Goal: Information Seeking & Learning: Learn about a topic

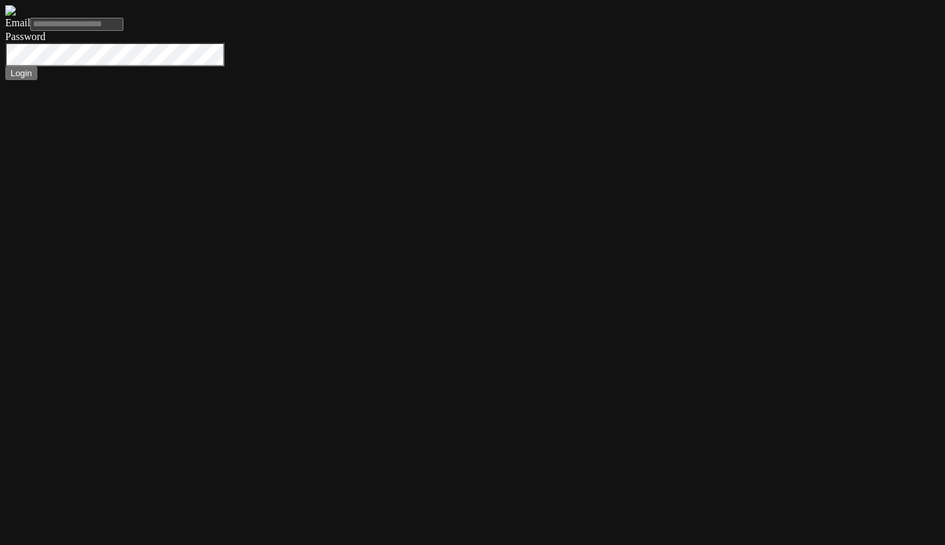
type input "*"
paste input "**********"
type input "**********"
click at [5, 66] on button "Login" at bounding box center [21, 73] width 32 height 14
type input "**********"
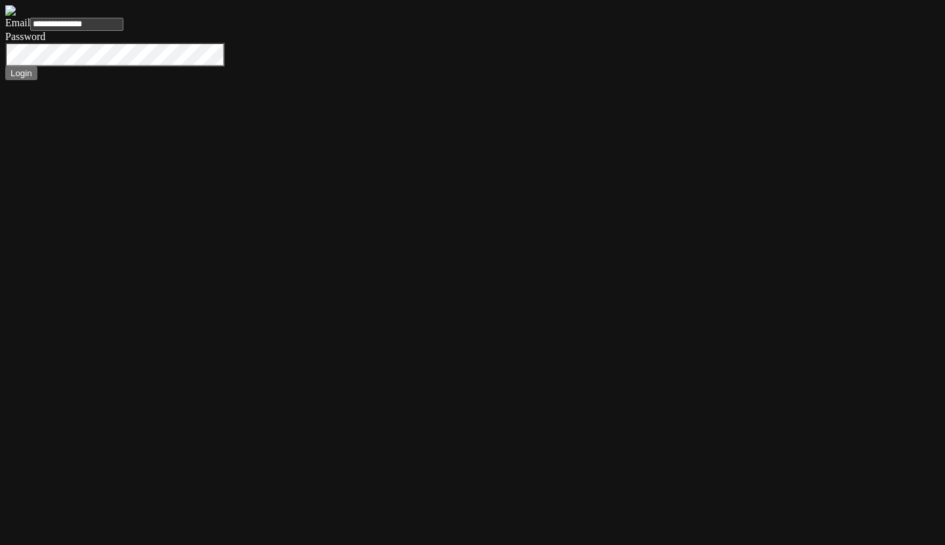
click at [37, 80] on button "Login" at bounding box center [21, 73] width 32 height 14
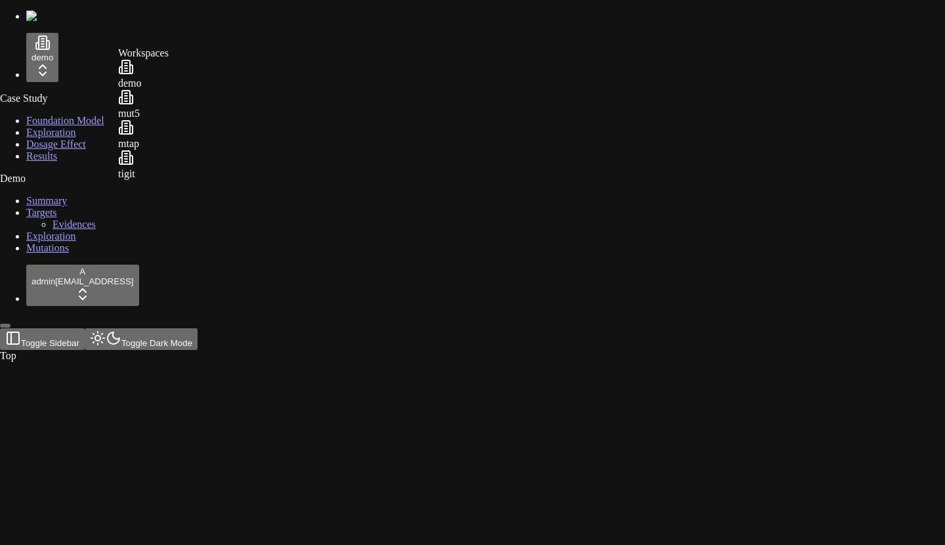
click at [94, 51] on html "demo Case Study Foundation Model Exploration Dosage Effect Results Demo Summary…" at bounding box center [472, 183] width 945 height 367
click at [39, 320] on html "demo Case Study Foundation Model Exploration Dosage Effect Results Demo Summary…" at bounding box center [472, 183] width 945 height 367
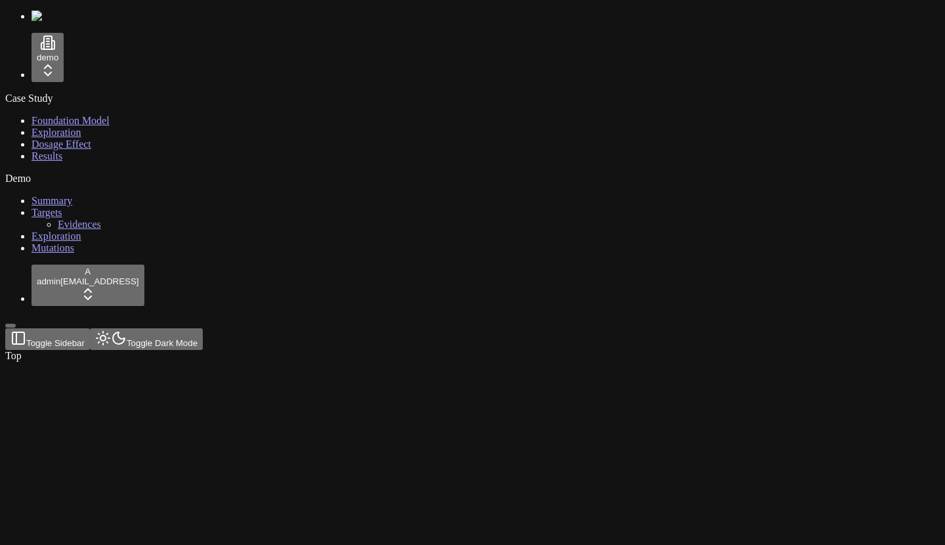
click at [60, 126] on span "Foundation Model" at bounding box center [71, 120] width 78 height 11
click at [807, 328] on header "Toggle Sidebar Toggle Dark Mode demo Case Study Exploration" at bounding box center [409, 365] width 809 height 74
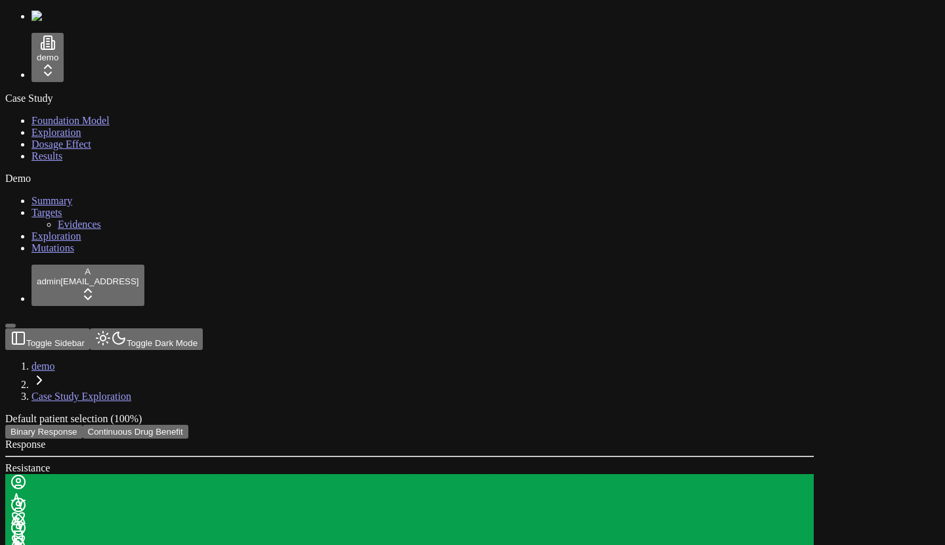
click at [59, 138] on span "Exploration" at bounding box center [57, 132] width 50 height 11
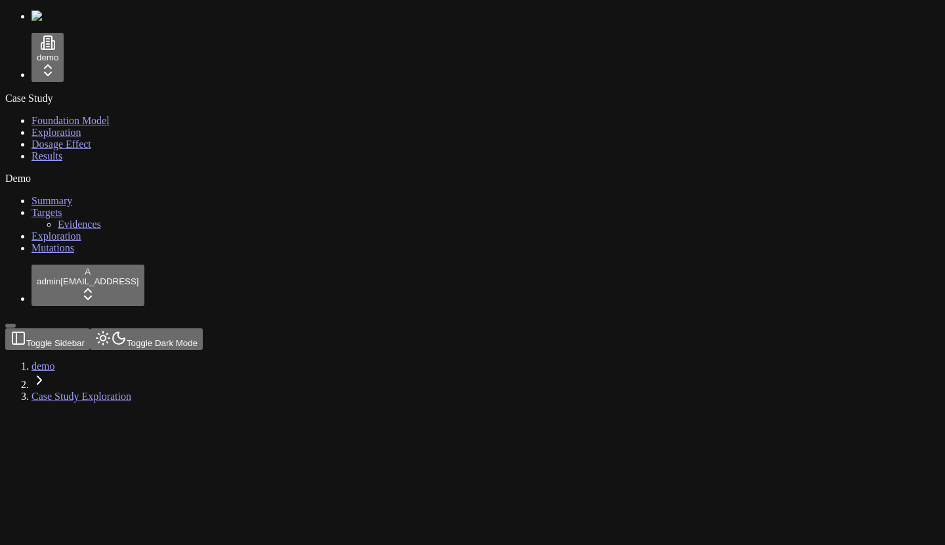
click at [430, 328] on header "Toggle Sidebar Toggle Dark Mode demo Case Study Exploration" at bounding box center [409, 365] width 809 height 74
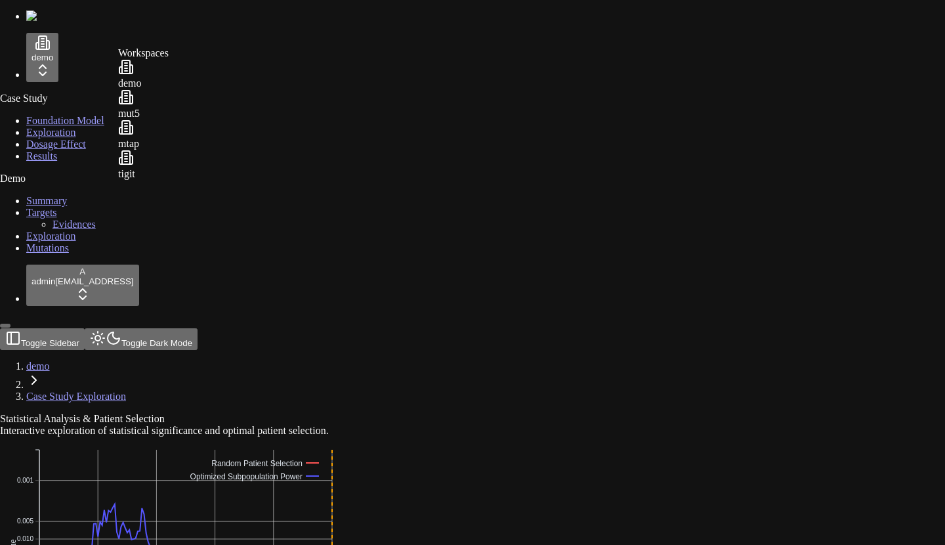
click at [143, 119] on div "mut5" at bounding box center [143, 104] width 51 height 30
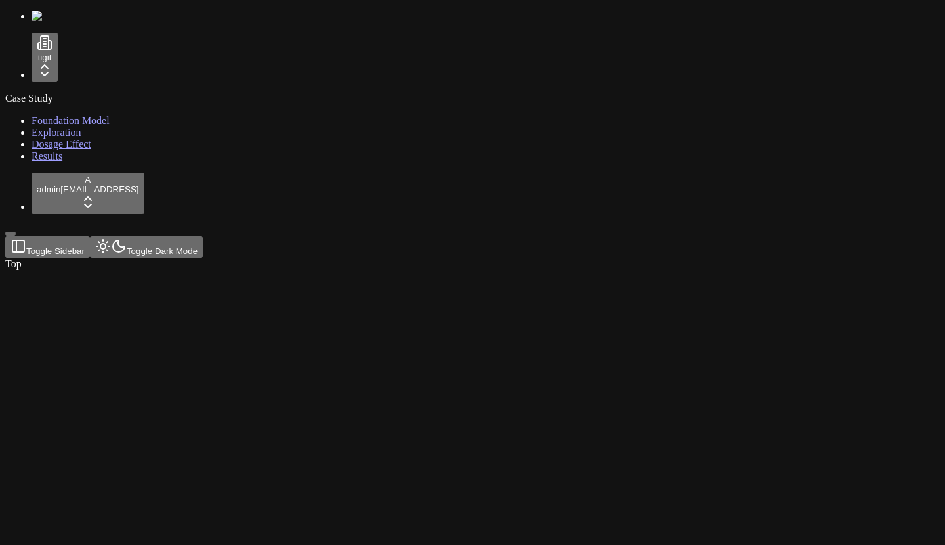
click at [55, 116] on span "Foundation Model" at bounding box center [71, 120] width 78 height 11
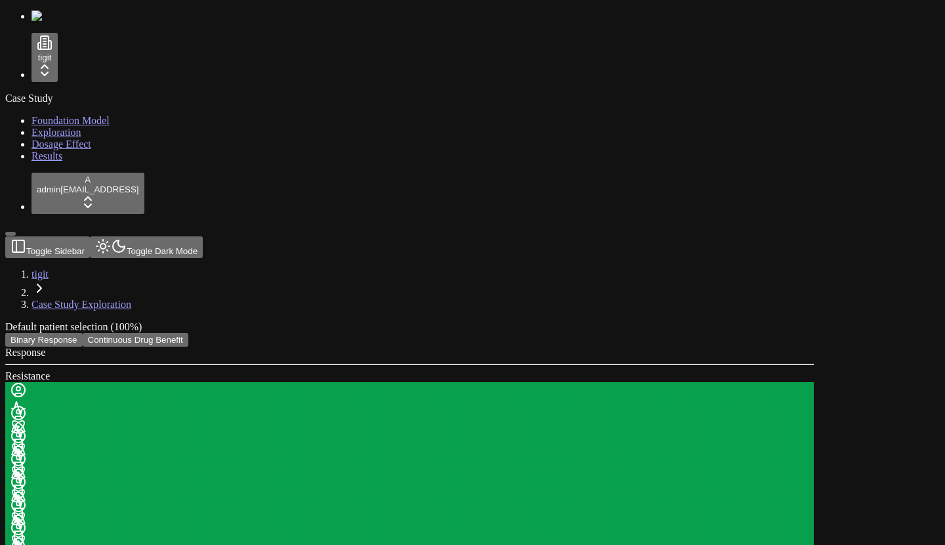
click at [62, 138] on span "Exploration" at bounding box center [57, 132] width 50 height 11
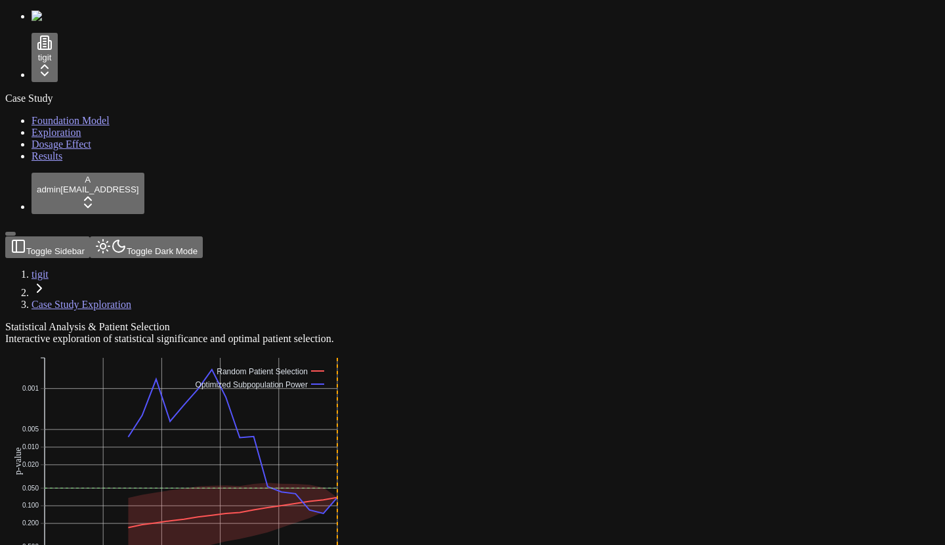
click at [62, 150] on span "Dosage Effect" at bounding box center [62, 143] width 60 height 11
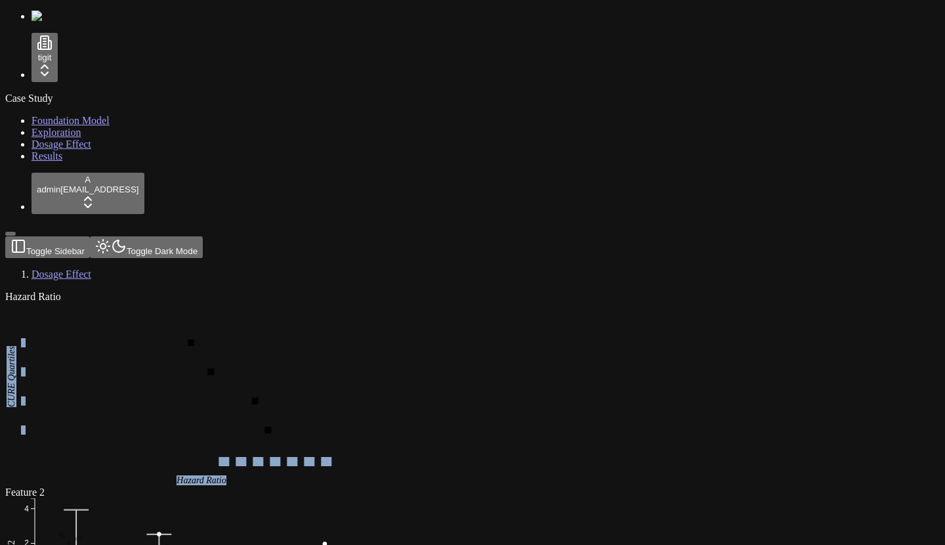
drag, startPoint x: 570, startPoint y: 191, endPoint x: 547, endPoint y: 328, distance: 139.0
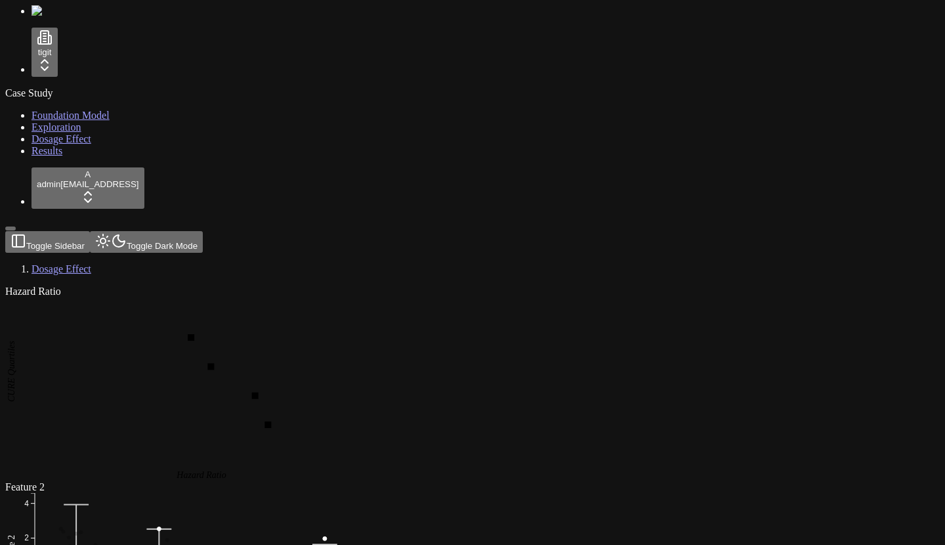
click at [398, 297] on icon "0.1 0.2 0.3 0.4 0.5 0.7 1.0 1.4 2.0 2.8 4.0 1 2 3 4 CURE Quartiles Hazard Ratio" at bounding box center [201, 389] width 392 height 184
click at [333, 285] on div "Hazard Ratio 0.1 0.2 0.3 0.4 0.5 0.7 1.0 1.4 2.0 2.8 4.0 1 2 3 4 CURE Quartiles…" at bounding box center [409, 383] width 809 height 196
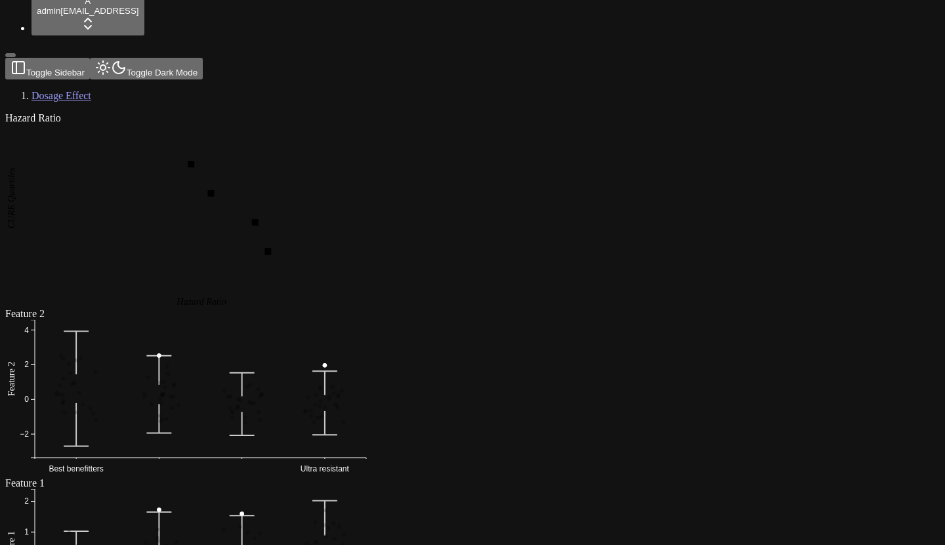
scroll to position [0, 0]
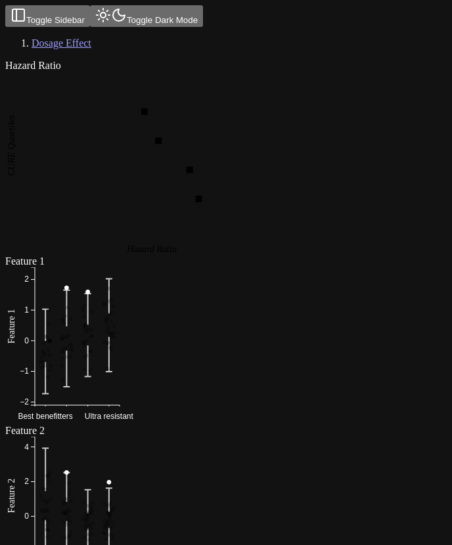
click at [90, 26] on button "Toggle Dark Mode" at bounding box center [146, 16] width 113 height 22
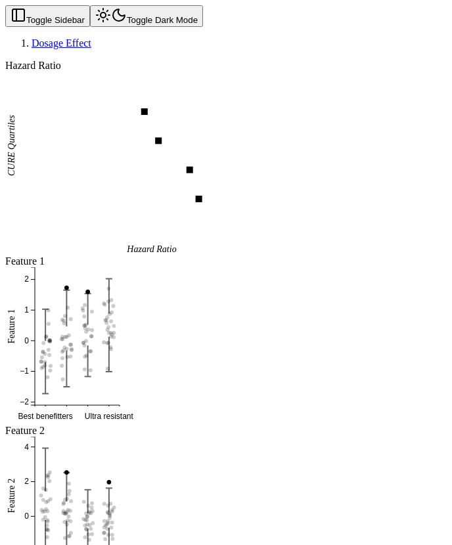
click at [90, 26] on button "Toggle Dark Mode" at bounding box center [146, 16] width 113 height 22
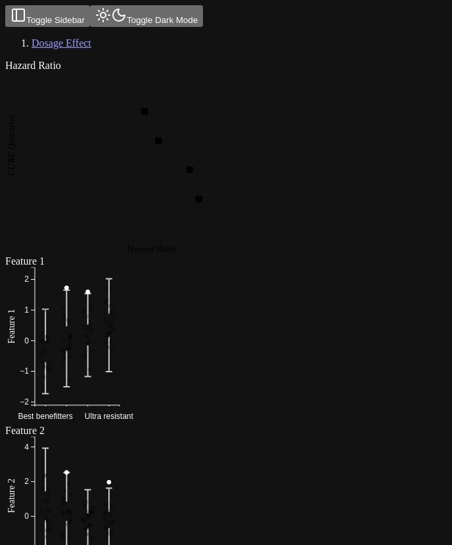
click at [241, 227] on icon "0.1 0.2 0.3 0.4 0.5 0.7 1.0 1.4 2.0 2.8 4.0 1 2 3 4 CURE Quartiles Hazard Ratio" at bounding box center [151, 164] width 293 height 184
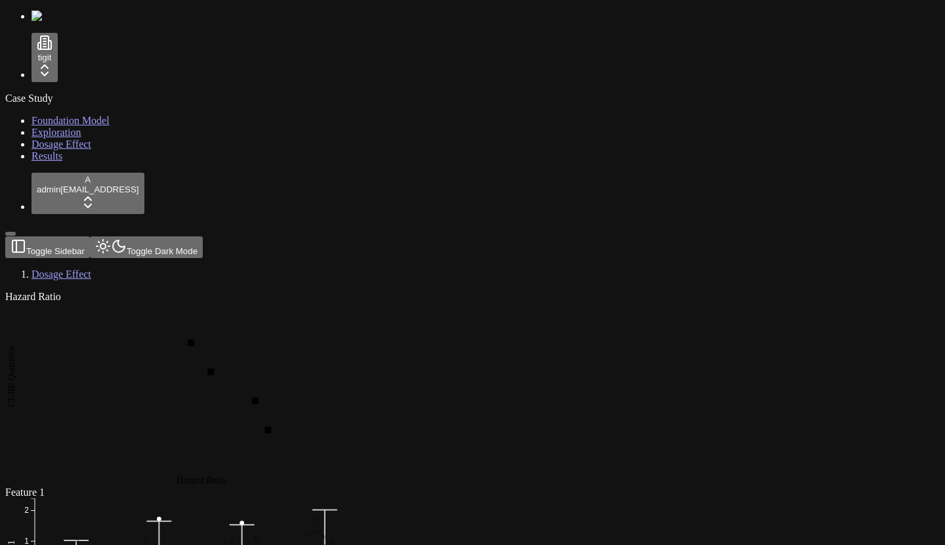
click at [26, 425] on text "4" at bounding box center [23, 429] width 5 height 9
click at [379, 303] on icon "0.1 0.2 0.3 0.4 0.5 0.7 1.0 1.4 2.0 2.8 4.0 1 2 3 4 CURE Quartiles Hazard Ratio" at bounding box center [201, 395] width 392 height 184
click at [62, 161] on link "Results" at bounding box center [47, 155] width 31 height 11
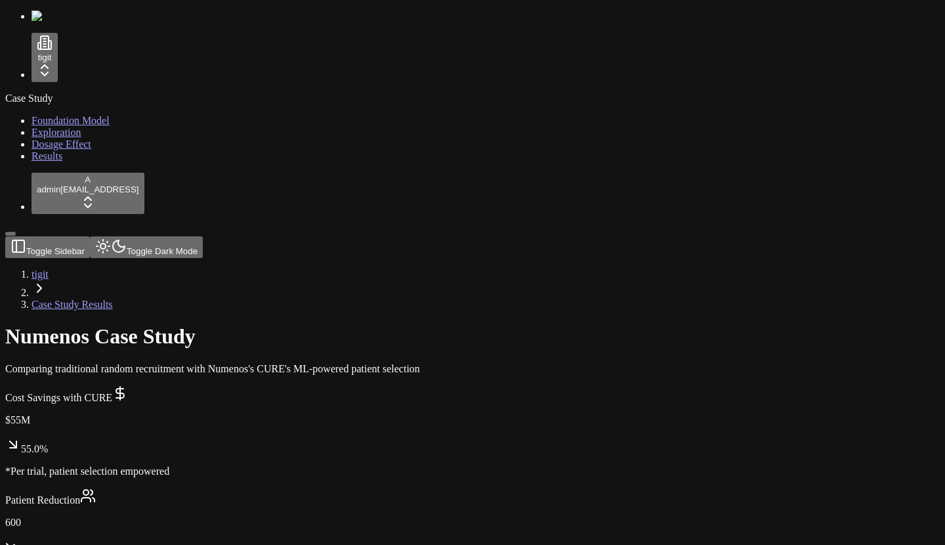
scroll to position [5, 0]
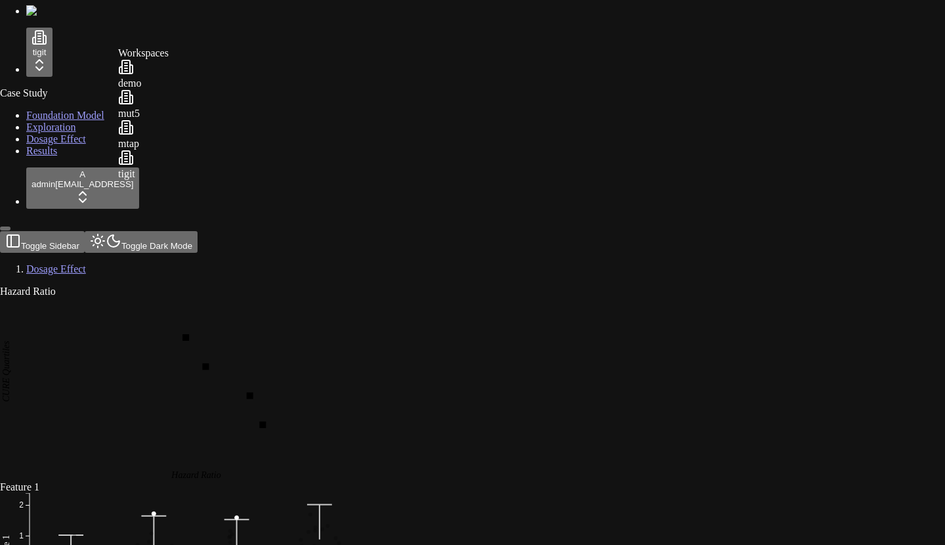
click at [166, 114] on div "mut5" at bounding box center [143, 104] width 51 height 30
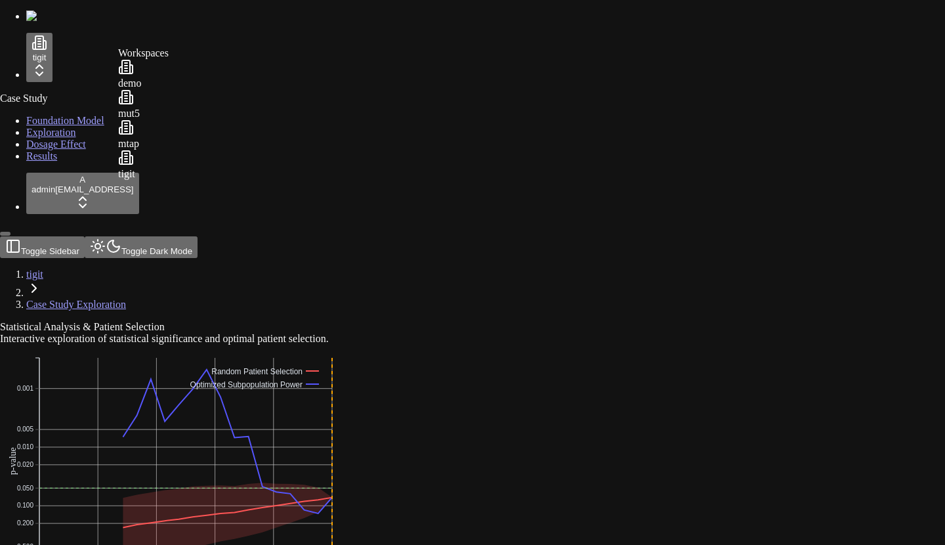
click at [169, 79] on div "demo" at bounding box center [143, 74] width 51 height 30
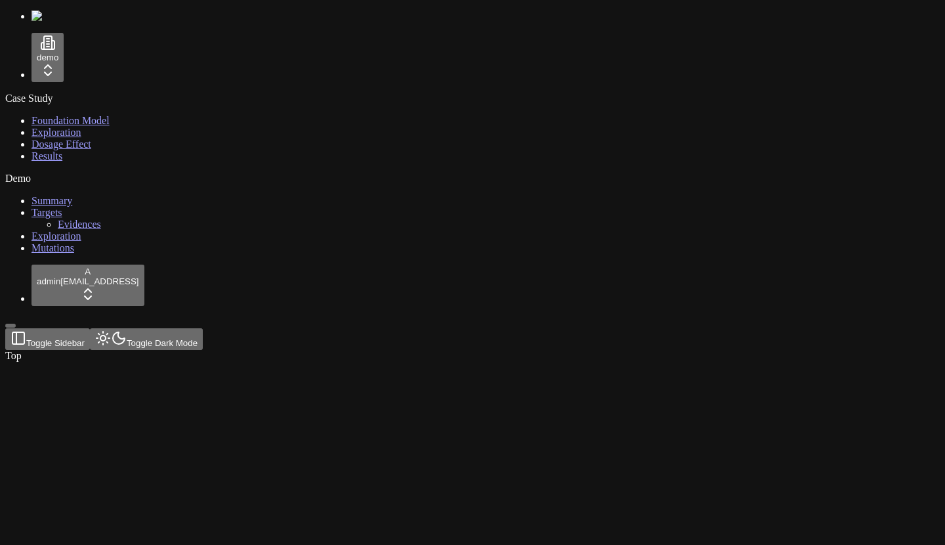
click at [60, 161] on link "Results" at bounding box center [47, 155] width 31 height 11
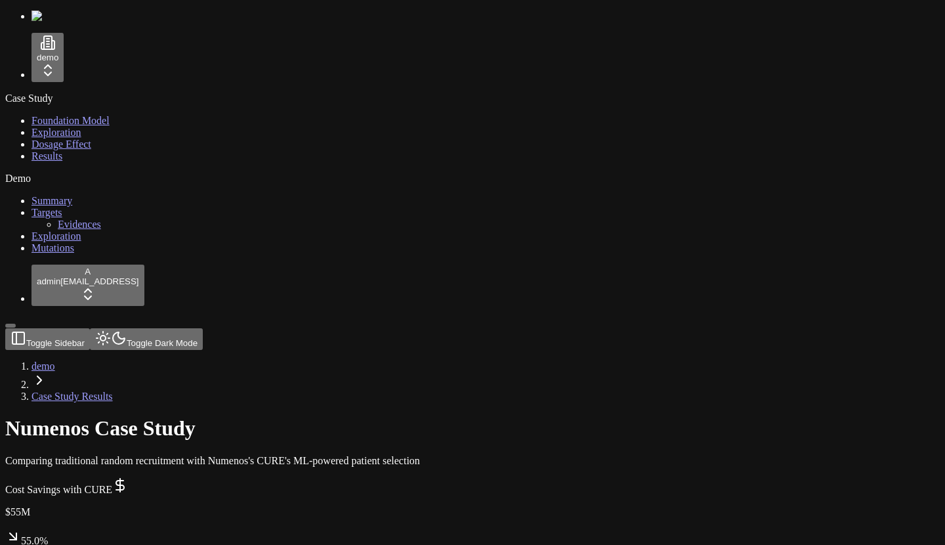
click at [81, 138] on link "Exploration" at bounding box center [57, 132] width 50 height 11
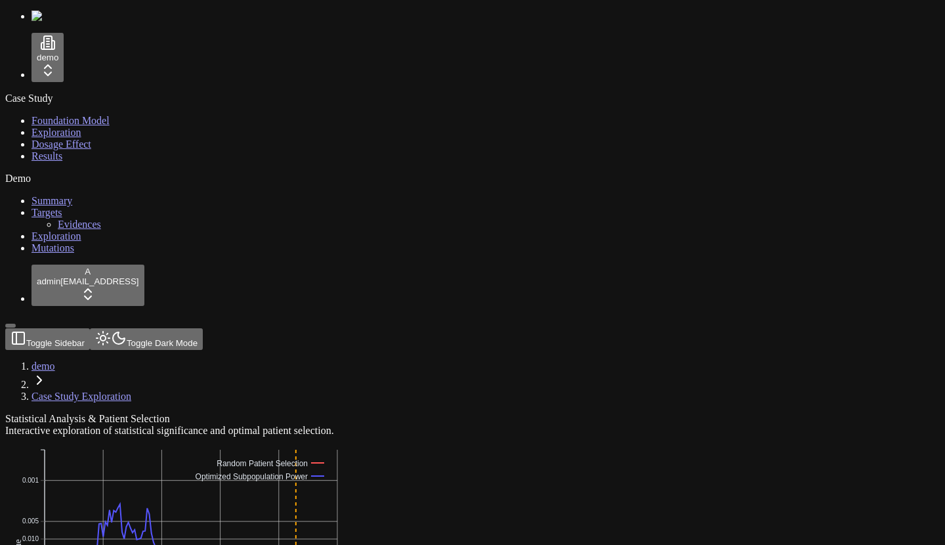
drag, startPoint x: 303, startPoint y: 473, endPoint x: 332, endPoint y: 473, distance: 28.9
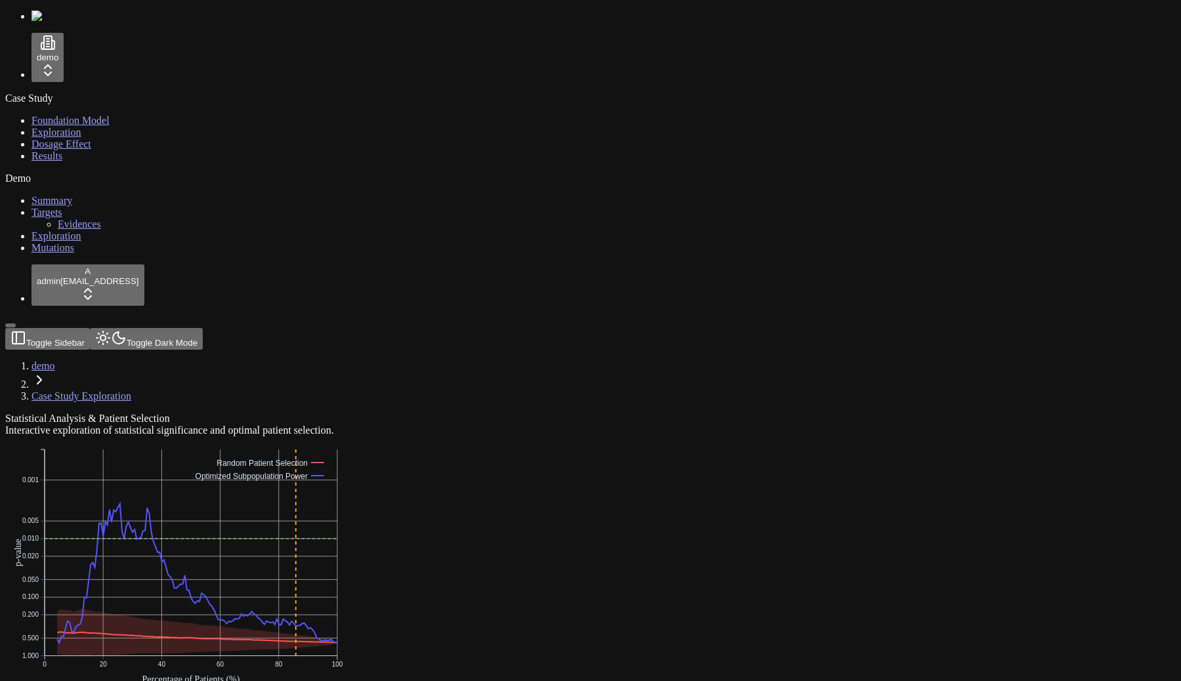
click at [32, 161] on span "Results" at bounding box center [47, 155] width 31 height 11
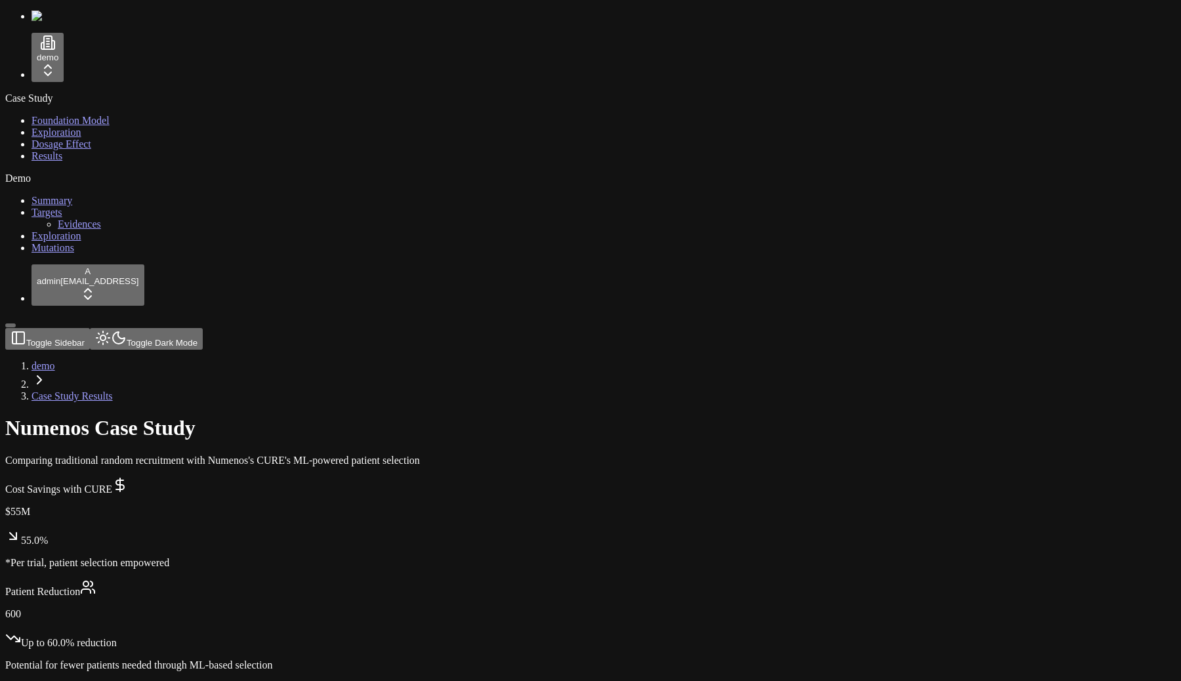
click at [67, 118] on span "Foundation Model" at bounding box center [71, 120] width 78 height 11
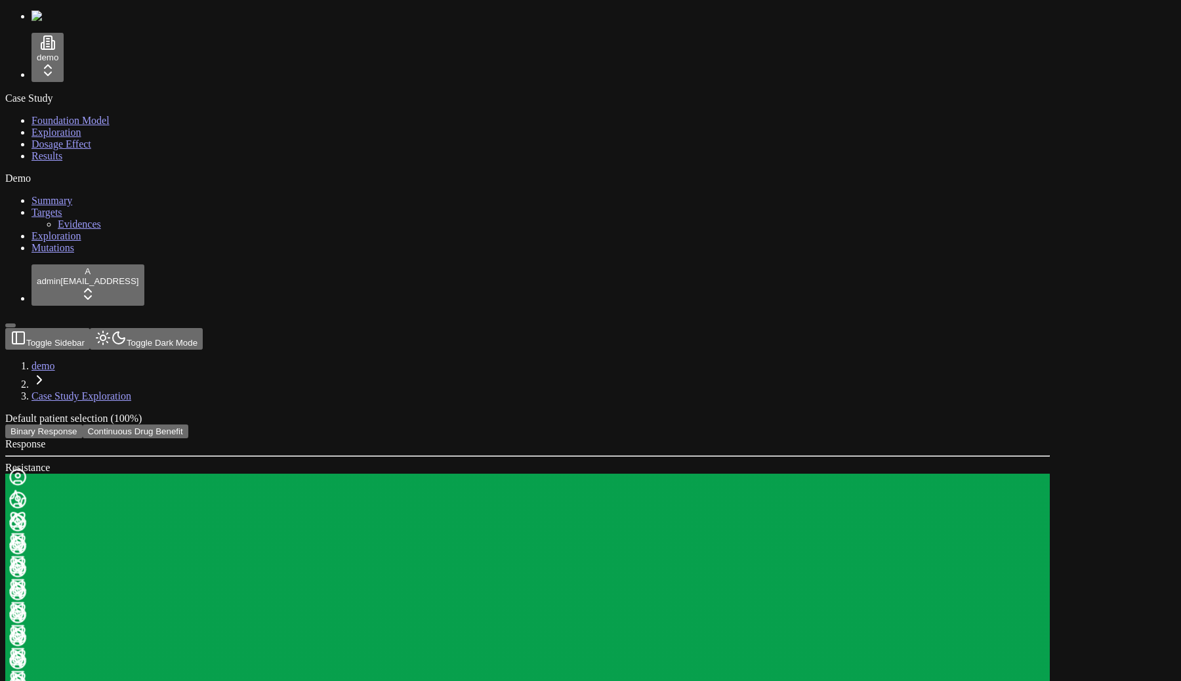
click at [72, 45] on div "demo" at bounding box center [590, 47] width 1171 height 72
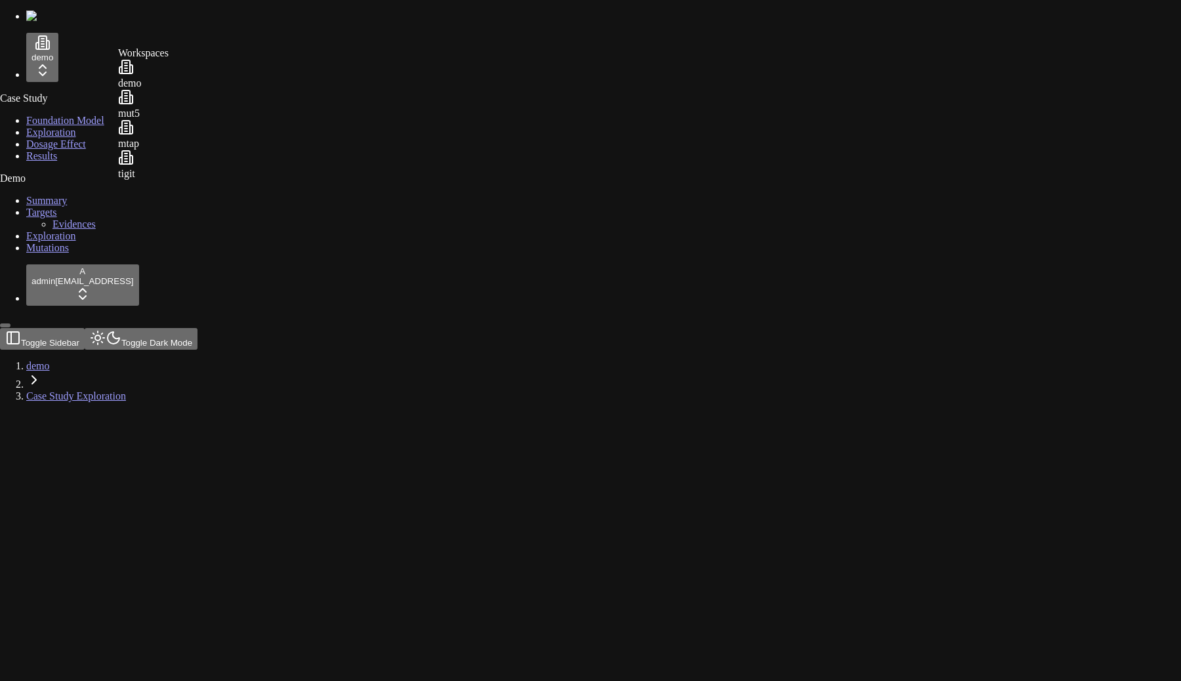
click at [86, 63] on html "demo Case Study Foundation Model Exploration Dosage Effect Results Demo Summary…" at bounding box center [590, 206] width 1181 height 413
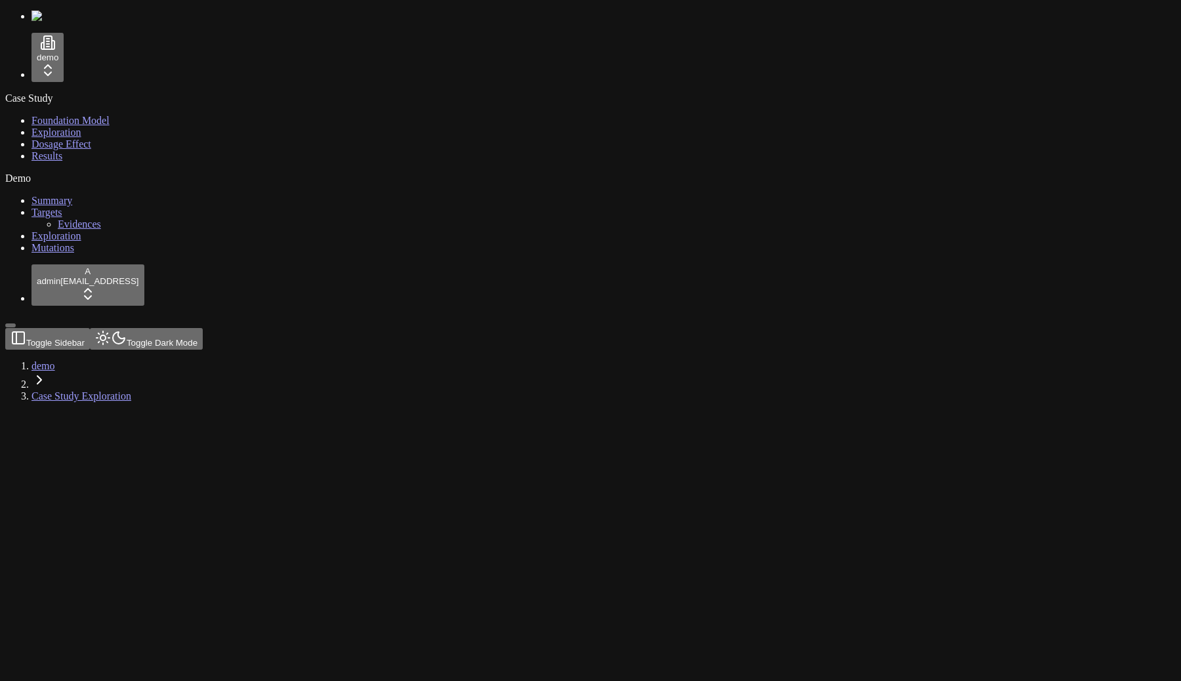
click at [79, 53] on html "demo Case Study Foundation Model Exploration Dosage Effect Results Demo Summary…" at bounding box center [590, 206] width 1181 height 413
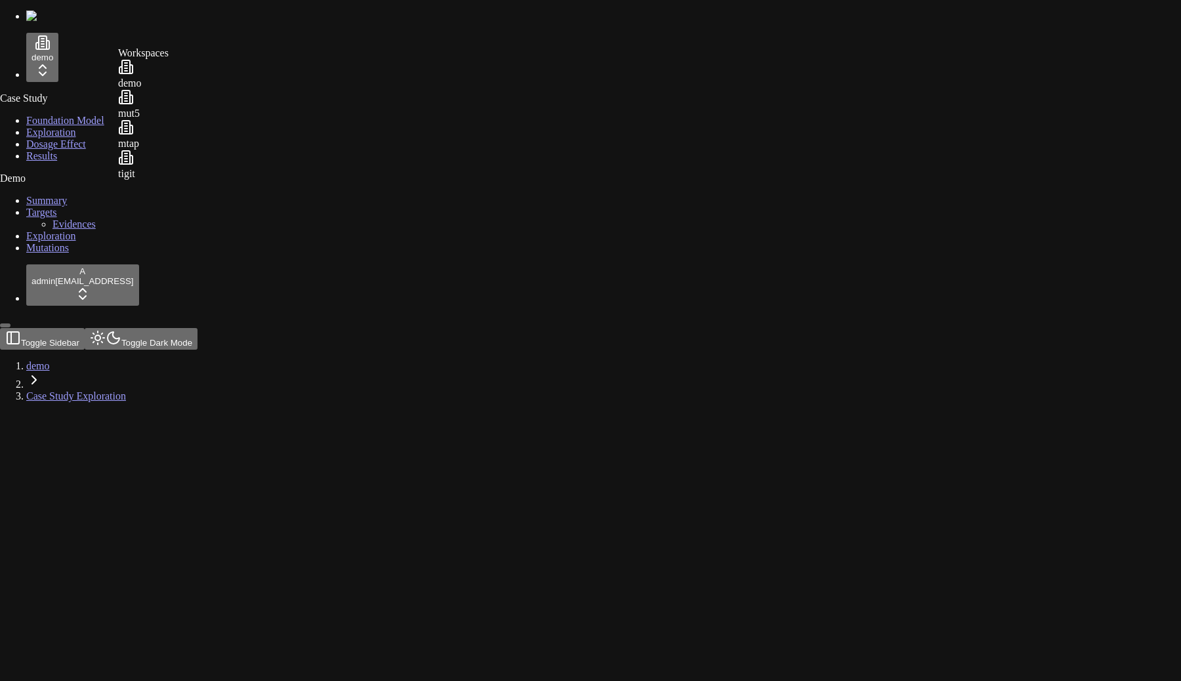
click at [90, 57] on html "demo Case Study Foundation Model Exploration Dosage Effect Results Demo Summary…" at bounding box center [590, 206] width 1181 height 413
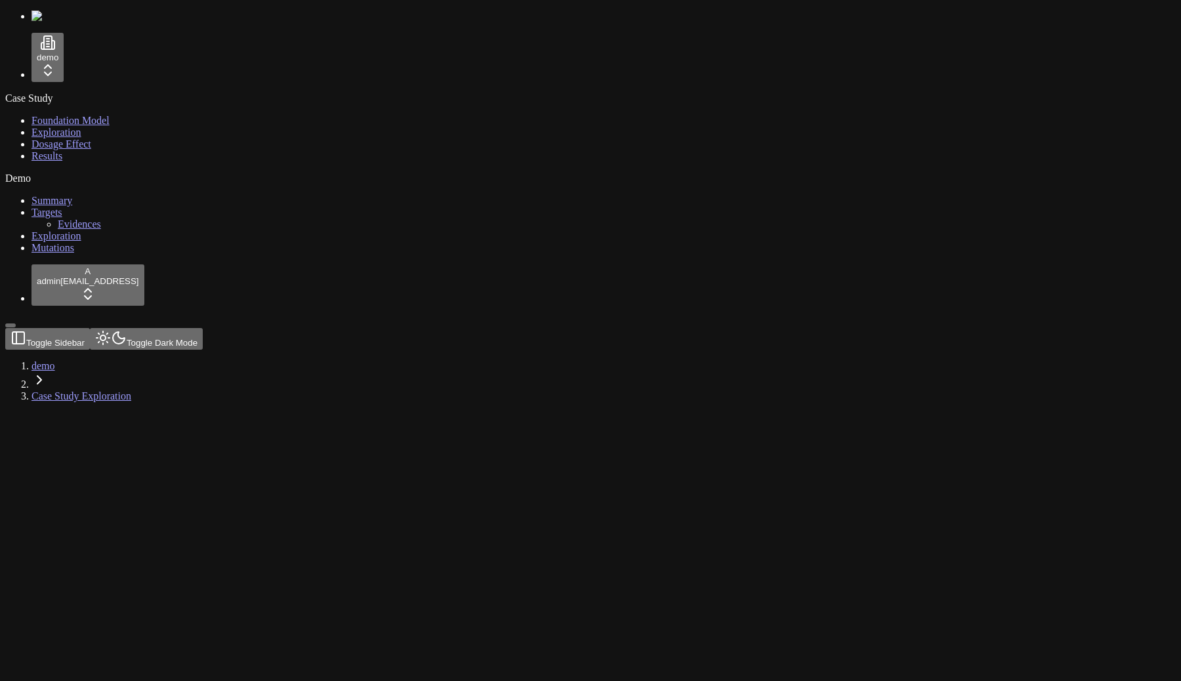
click at [103, 413] on html "demo Case Study Foundation Model Exploration Dosage Effect Results Demo Summary…" at bounding box center [590, 206] width 1181 height 413
click at [146, 652] on div "Log out" at bounding box center [142, 646] width 49 height 18
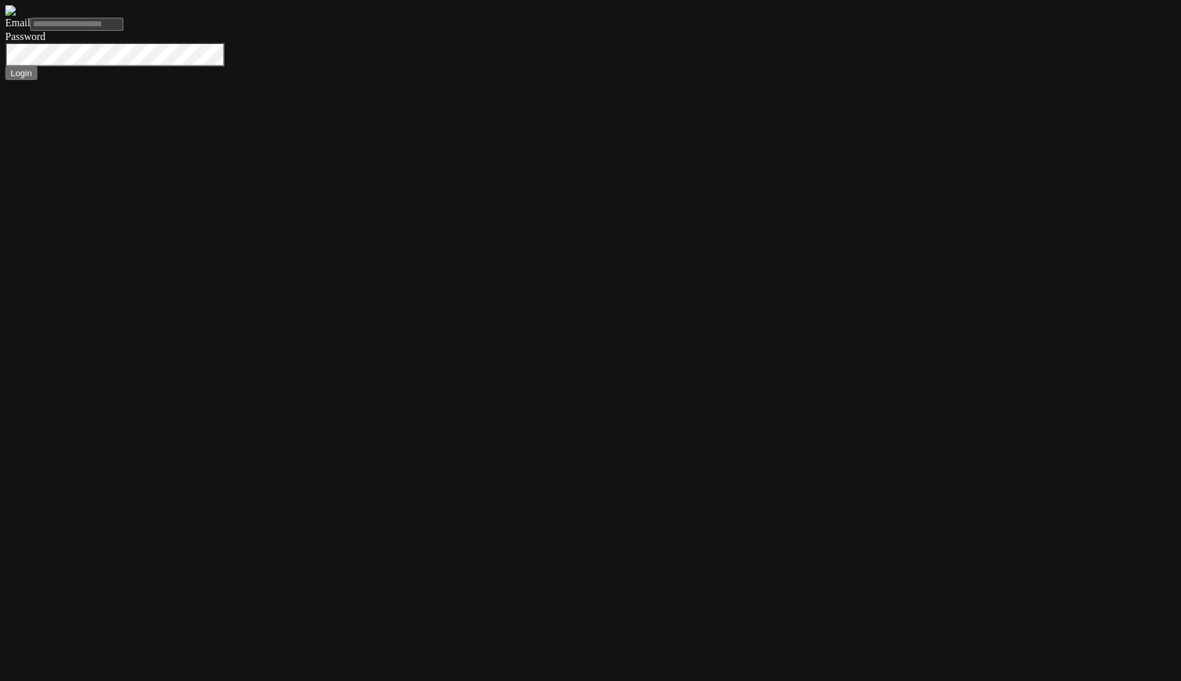
type input "**********"
click at [37, 80] on button "Login" at bounding box center [21, 73] width 32 height 14
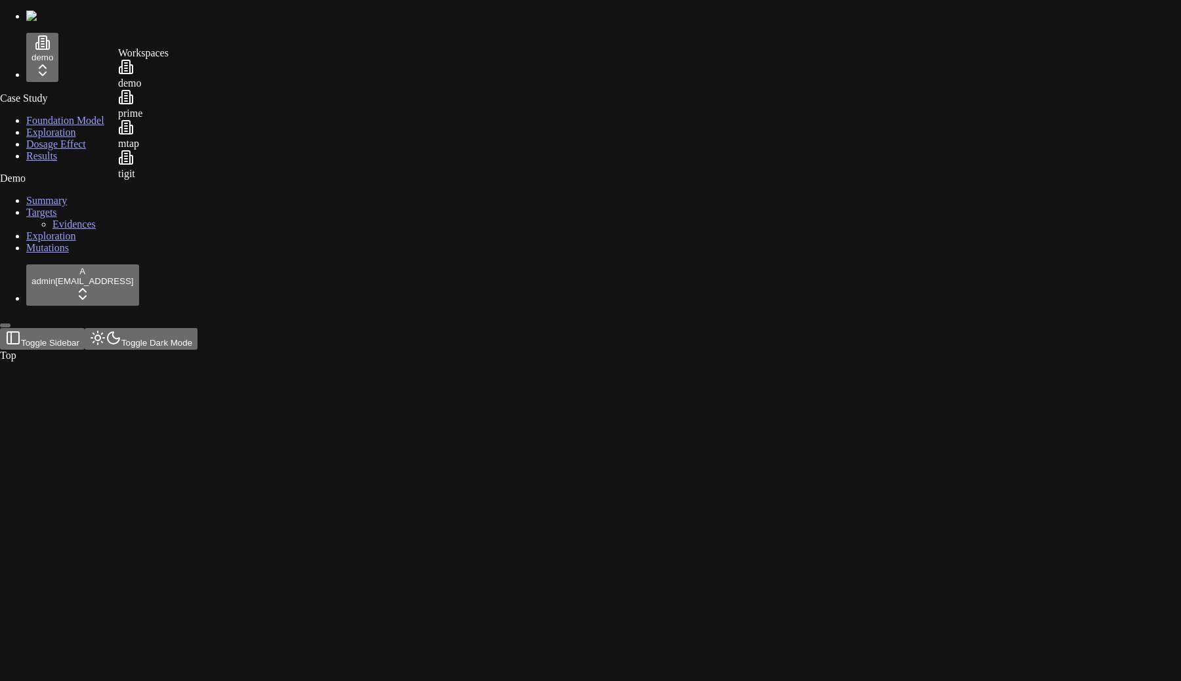
click at [72, 68] on html "demo Case Study Foundation Model Exploration Dosage Effect Results Demo Summary…" at bounding box center [590, 183] width 1181 height 367
click at [169, 84] on div "demo" at bounding box center [143, 74] width 51 height 30
click at [63, 58] on html "demo Case Study Foundation Model Exploration Dosage Effect Results Demo Summary…" at bounding box center [590, 183] width 1181 height 367
click at [169, 114] on div "prime" at bounding box center [143, 104] width 51 height 30
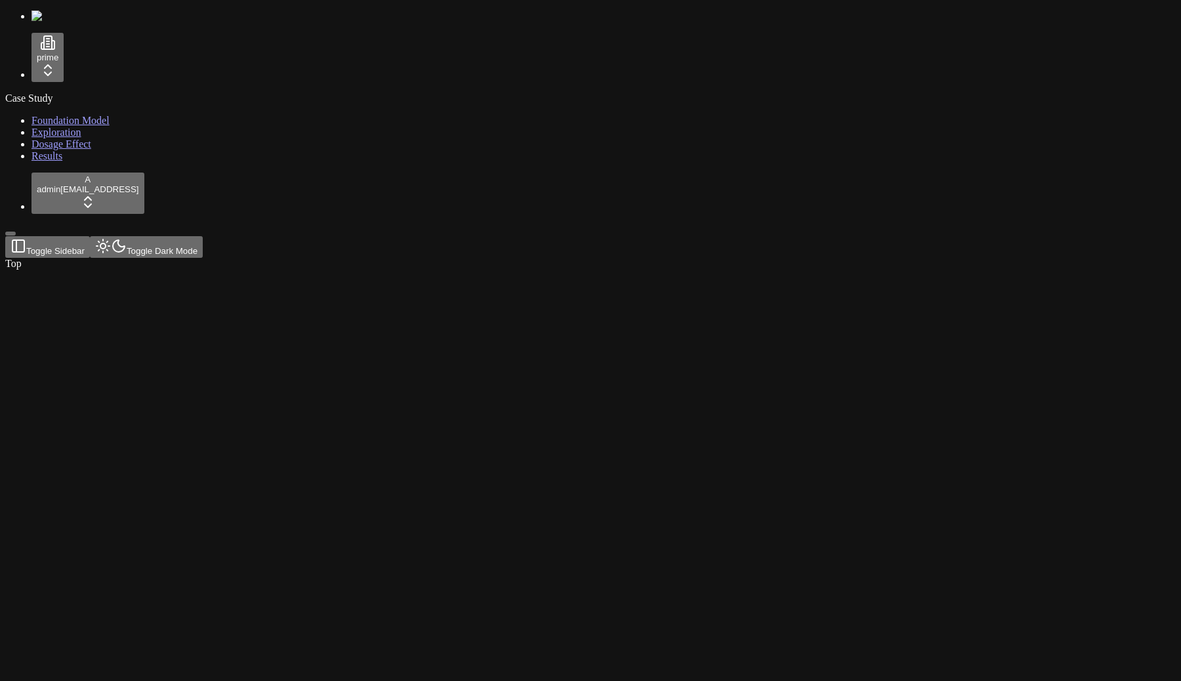
click at [98, 63] on html "prime Case Study Foundation Model Exploration Dosage Effect Results A admin dem…" at bounding box center [590, 137] width 1181 height 275
click at [169, 139] on div "mtap" at bounding box center [143, 134] width 51 height 30
click at [77, 47] on html "mtap Case Study Foundation Model Exploration Dosage Effect Results A admin demo…" at bounding box center [590, 137] width 1181 height 275
click at [150, 175] on div "tigit" at bounding box center [143, 165] width 51 height 30
click at [63, 68] on html "tigit Case Study Foundation Model Exploration Dosage Effect Results A admin dem…" at bounding box center [590, 137] width 1181 height 275
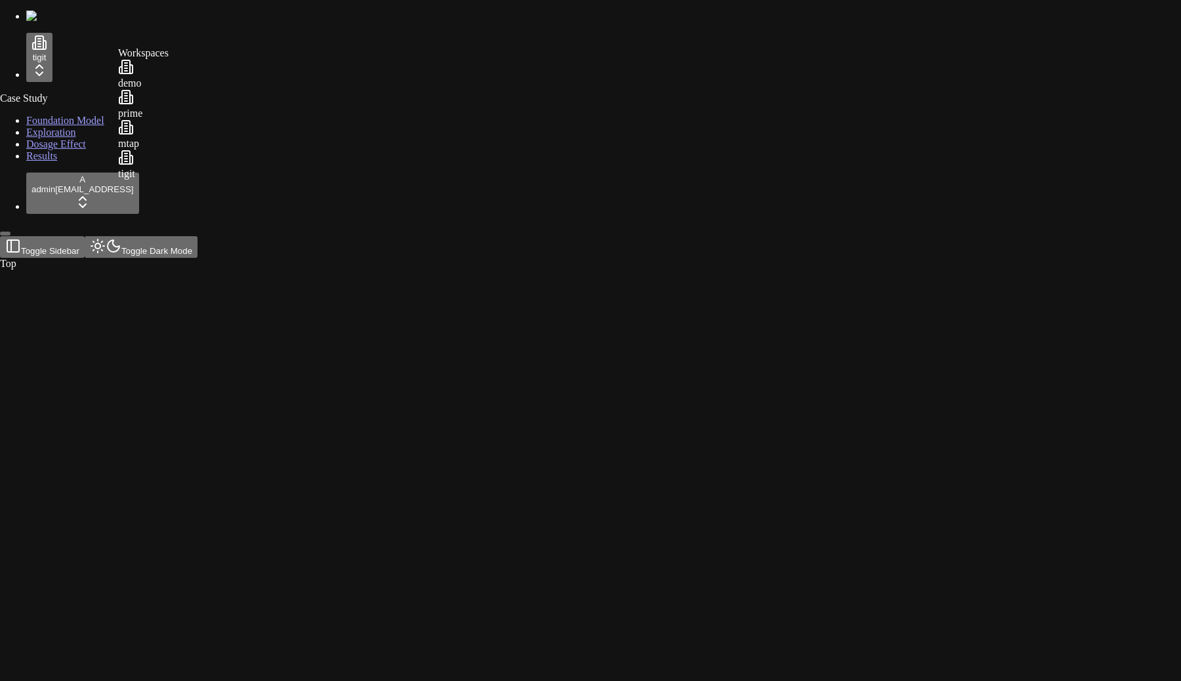
click at [158, 117] on div "prime" at bounding box center [143, 104] width 51 height 30
click at [78, 138] on link "Exploration" at bounding box center [57, 132] width 50 height 11
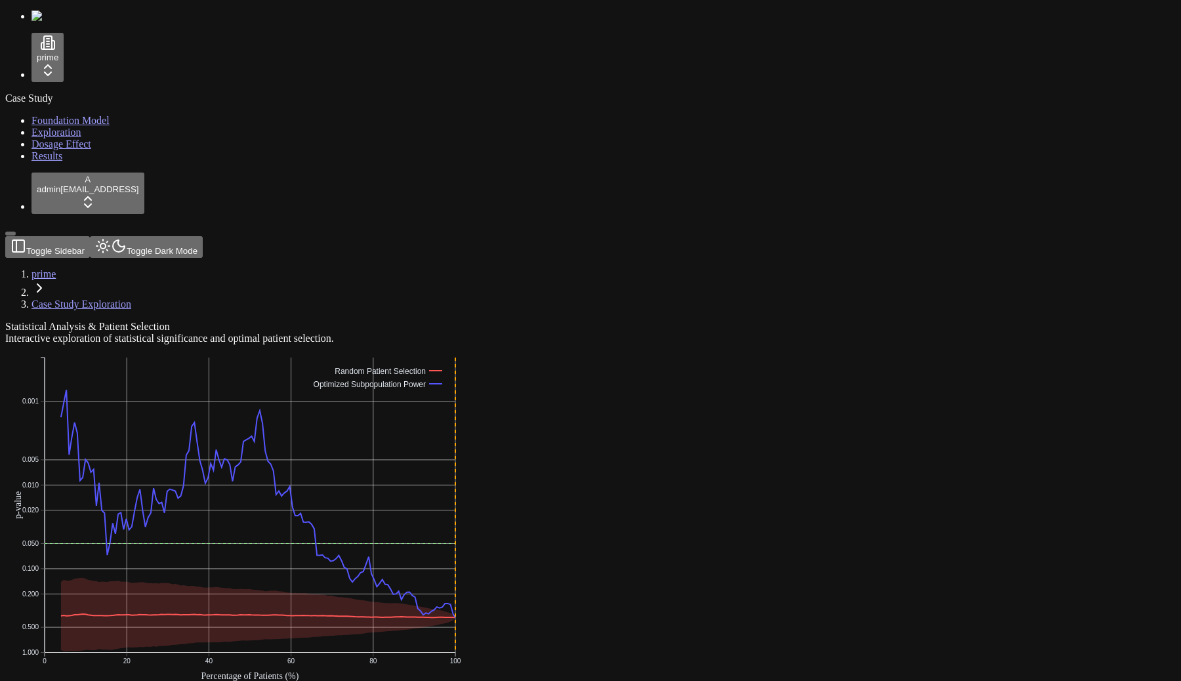
click at [85, 117] on span "Foundation Model" at bounding box center [71, 120] width 78 height 11
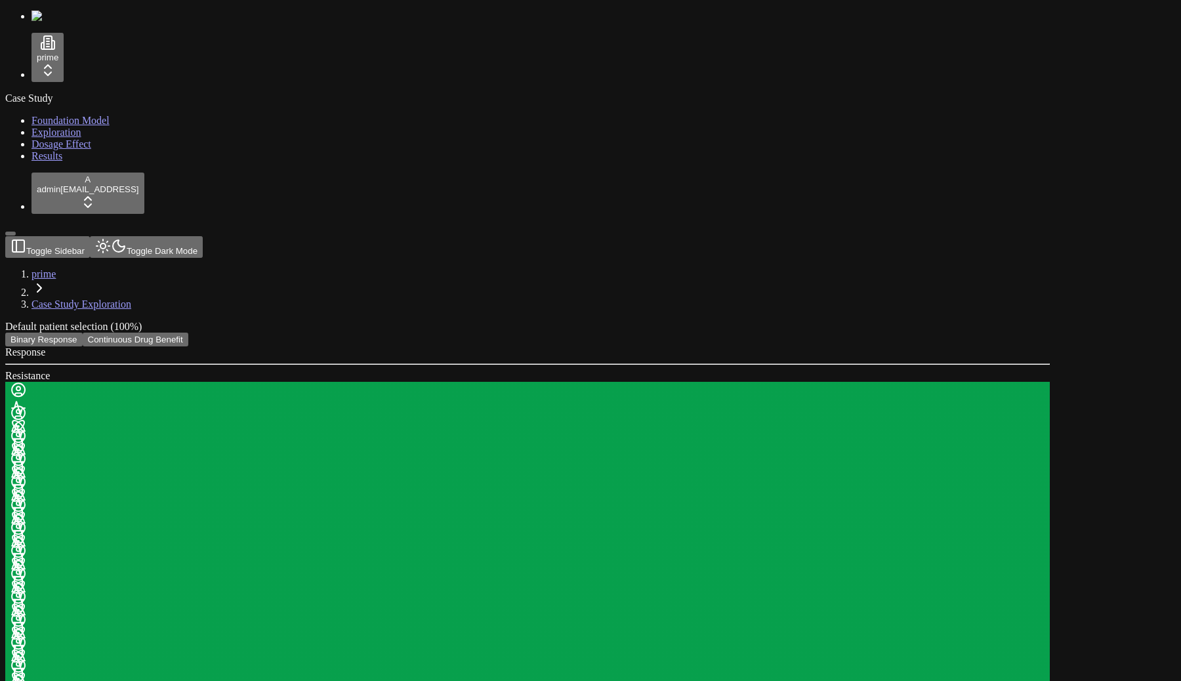
click at [75, 138] on link "Exploration" at bounding box center [57, 132] width 50 height 11
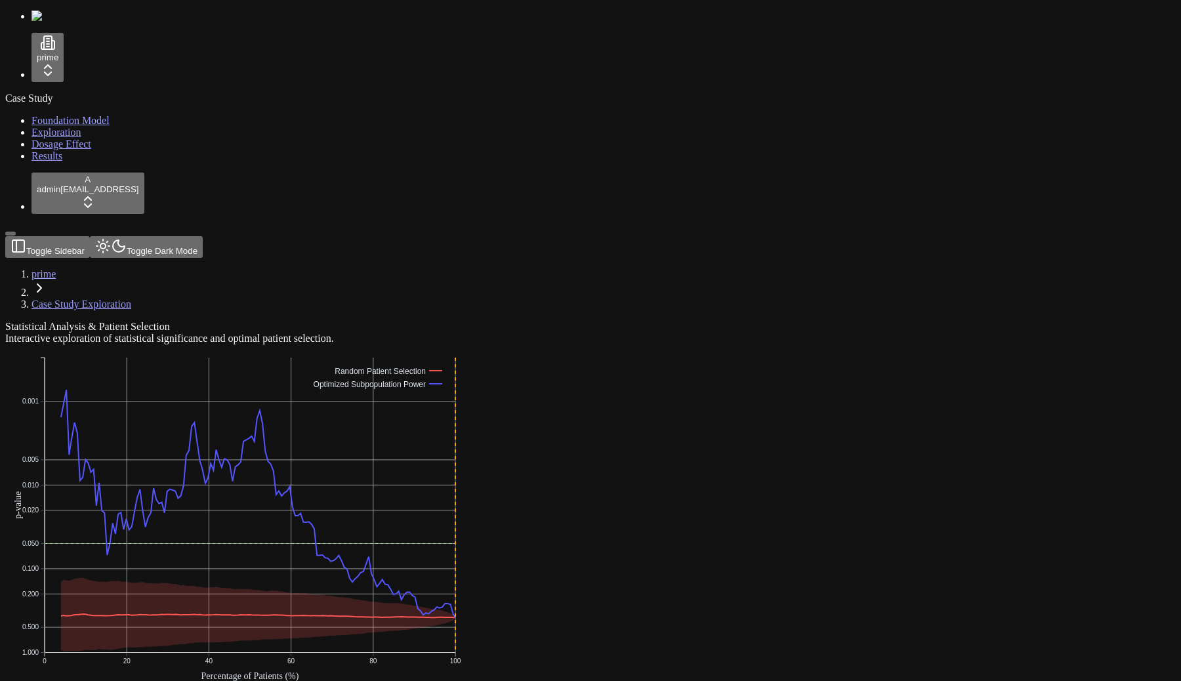
click at [62, 161] on link "Results" at bounding box center [47, 155] width 31 height 11
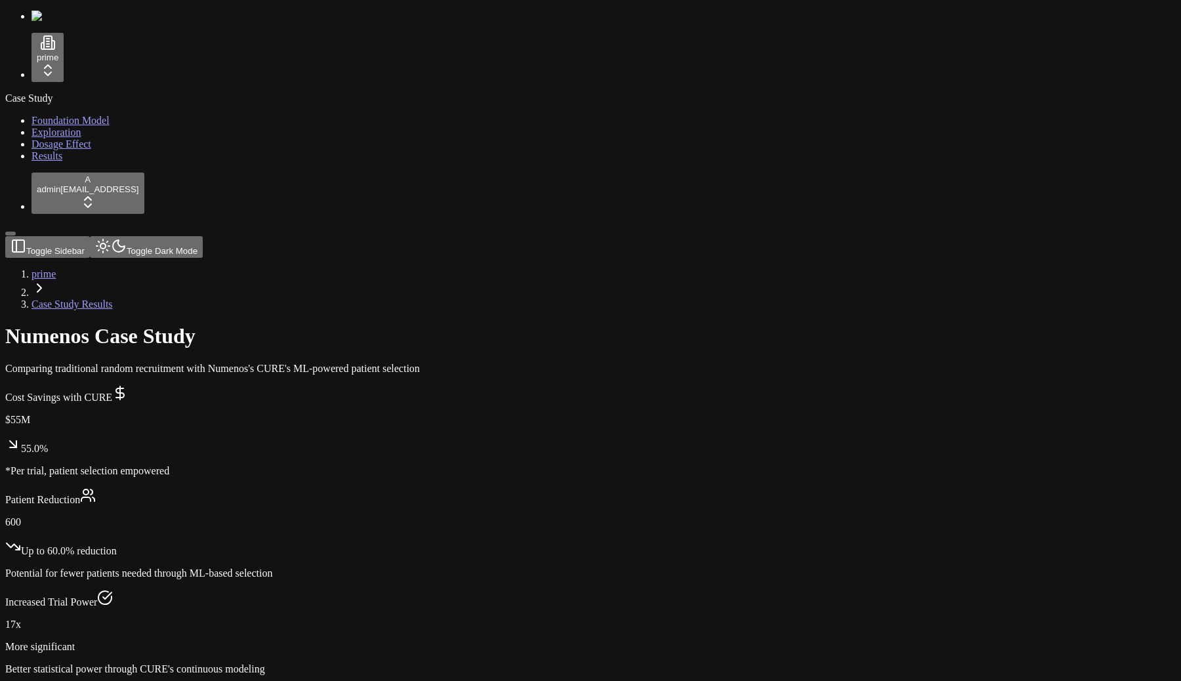
click at [72, 138] on link "Exploration" at bounding box center [57, 132] width 50 height 11
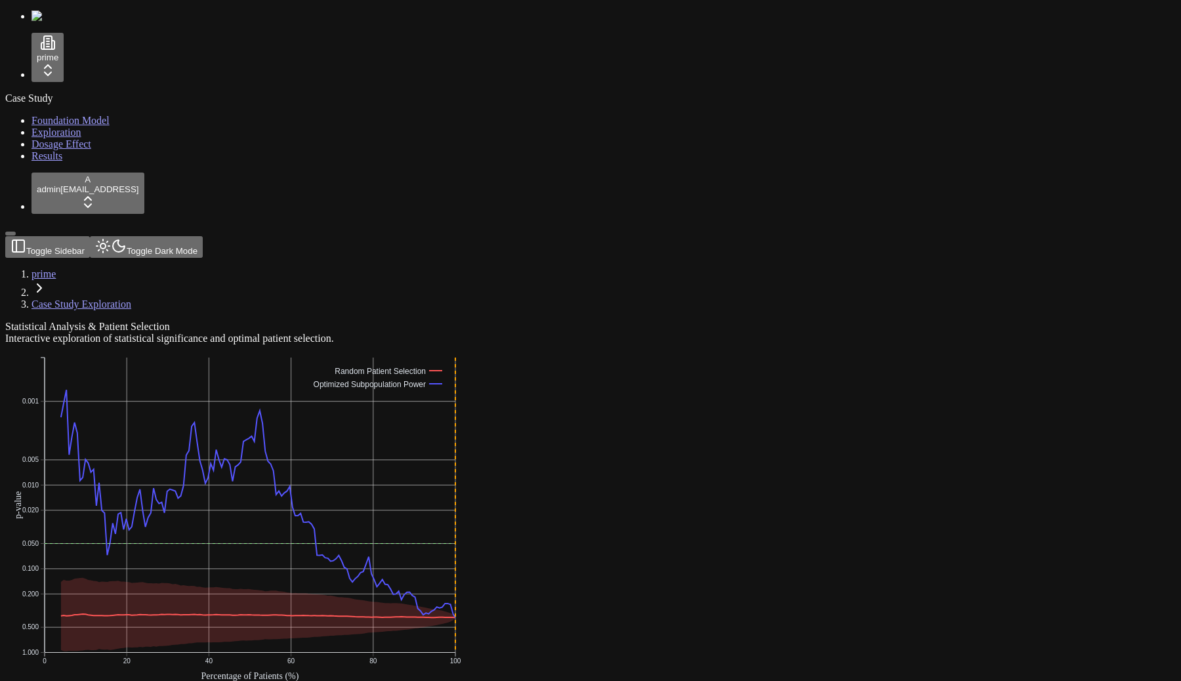
click at [90, 69] on html "prime Case Study Foundation Model Exploration Dosage Effect Results A admin dem…" at bounding box center [590, 614] width 1181 height 1228
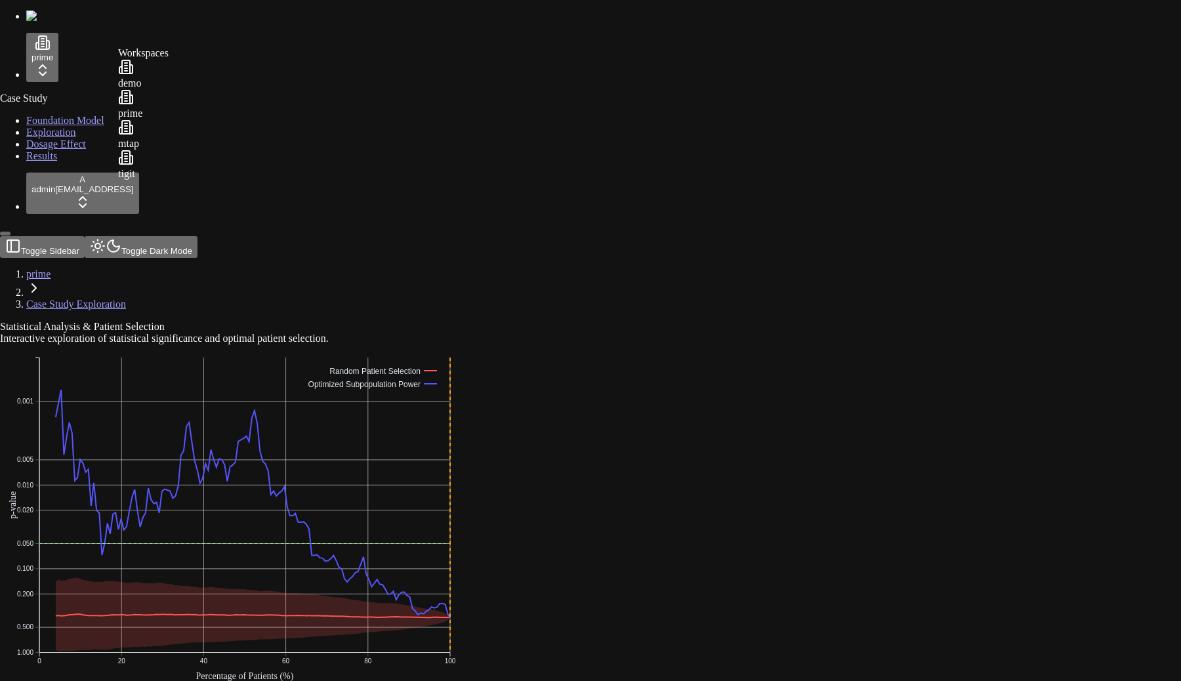
click at [156, 144] on div "mtap" at bounding box center [143, 134] width 51 height 30
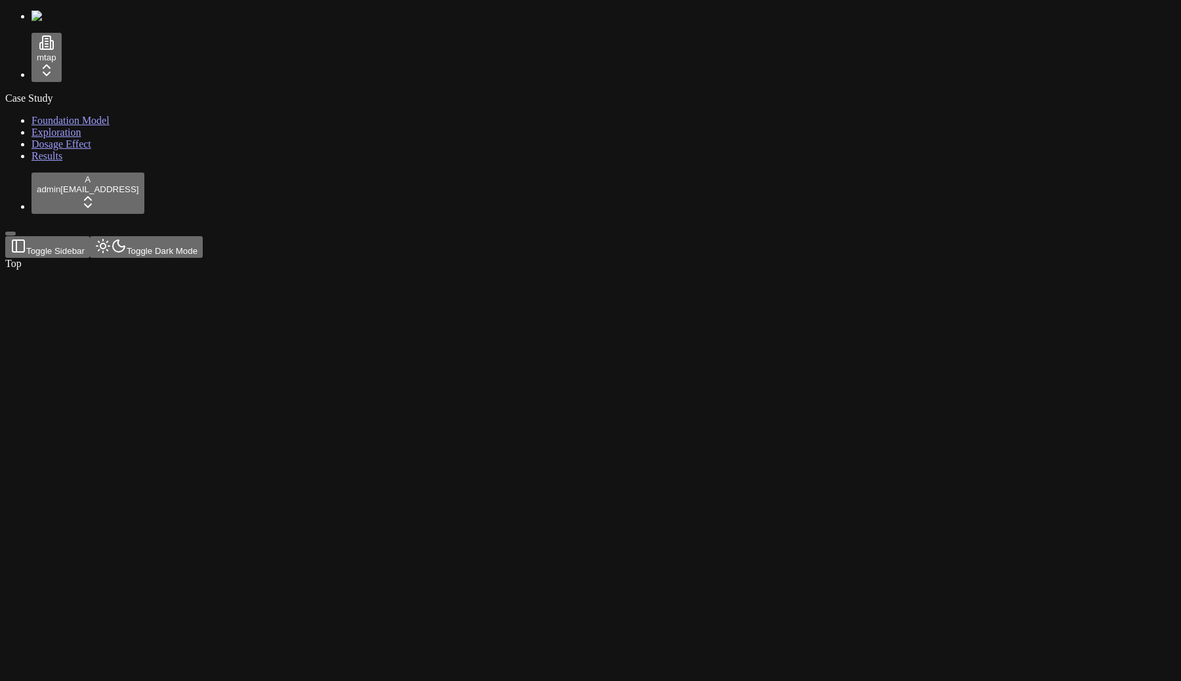
click at [78, 117] on span "Foundation Model" at bounding box center [71, 120] width 78 height 11
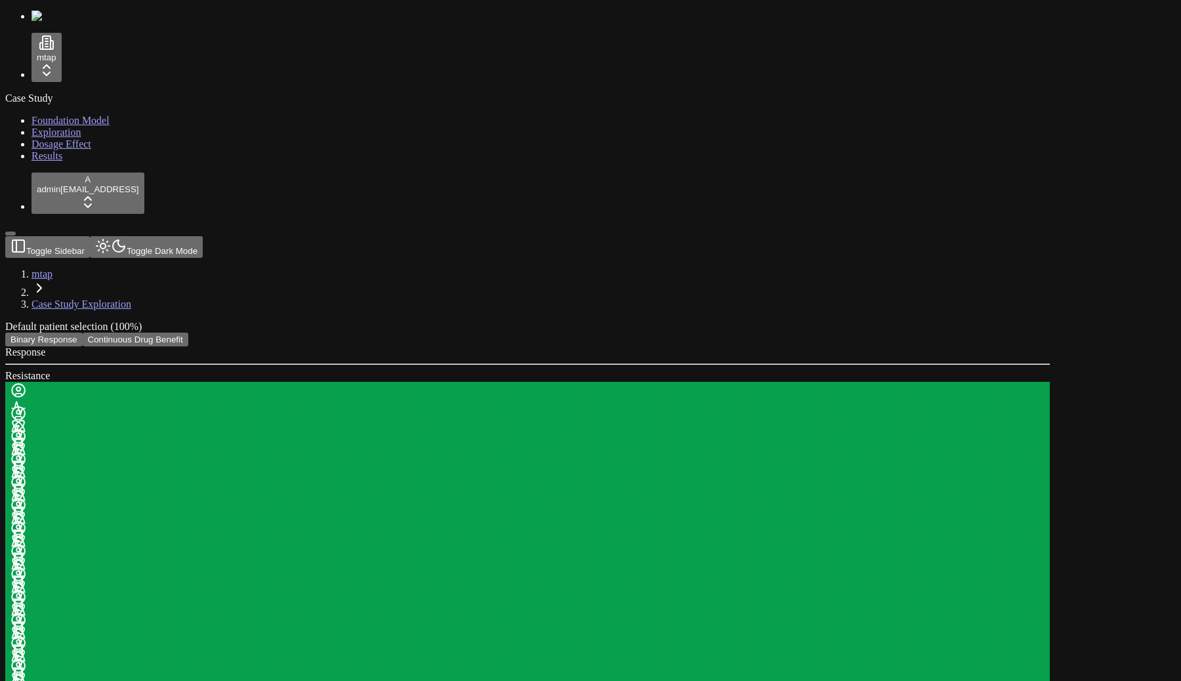
click at [81, 138] on link "Exploration" at bounding box center [57, 132] width 50 height 11
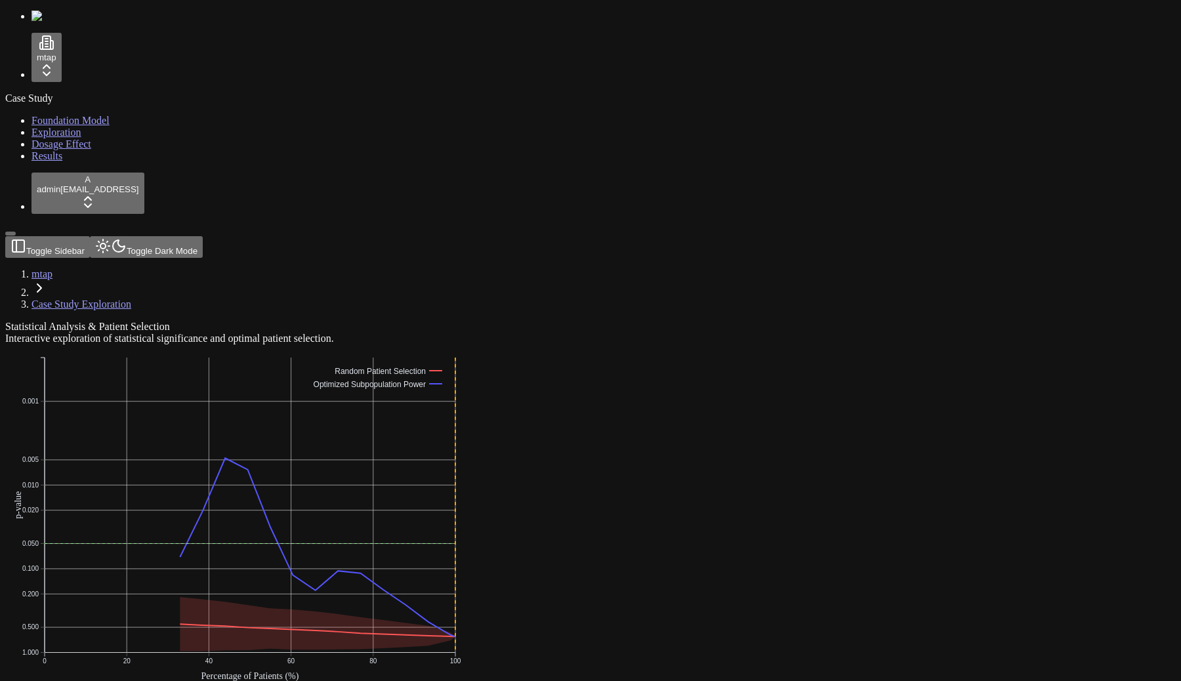
click at [62, 161] on link "Results" at bounding box center [47, 155] width 31 height 11
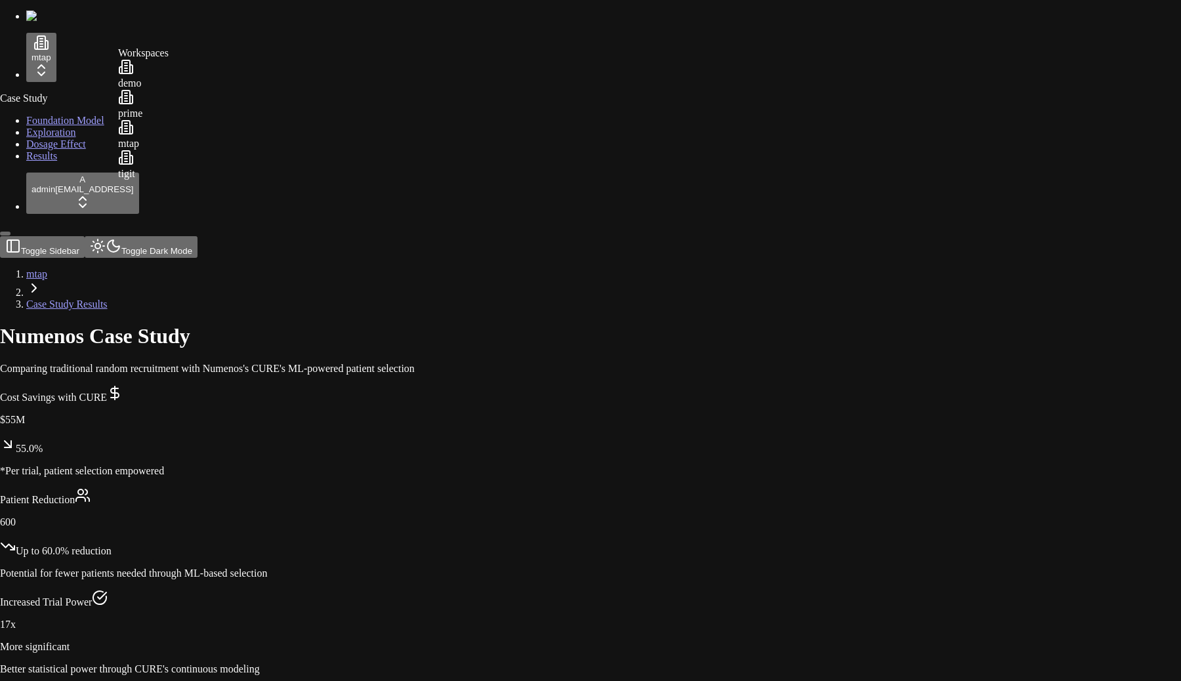
click at [141, 180] on div "tigit" at bounding box center [143, 165] width 51 height 30
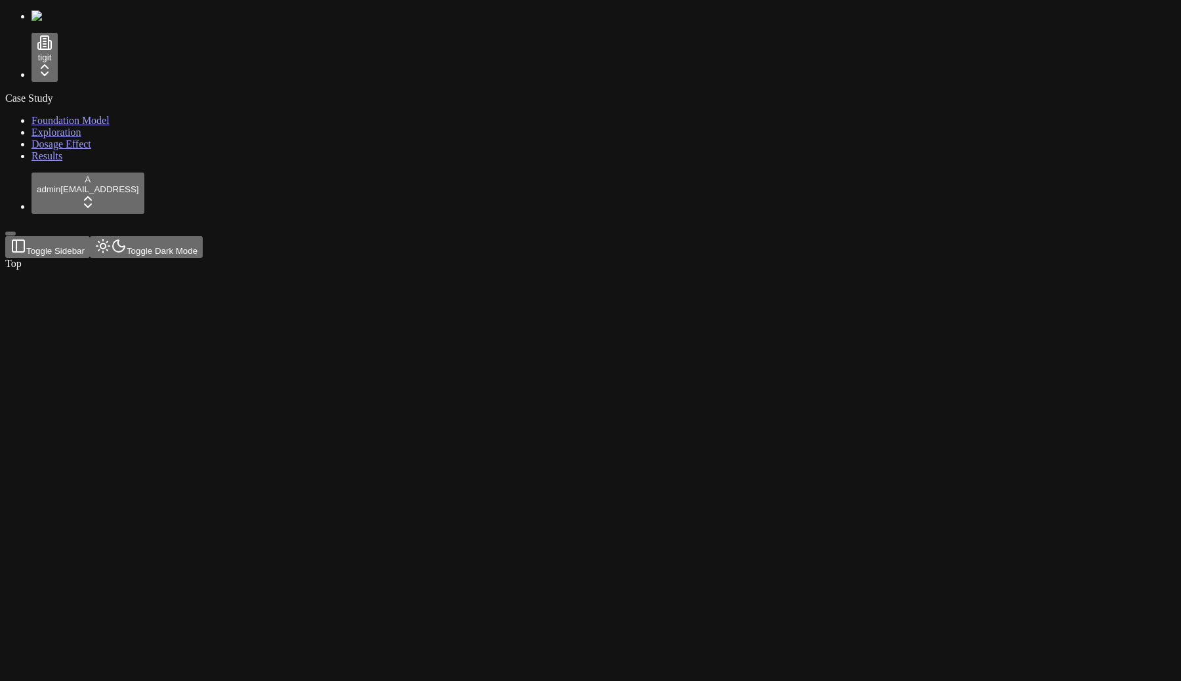
click at [73, 116] on span "Foundation Model" at bounding box center [71, 120] width 78 height 11
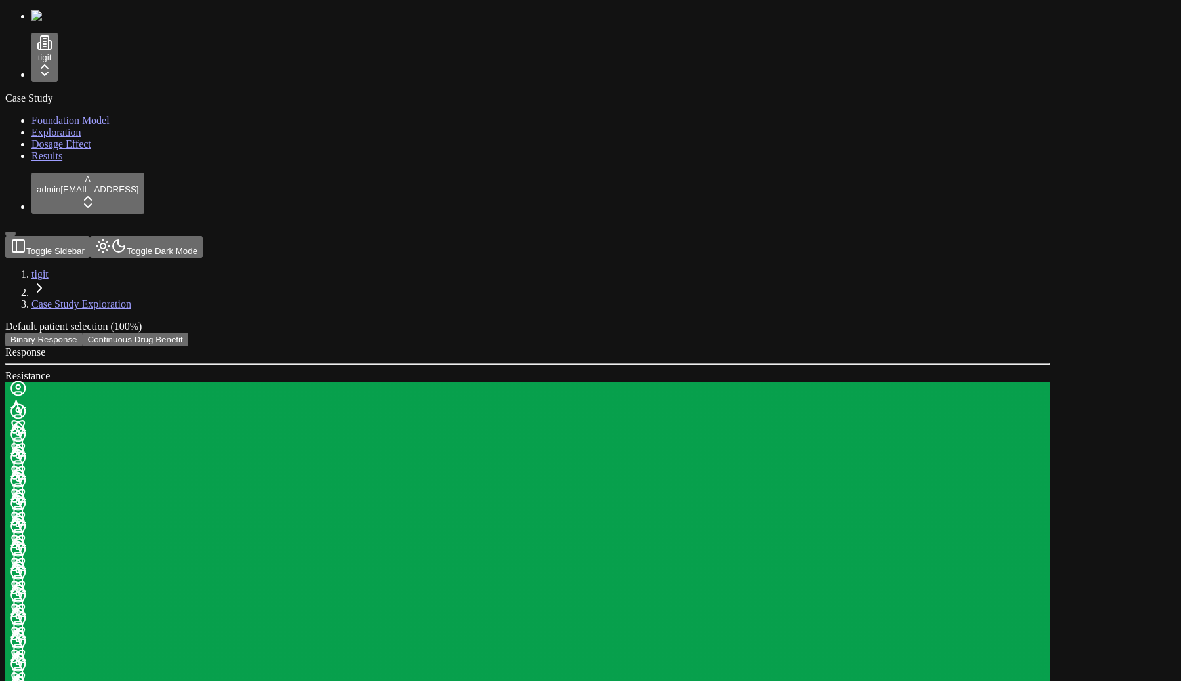
click at [73, 138] on link "Exploration" at bounding box center [57, 132] width 50 height 11
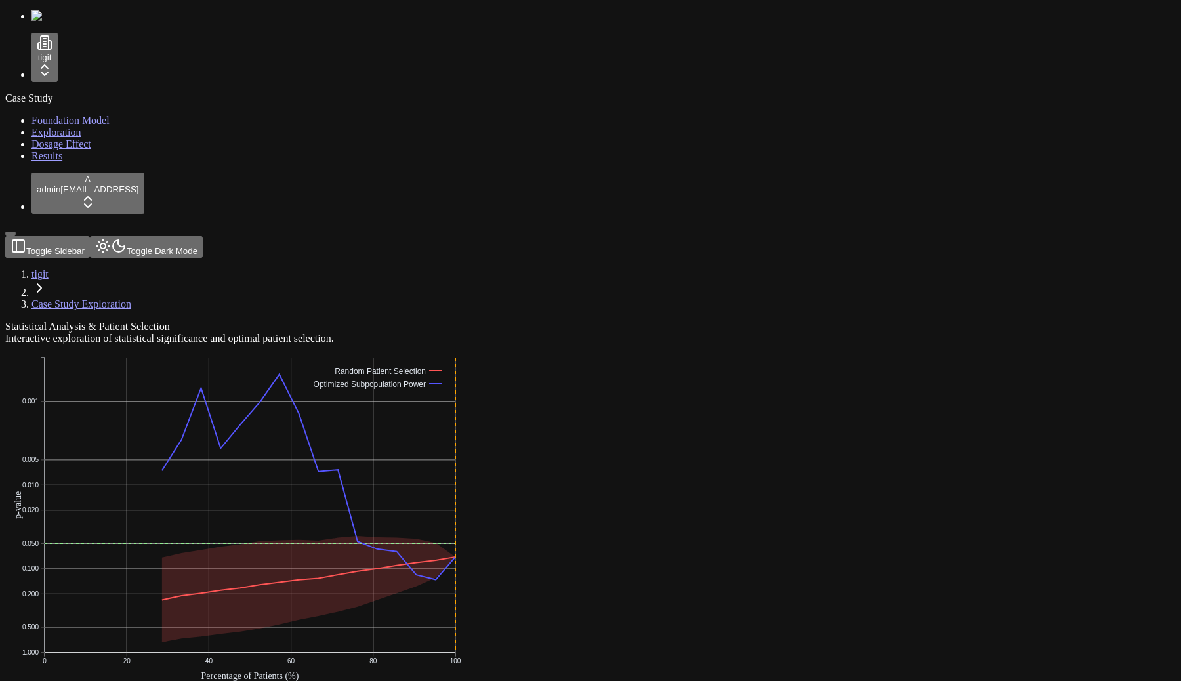
click at [83, 150] on link "Dosage Effect" at bounding box center [62, 143] width 60 height 11
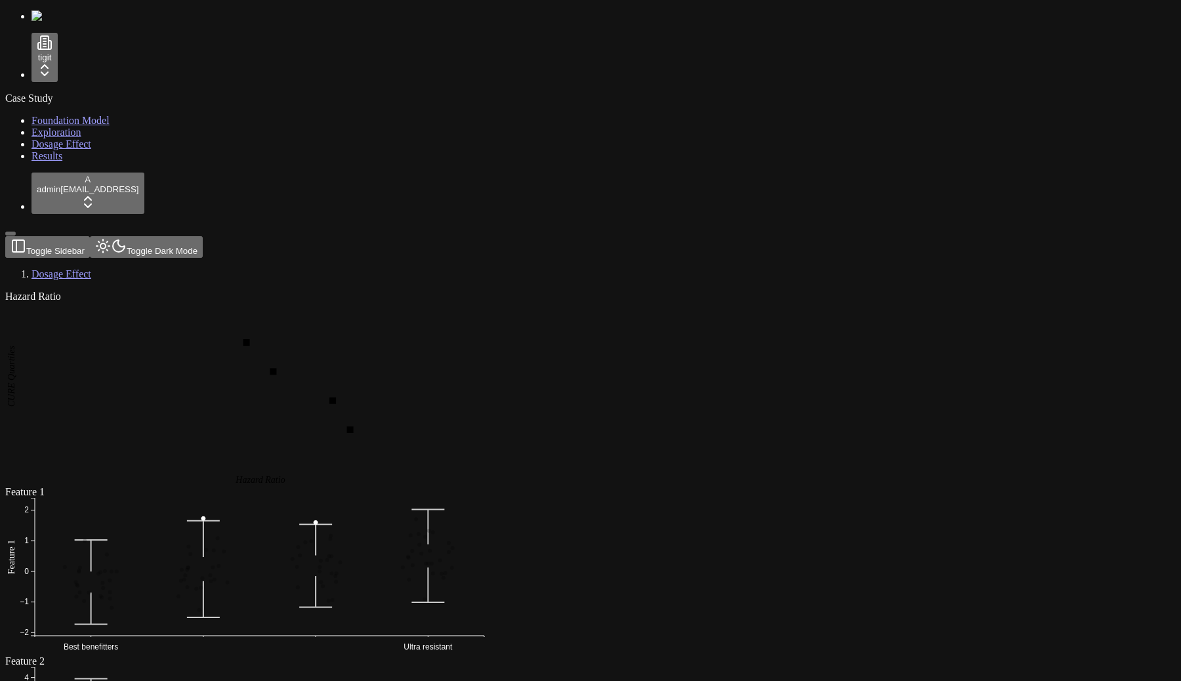
click at [62, 161] on link "Results" at bounding box center [47, 155] width 31 height 11
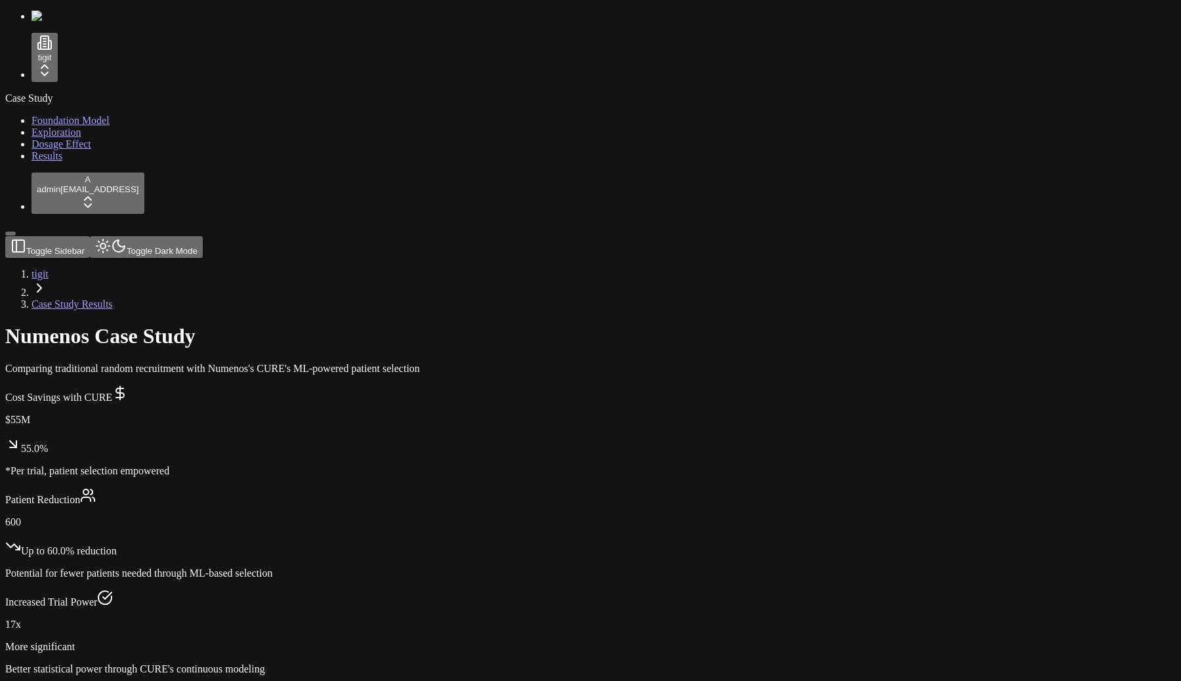
click at [81, 138] on link "Exploration" at bounding box center [57, 132] width 50 height 11
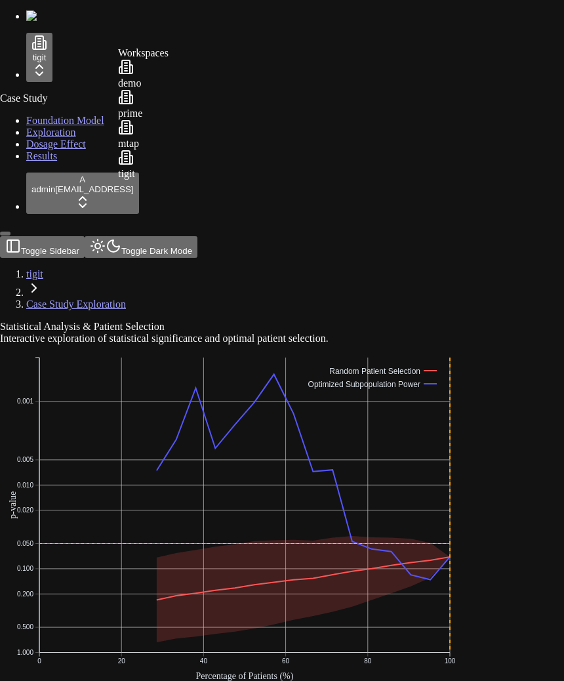
click at [146, 110] on div "prime" at bounding box center [143, 104] width 51 height 30
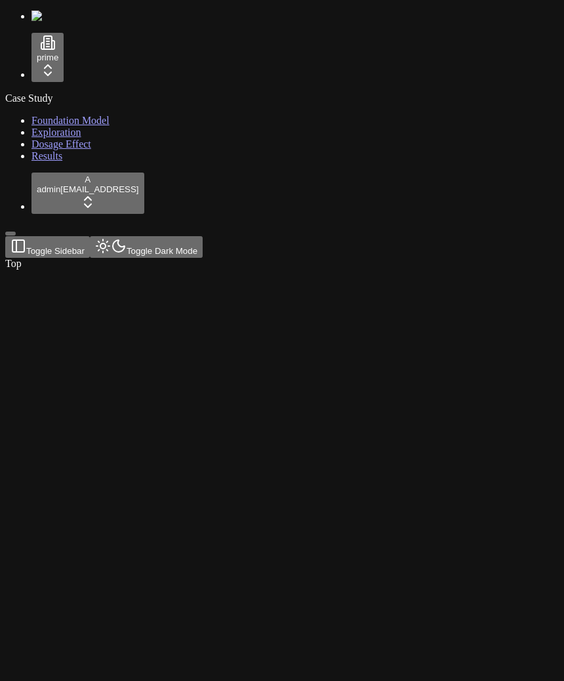
click at [38, 138] on span "Exploration" at bounding box center [57, 132] width 50 height 11
click at [433, 321] on div at bounding box center [219, 321] width 428 height 0
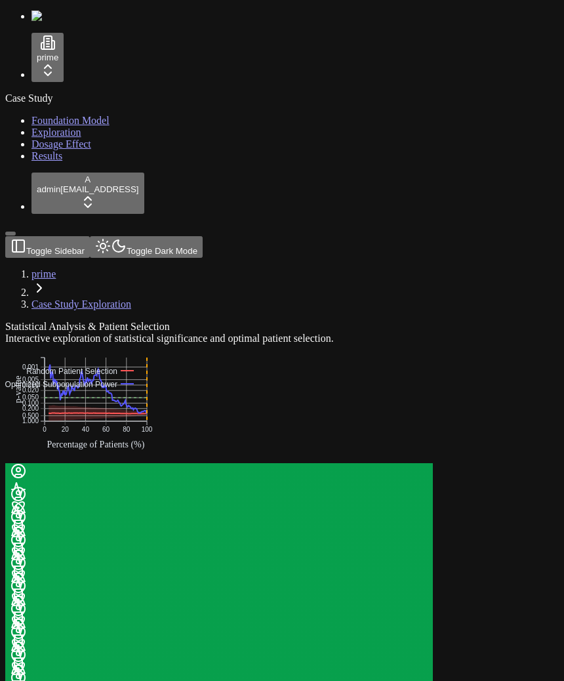
click at [81, 74] on html "prime Case Study Foundation Model Exploration Dosage Effect Results A admin [EM…" at bounding box center [282, 498] width 564 height 997
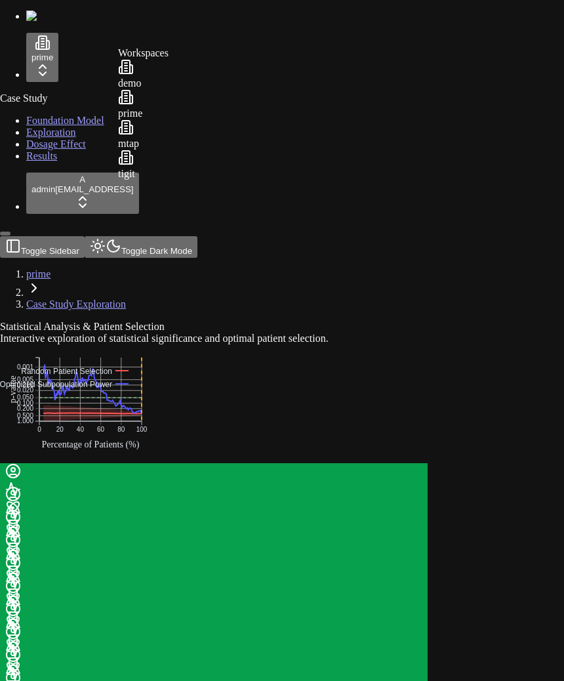
click at [169, 144] on div "mtap" at bounding box center [143, 134] width 51 height 30
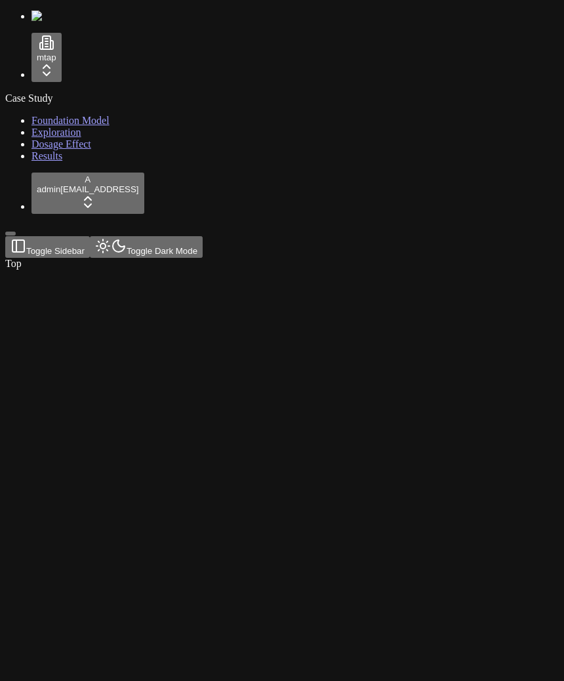
click at [69, 138] on link "Exploration" at bounding box center [57, 132] width 50 height 11
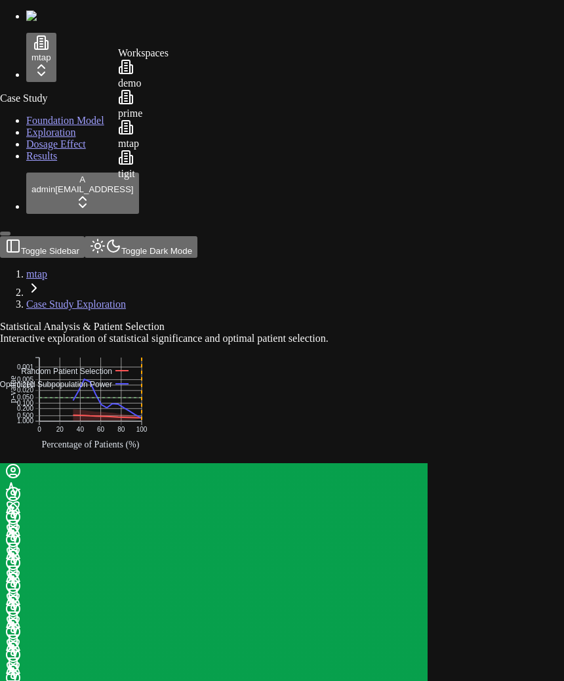
click at [83, 74] on html "mtap Case Study Foundation Model Exploration Dosage Effect Results A admin demo…" at bounding box center [282, 498] width 564 height 997
click at [166, 75] on div "demo" at bounding box center [143, 74] width 51 height 30
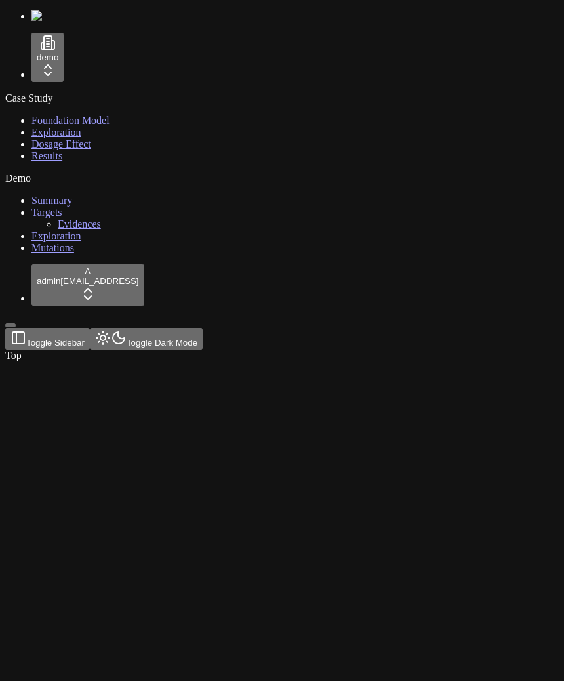
click at [71, 126] on link "Foundation Model" at bounding box center [71, 120] width 78 height 11
click at [70, 138] on link "Exploration" at bounding box center [57, 132] width 50 height 11
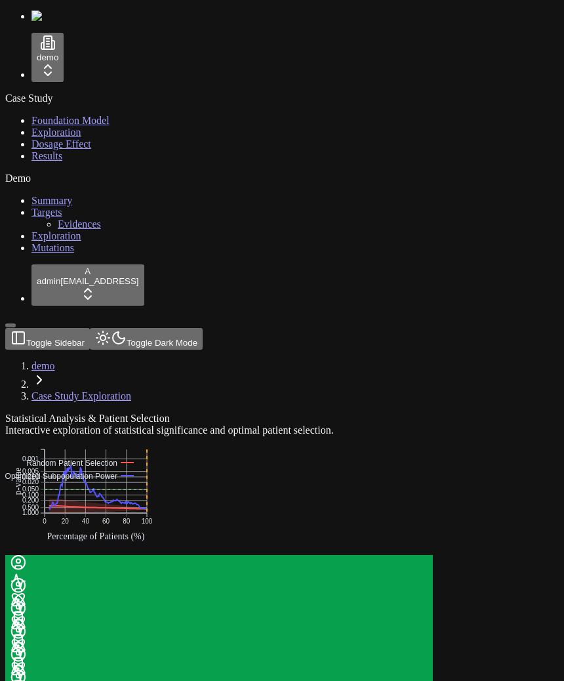
click at [85, 64] on html "demo Case Study Foundation Model Exploration Dosage Effect Results Demo Summary…" at bounding box center [282, 652] width 564 height 1304
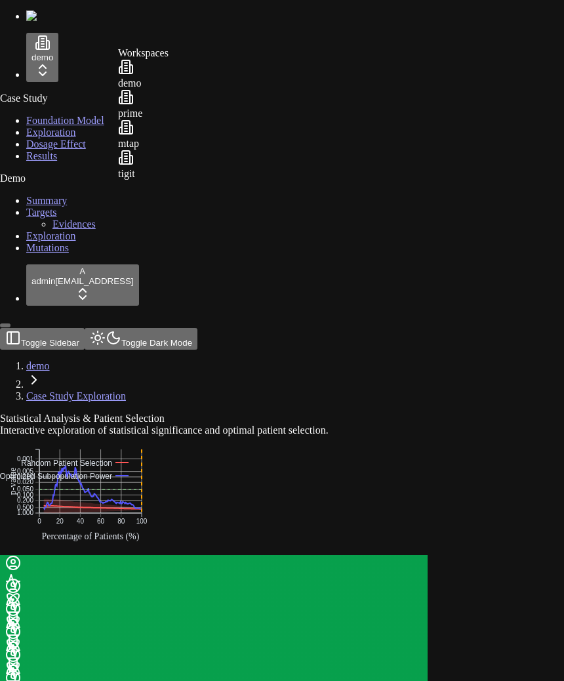
click at [169, 180] on div "tigit" at bounding box center [143, 165] width 51 height 30
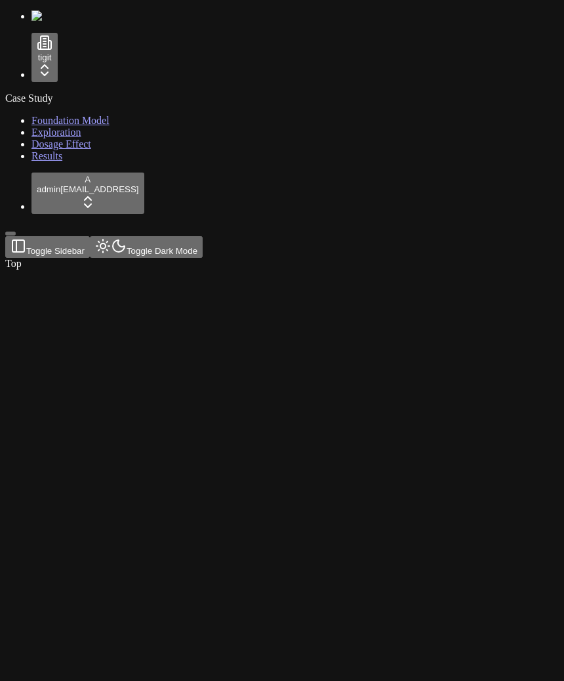
click at [81, 138] on link "Exploration" at bounding box center [57, 132] width 50 height 11
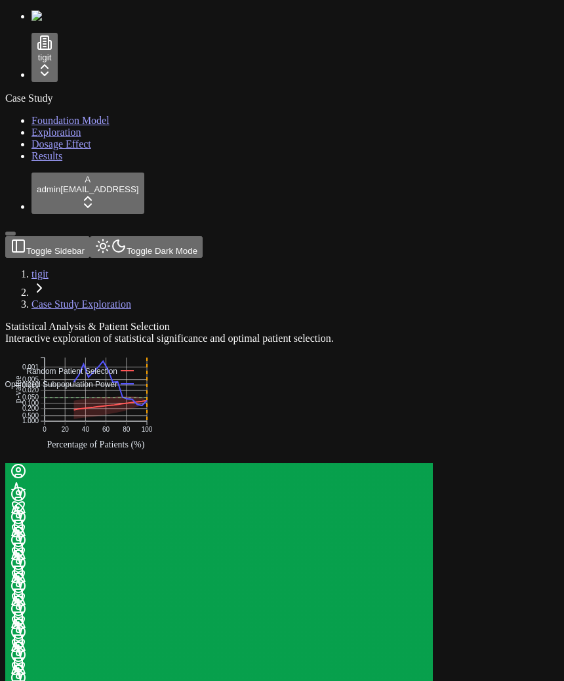
click at [349, 530] on div "Statistical Analysis & Patient Selection Interactive exploration of statistical…" at bounding box center [219, 652] width 428 height 662
click at [64, 81] on div "tigit" at bounding box center [282, 47] width 554 height 72
click at [69, 68] on html "tigit Case Study Foundation Model Exploration Dosage Effect Results A admin [EM…" at bounding box center [282, 606] width 564 height 1212
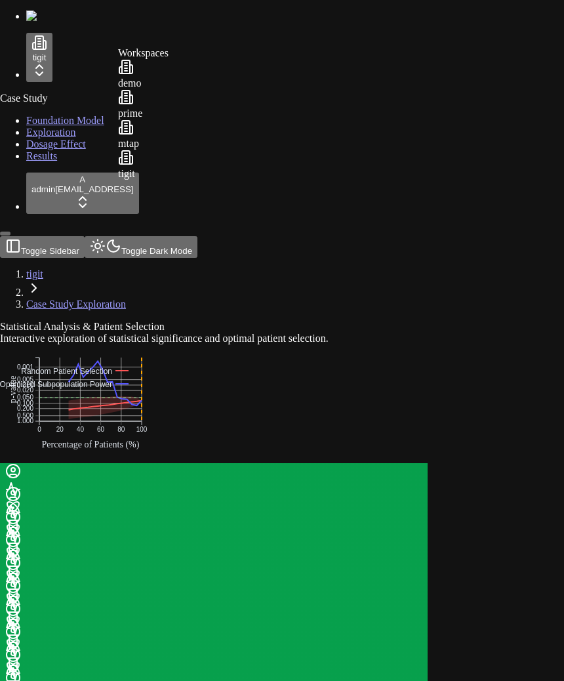
click at [169, 110] on div "prime" at bounding box center [143, 104] width 51 height 30
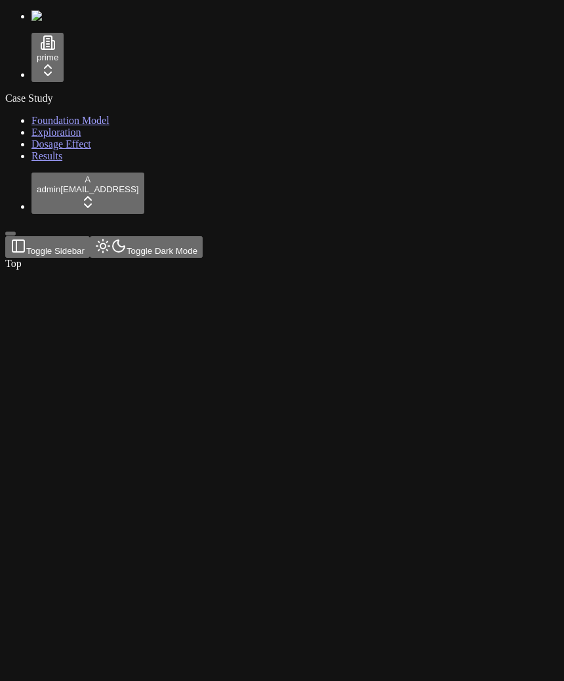
click at [43, 138] on span "Exploration" at bounding box center [57, 132] width 50 height 11
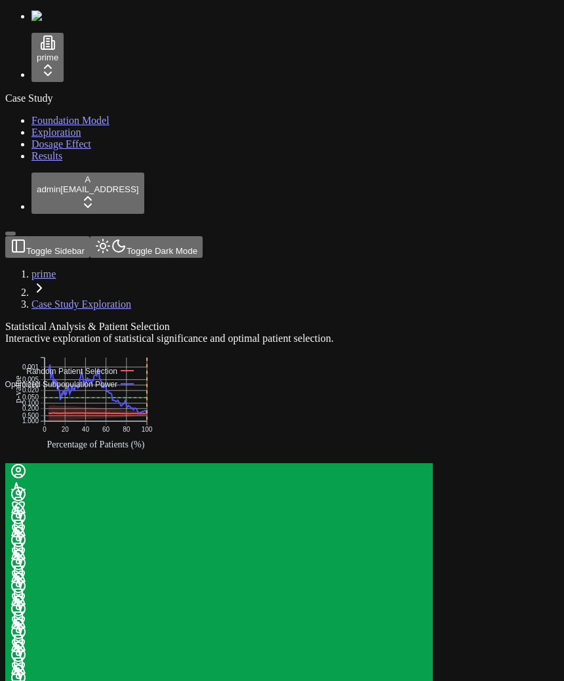
click at [60, 74] on html "prime Case Study Foundation Model Exploration Dosage Effect Results A admin [EM…" at bounding box center [282, 498] width 564 height 997
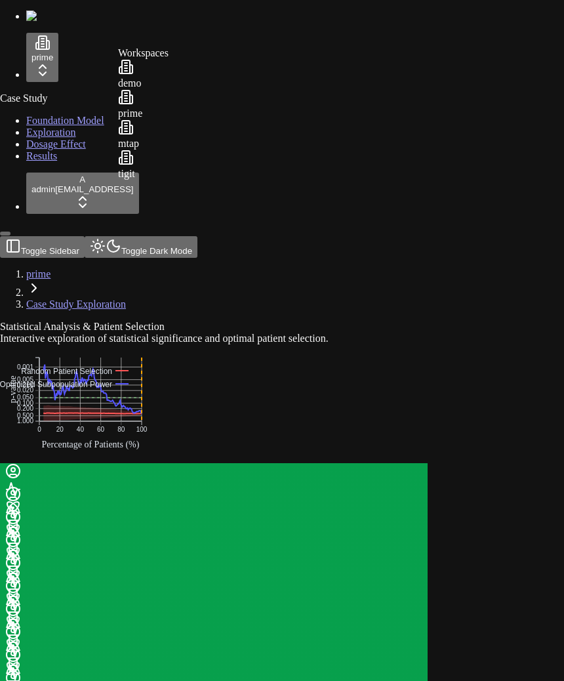
click at [169, 170] on div "tigit" at bounding box center [143, 165] width 51 height 30
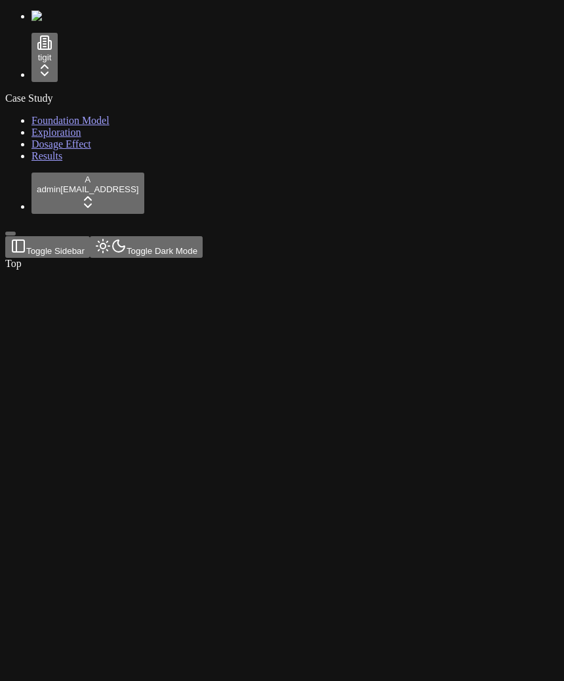
click at [58, 150] on span "Dosage Effect" at bounding box center [62, 143] width 60 height 11
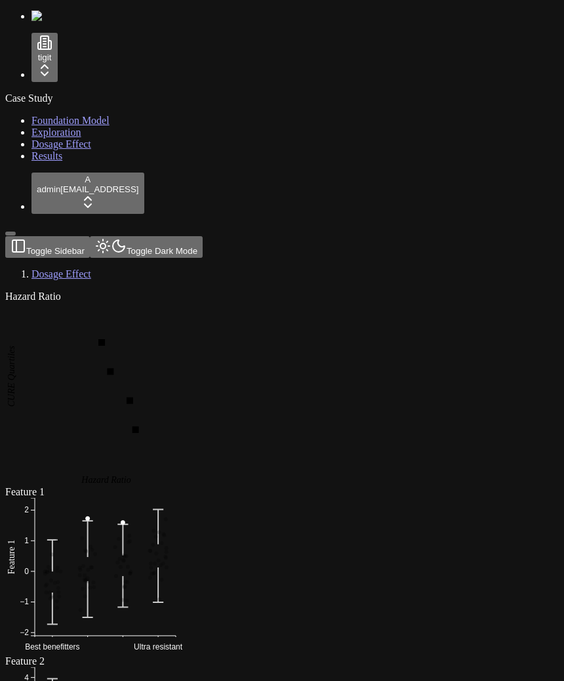
click at [48, 138] on span "Exploration" at bounding box center [57, 132] width 50 height 11
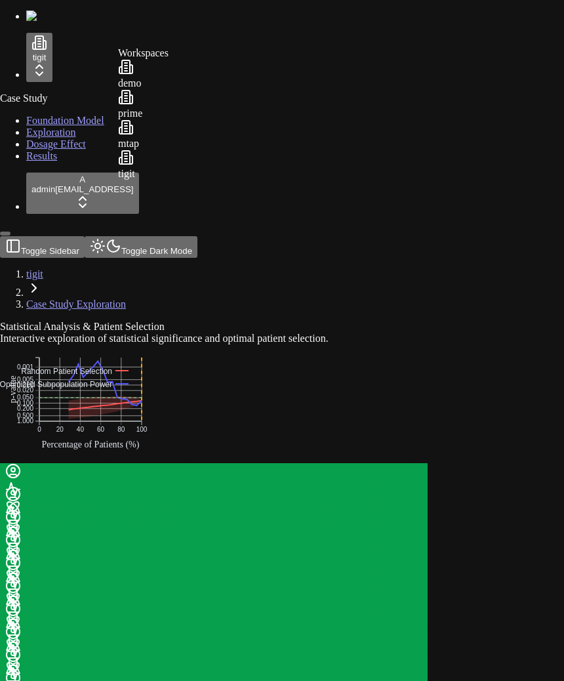
click at [77, 54] on html "tigit Case Study Foundation Model Exploration Dosage Effect Results A admin dem…" at bounding box center [282, 606] width 564 height 1212
click at [169, 119] on div "prime" at bounding box center [143, 104] width 51 height 30
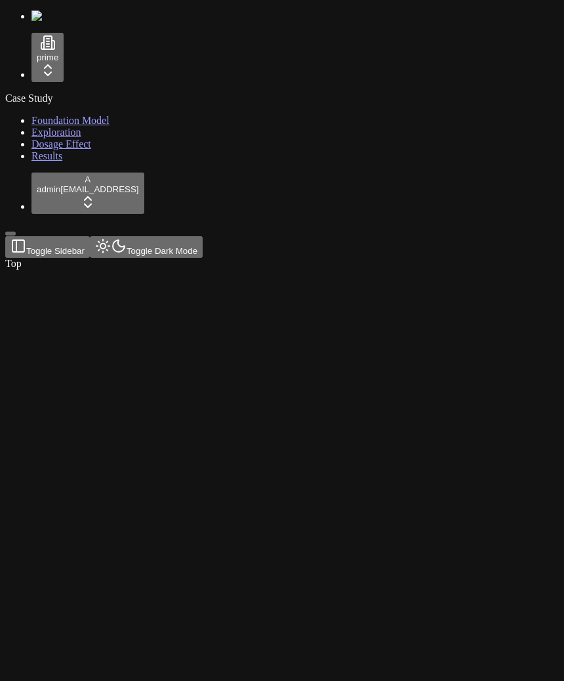
click at [60, 138] on span "Exploration" at bounding box center [57, 132] width 50 height 11
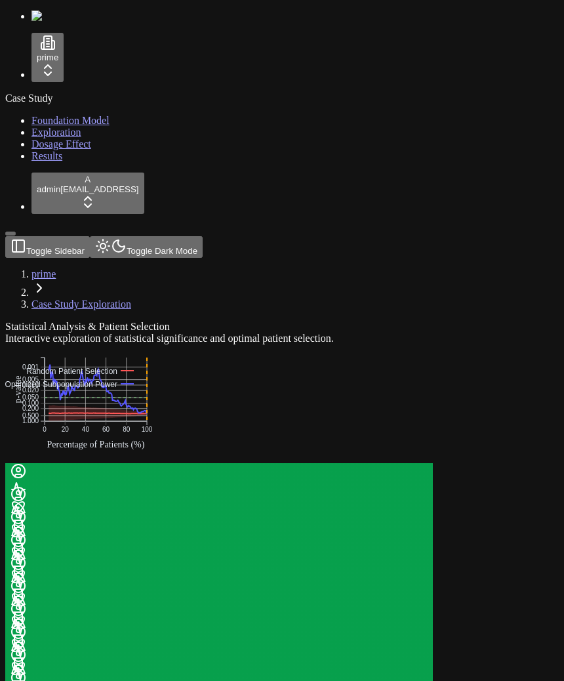
click at [423, 456] on div "Statistical Analysis & Patient Selection Interactive exploration of statistical…" at bounding box center [219, 652] width 428 height 662
click at [43, 54] on html "prime Case Study Foundation Model Exploration Dosage Effect Results A admin dem…" at bounding box center [282, 606] width 564 height 1212
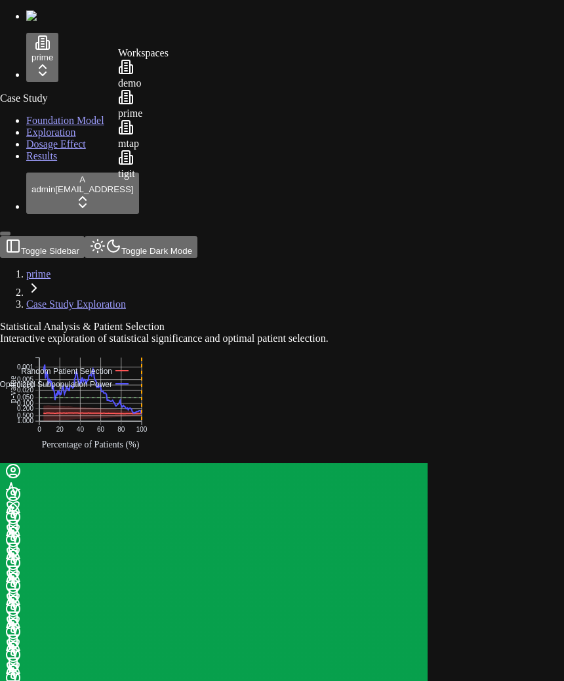
click at [169, 87] on div "demo" at bounding box center [143, 74] width 51 height 30
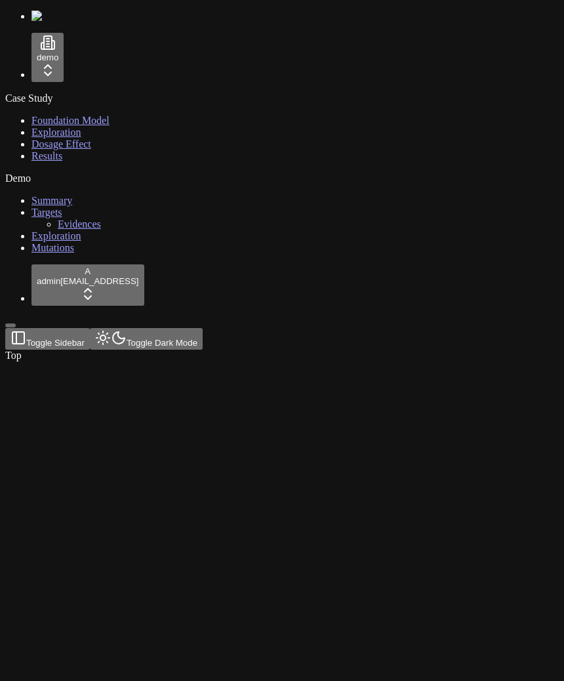
click at [66, 138] on link "Exploration" at bounding box center [57, 132] width 50 height 11
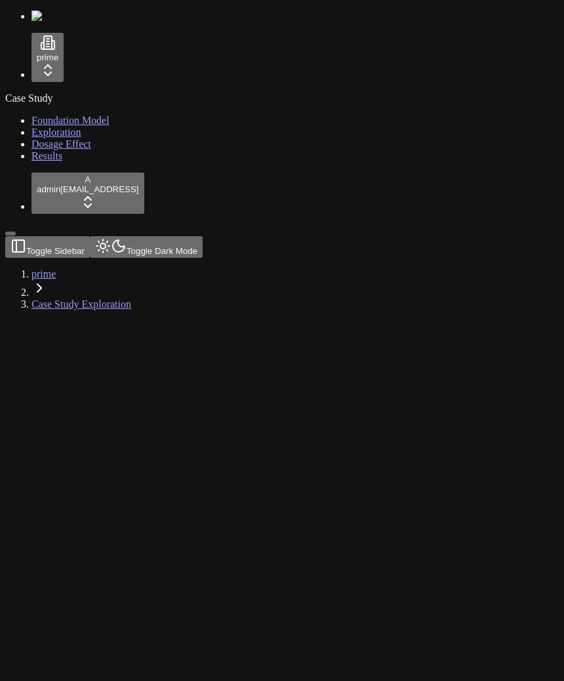
click at [81, 74] on html "prime Case Study Foundation Model Exploration Dosage Effect Results A admin [EM…" at bounding box center [282, 160] width 564 height 321
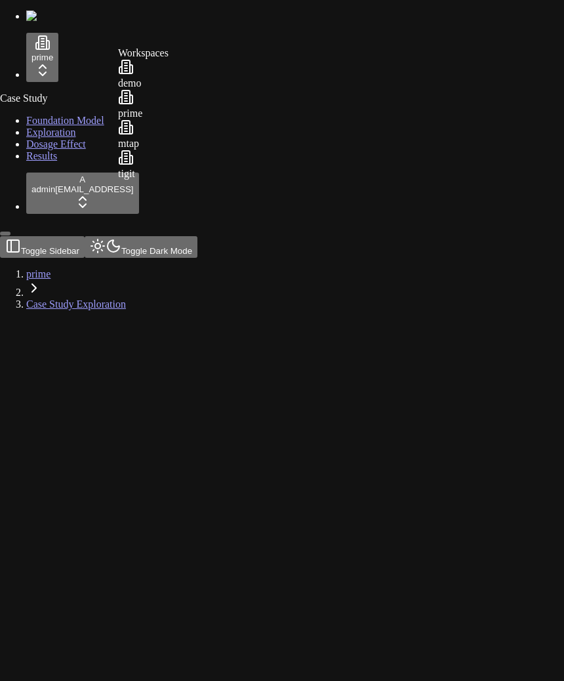
click at [169, 114] on div "prime" at bounding box center [143, 104] width 51 height 30
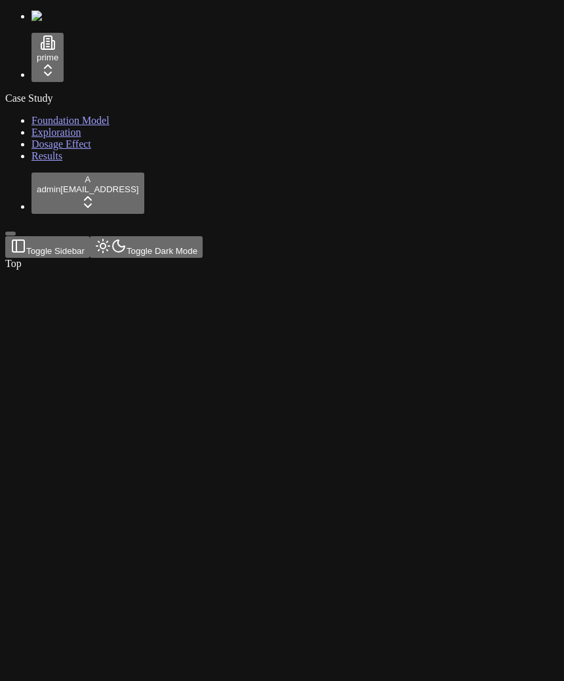
click at [63, 138] on link "Exploration" at bounding box center [57, 132] width 50 height 11
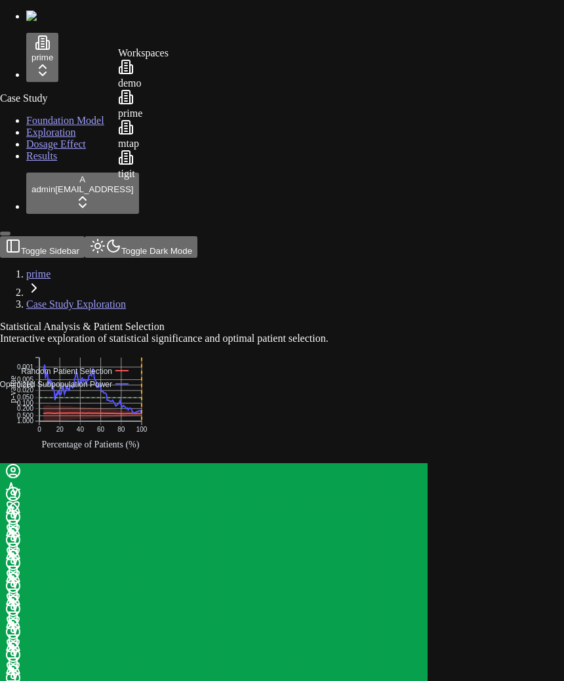
click at [83, 70] on html "prime Case Study Foundation Model Exploration Dosage Effect Results A admin [EM…" at bounding box center [282, 606] width 564 height 1212
click at [158, 150] on div "mtap" at bounding box center [143, 134] width 51 height 30
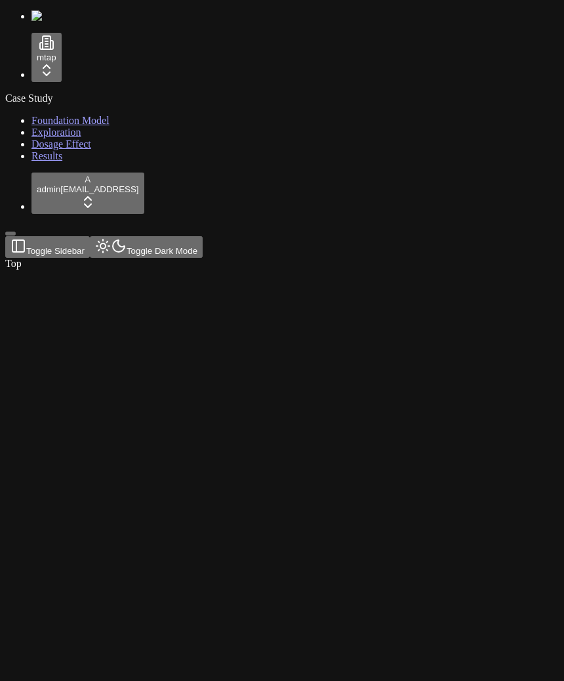
click at [71, 138] on link "Exploration" at bounding box center [57, 132] width 50 height 11
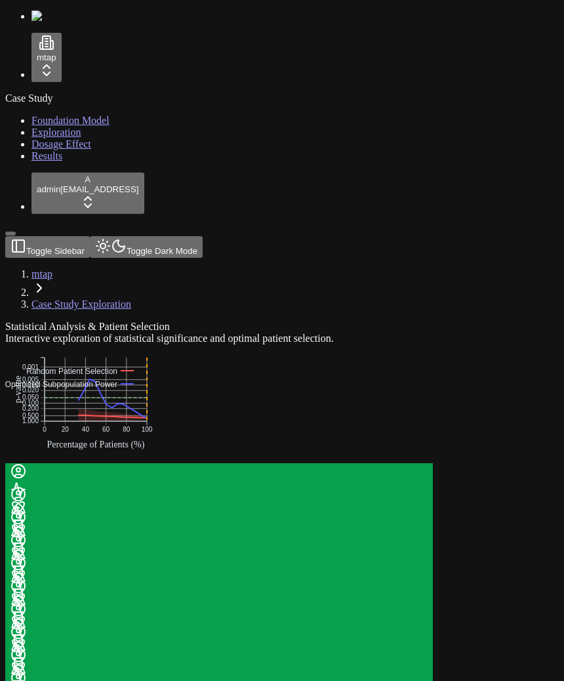
click at [87, 53] on html "mtap Case Study Foundation Model Exploration Dosage Effect Results A admin [EMA…" at bounding box center [282, 606] width 564 height 1212
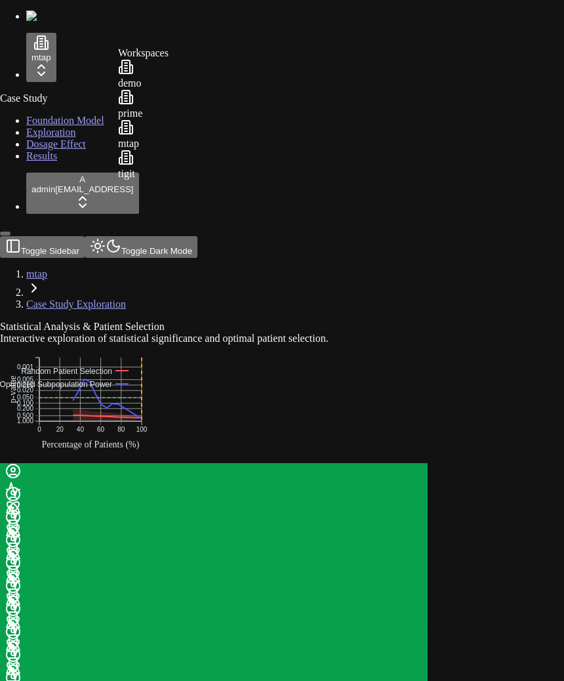
click at [169, 178] on div "tigit" at bounding box center [143, 165] width 51 height 30
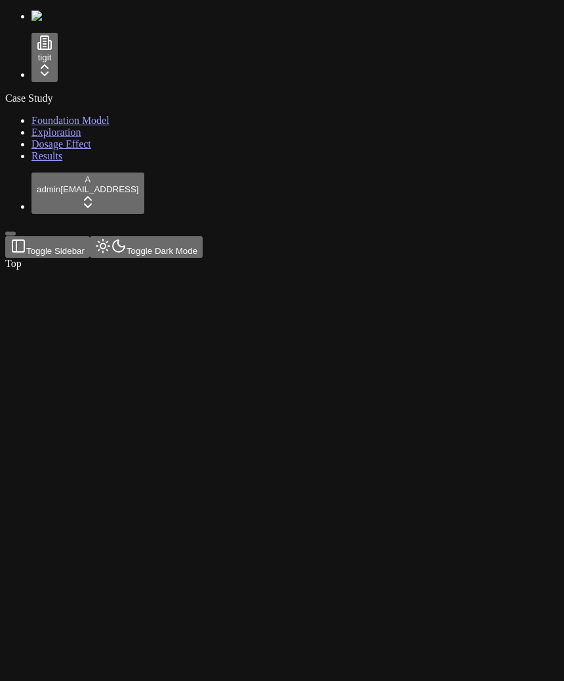
click at [74, 138] on link "Exploration" at bounding box center [57, 132] width 50 height 11
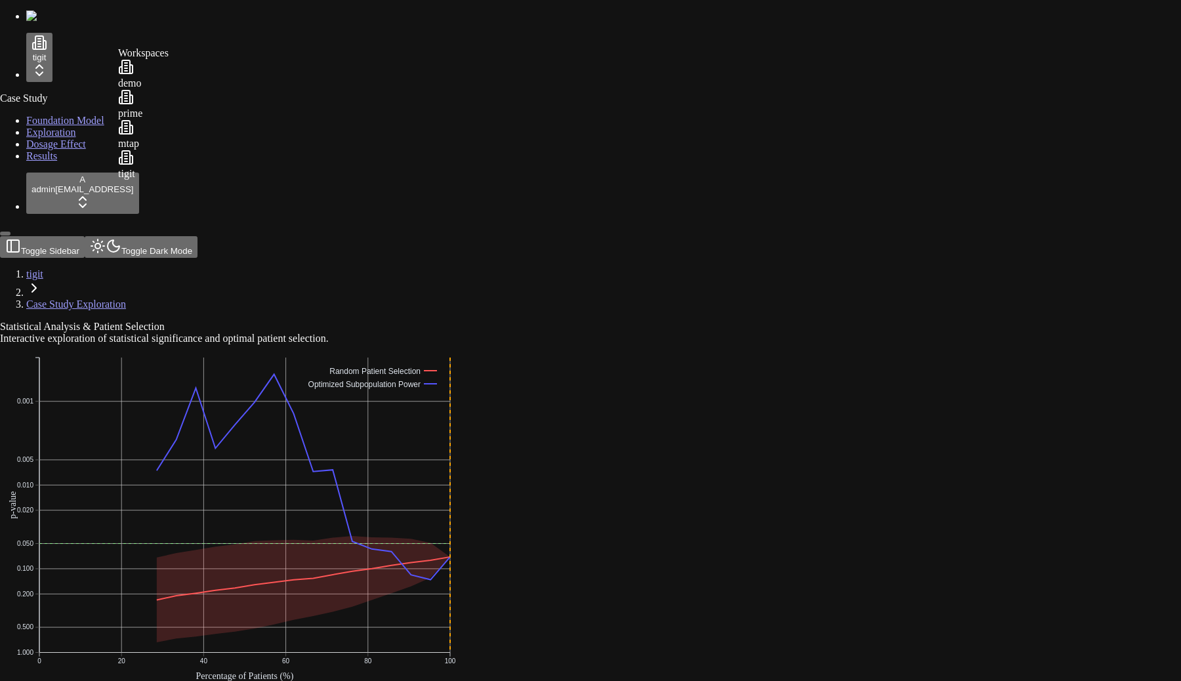
click at [169, 150] on div "mtap" at bounding box center [143, 134] width 51 height 30
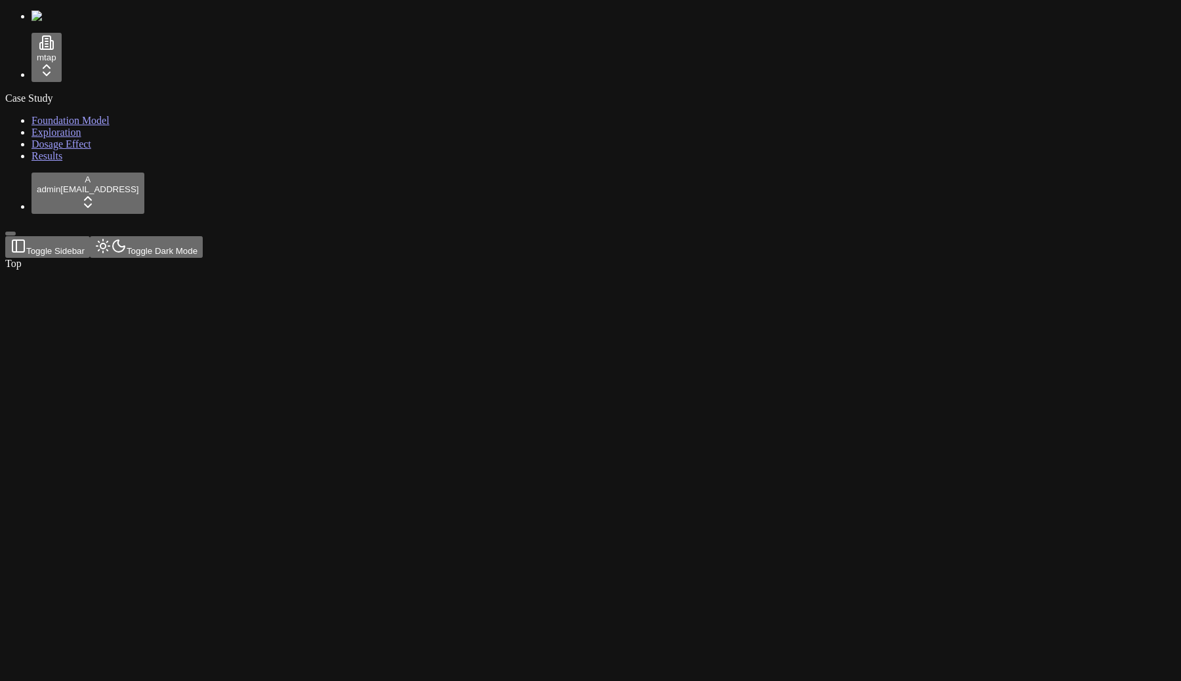
click at [66, 138] on link "Exploration" at bounding box center [57, 132] width 50 height 11
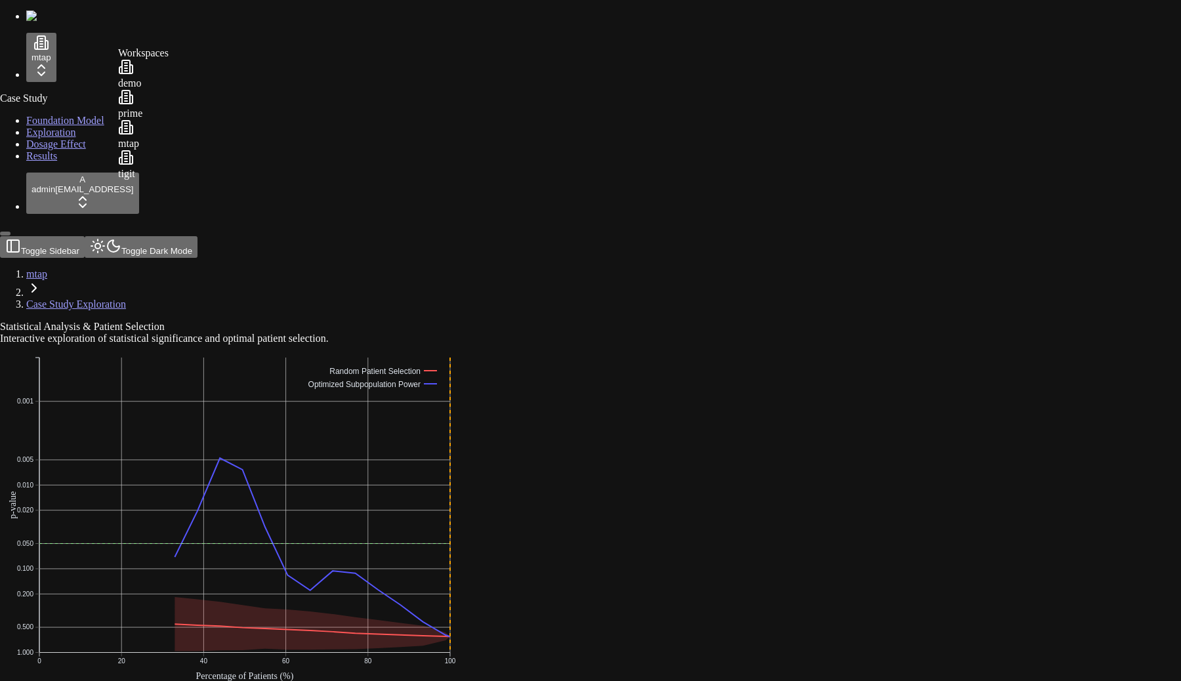
click at [169, 175] on div "tigit" at bounding box center [143, 165] width 51 height 30
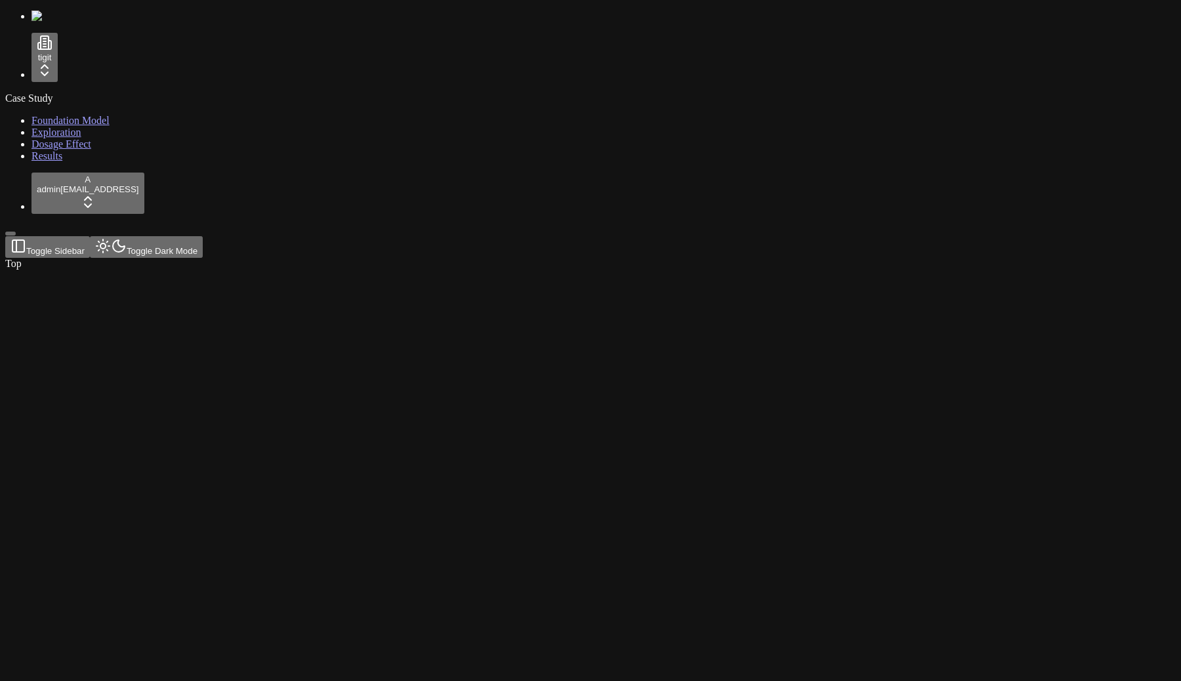
click at [85, 150] on link "Dosage Effect" at bounding box center [62, 143] width 60 height 11
click at [81, 138] on link "Exploration" at bounding box center [57, 132] width 50 height 11
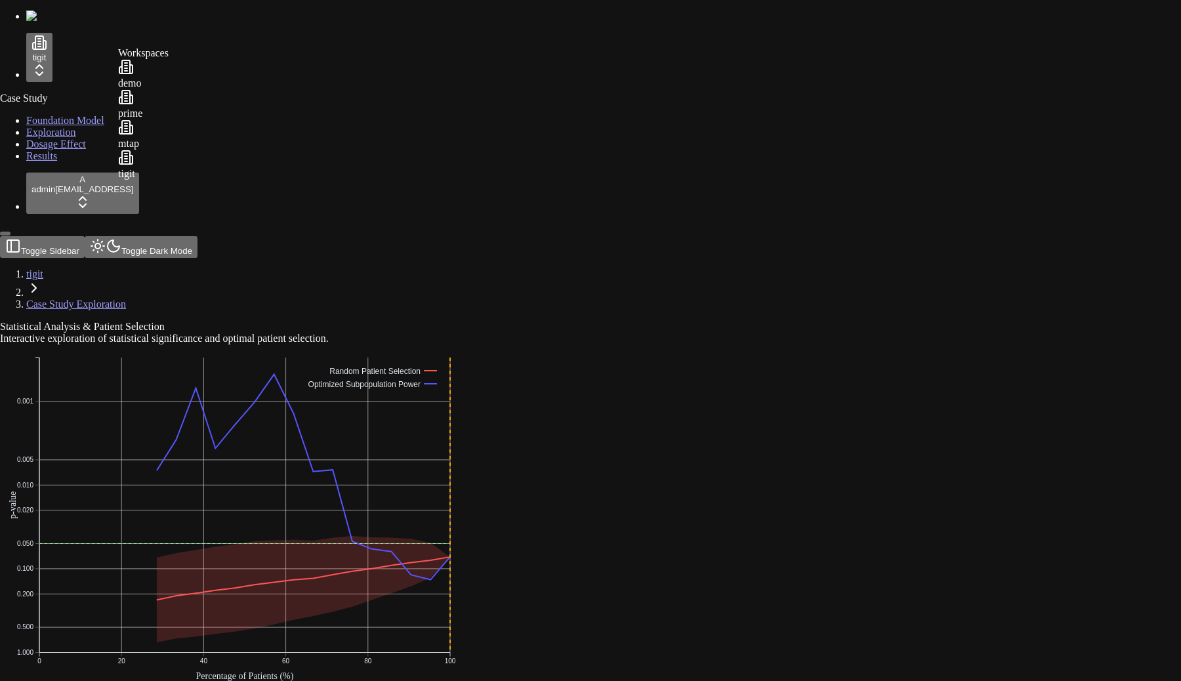
click at [157, 89] on div "demo" at bounding box center [143, 74] width 51 height 30
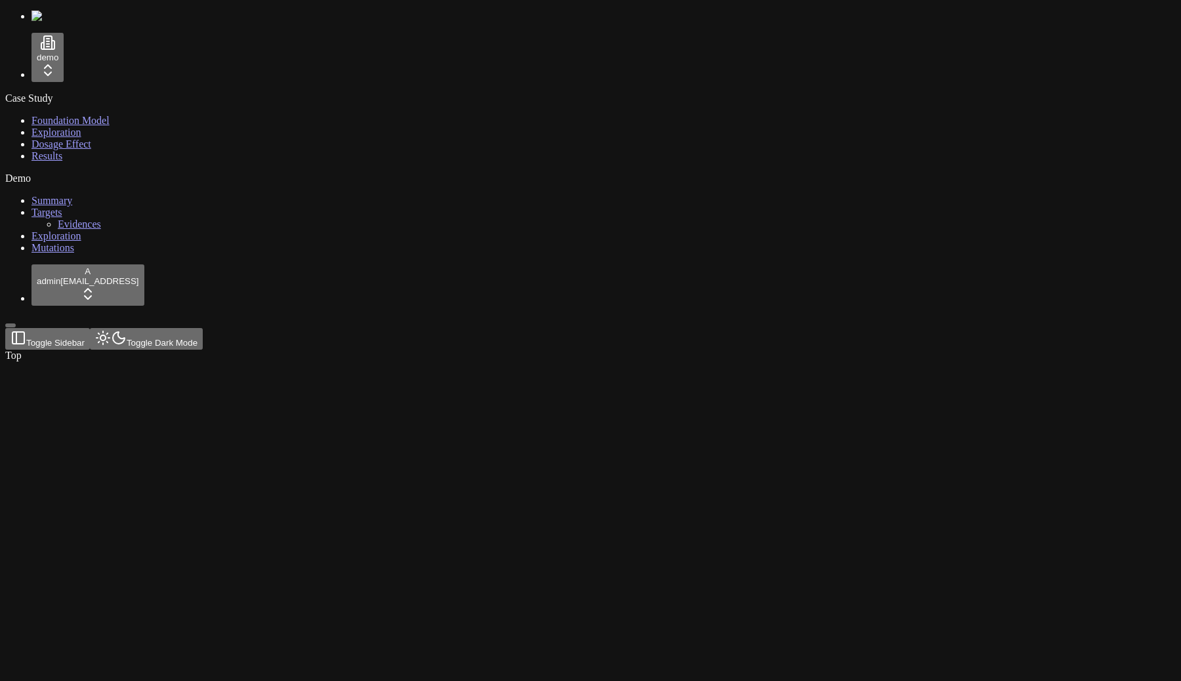
click at [70, 138] on link "Exploration" at bounding box center [57, 132] width 50 height 11
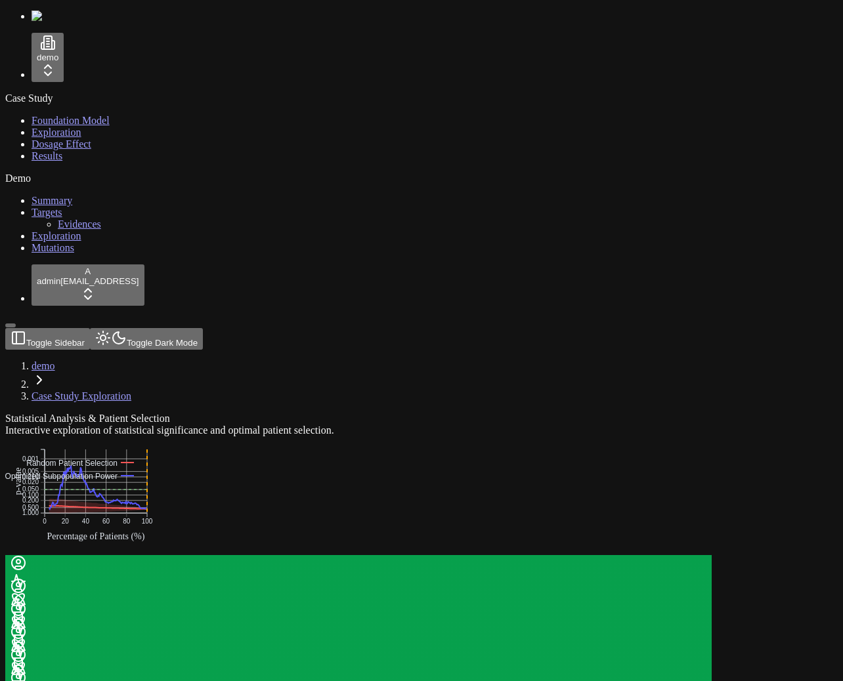
drag, startPoint x: 841, startPoint y: 415, endPoint x: 928, endPoint y: 415, distance: 87.3
click at [843, 415] on html "demo Case Study Foundation Model Exploration Dosage Effect Results Demo Summary…" at bounding box center [421, 652] width 843 height 1304
click at [64, 65] on html "demo Case Study Foundation Model Exploration Dosage Effect Results Demo Summary…" at bounding box center [421, 652] width 843 height 1304
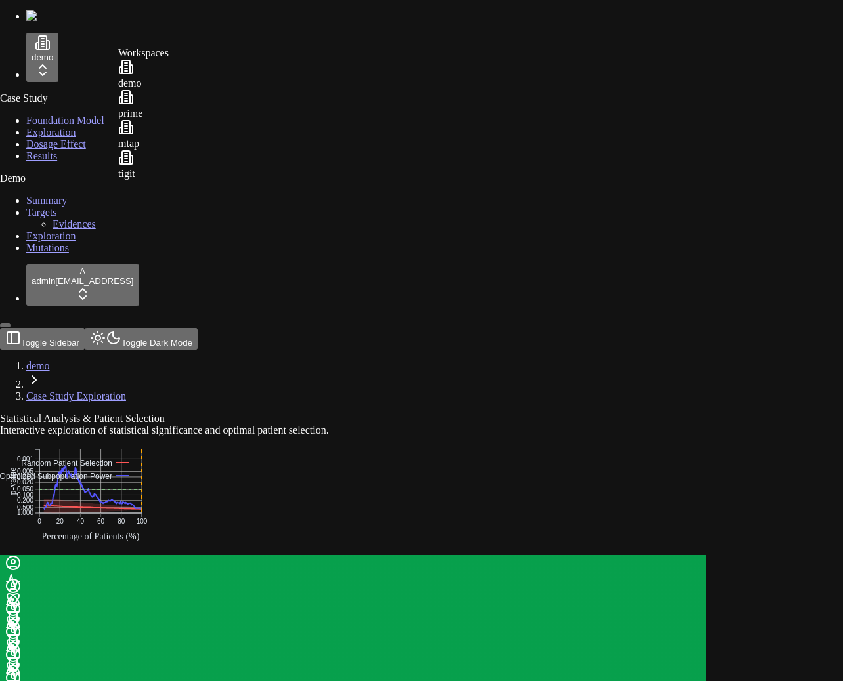
click at [259, 337] on html "demo Case Study Foundation Model Exploration Dosage Effect Results Demo Summary…" at bounding box center [421, 652] width 843 height 1304
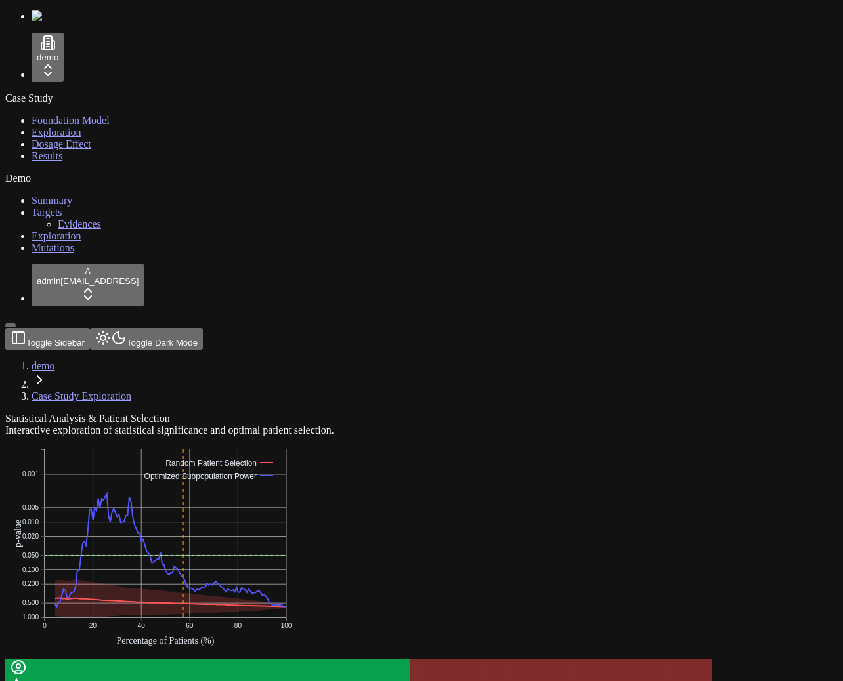
click at [36, 161] on span "Results" at bounding box center [47, 155] width 31 height 11
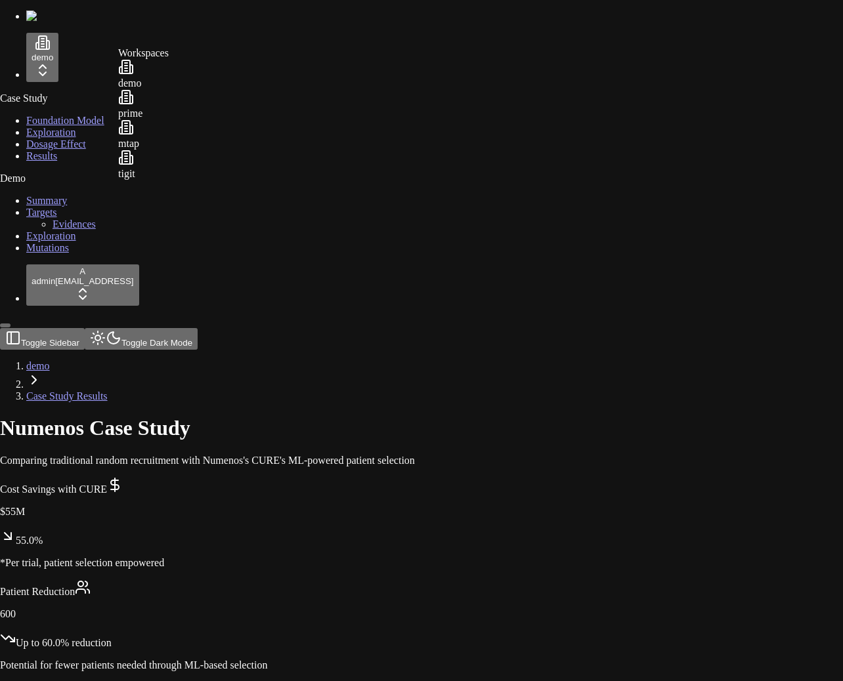
click at [169, 150] on div "mtap" at bounding box center [143, 134] width 51 height 30
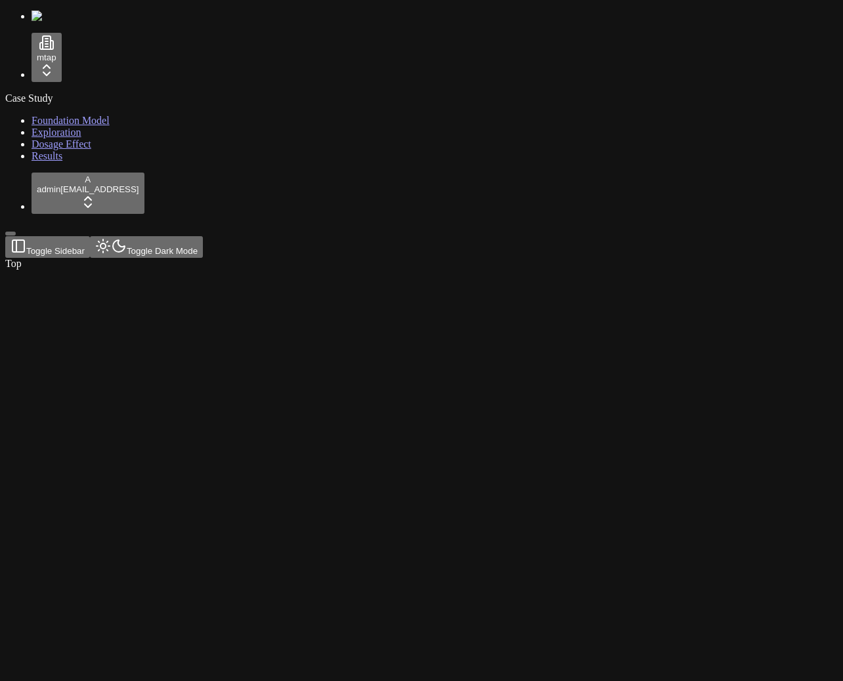
click at [69, 138] on link "Exploration" at bounding box center [57, 132] width 50 height 11
click at [91, 162] on div "Case Study Foundation Model Exploration Dosage Effect Results" at bounding box center [421, 128] width 832 height 70
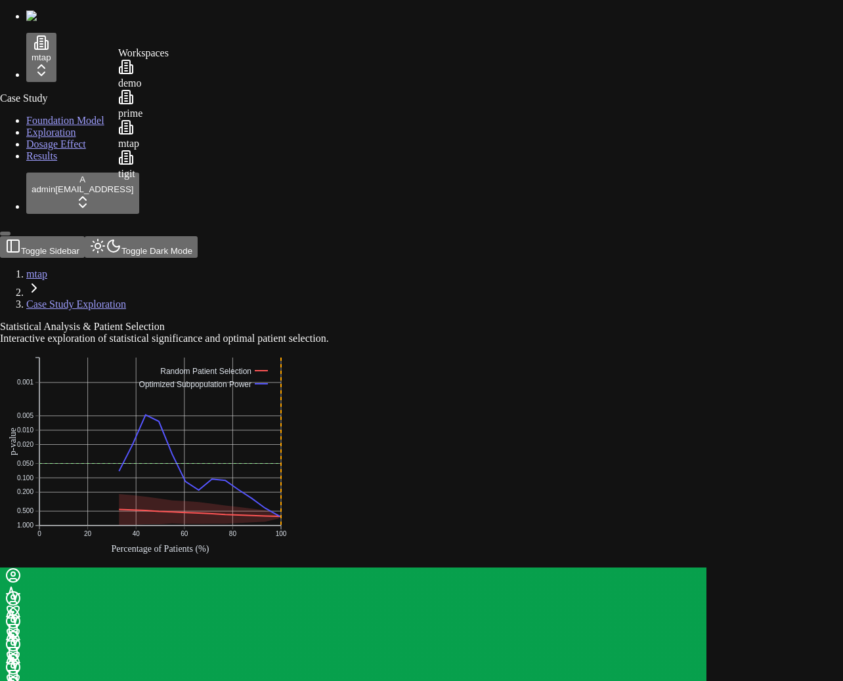
click at [57, 68] on html "25 mtap Case Study Foundation Model Exploration Dosage Effect Results A admin d…" at bounding box center [421, 658] width 843 height 1316
click at [142, 168] on div at bounding box center [143, 159] width 51 height 18
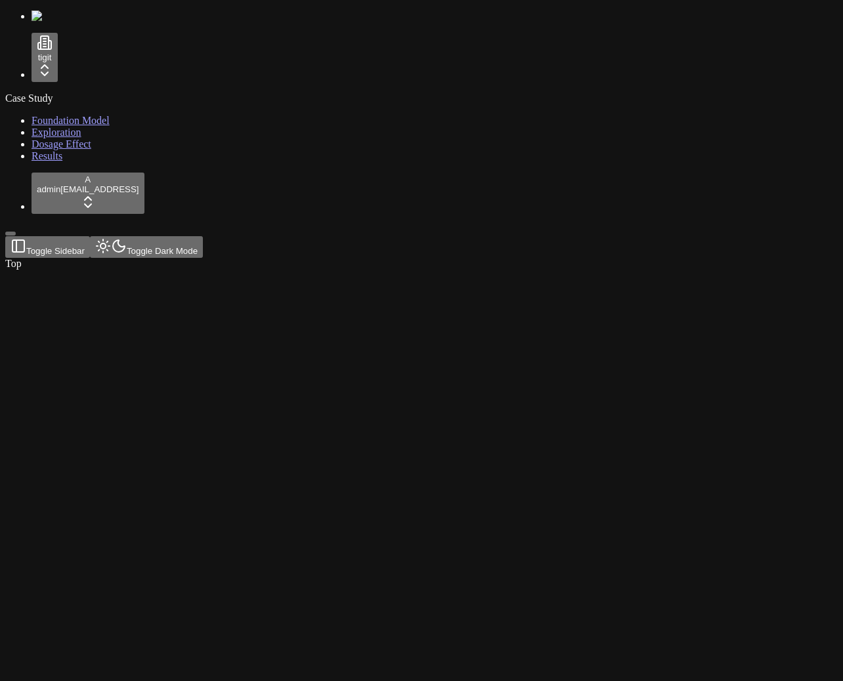
click at [54, 138] on span "Exploration" at bounding box center [57, 132] width 50 height 11
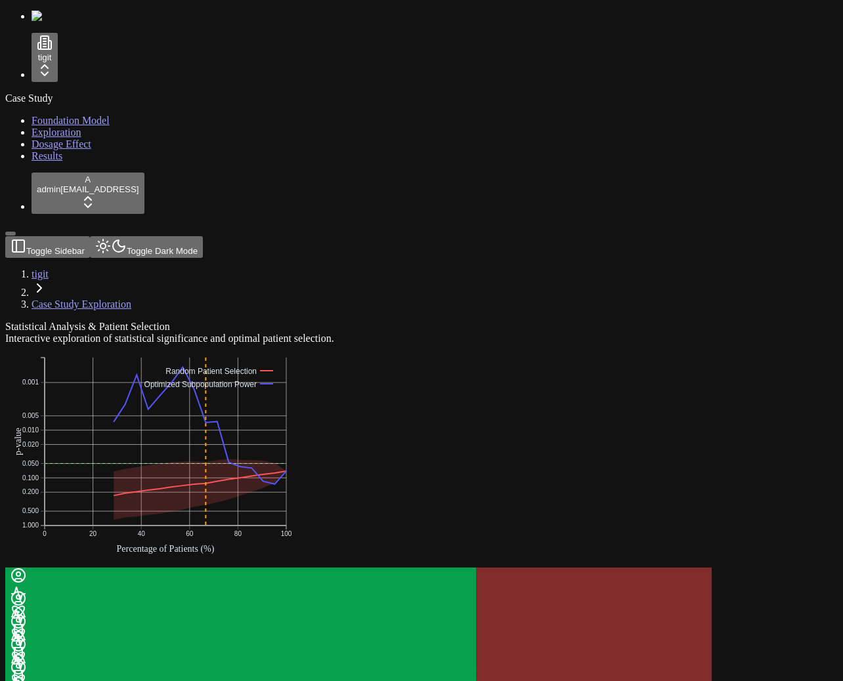
click at [299, 345] on icon "0 20 40 60 80 100 0.001 0.005 0.010 0.020 0.050 0.100 0.200 0.500 1.000 Percent…" at bounding box center [152, 455] width 294 height 221
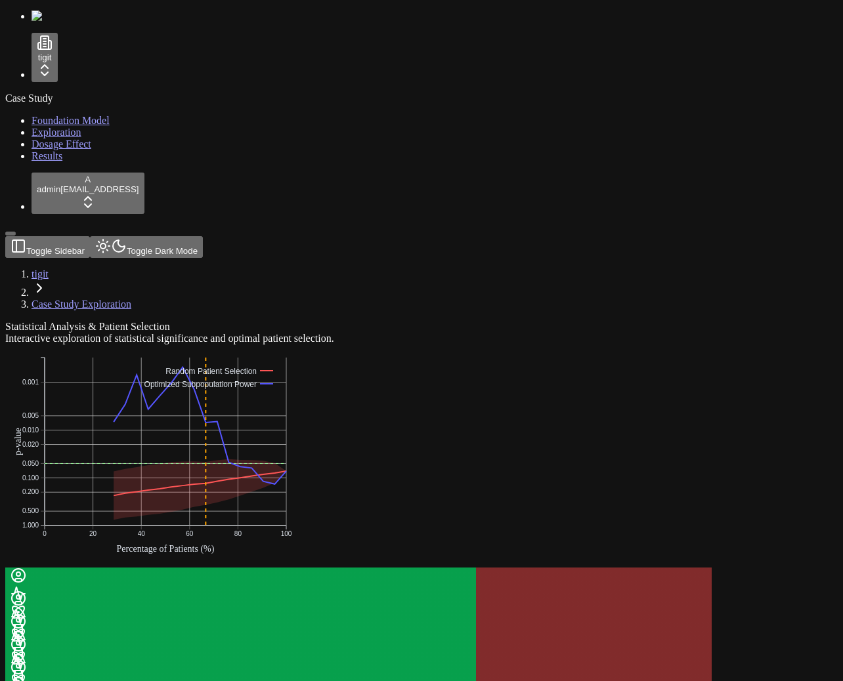
click at [59, 150] on span "Dosage Effect" at bounding box center [62, 143] width 60 height 11
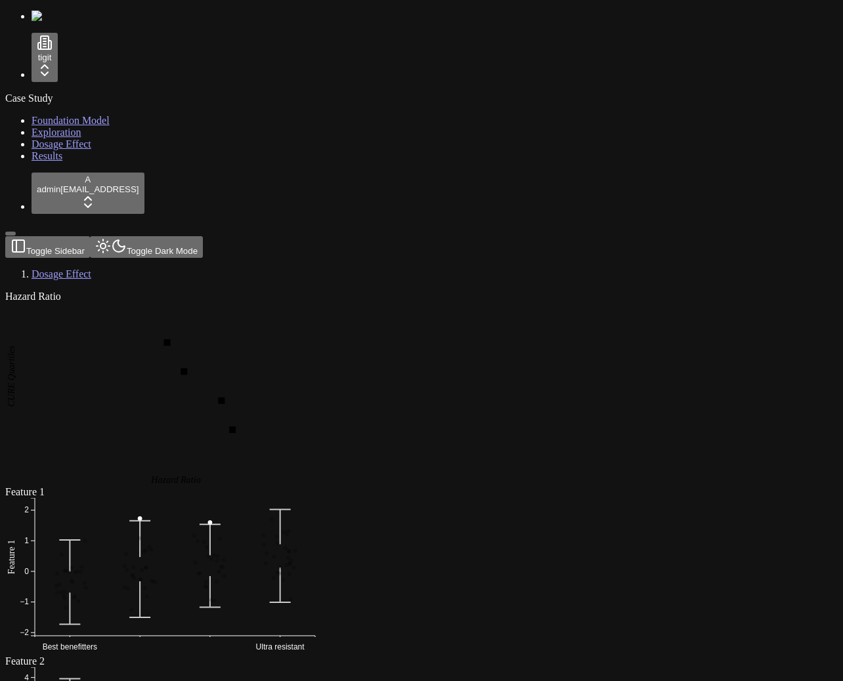
click at [65, 138] on link "Exploration" at bounding box center [57, 132] width 50 height 11
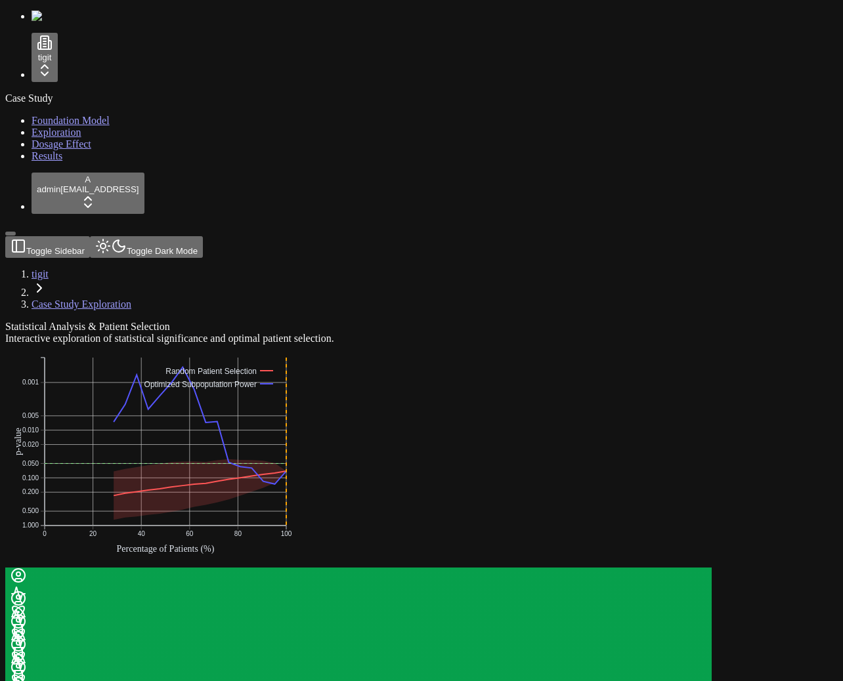
click at [85, 60] on html "25 tigit Case Study Foundation Model Exploration Dosage Effect Results A admin …" at bounding box center [421, 658] width 843 height 1316
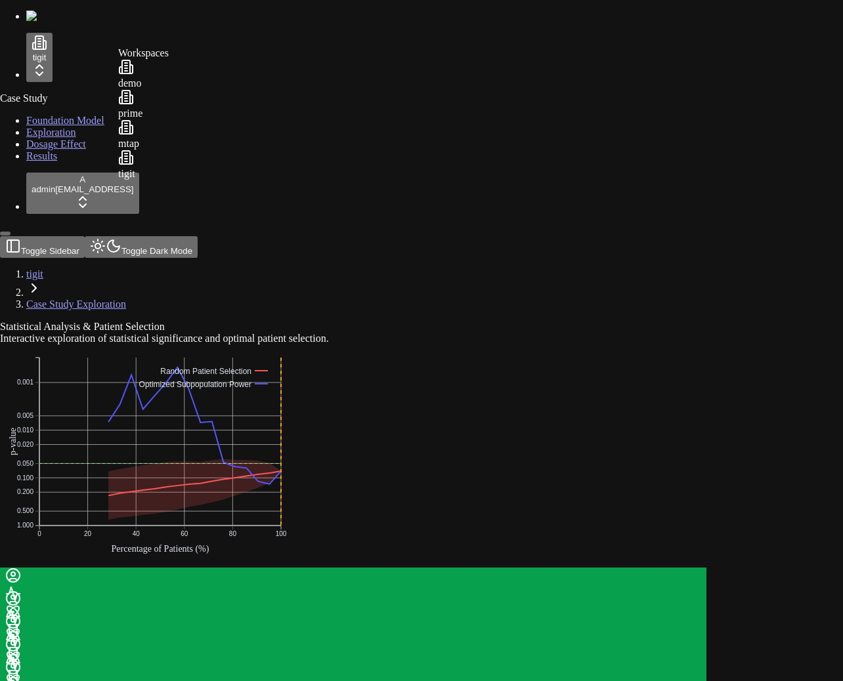
click at [161, 150] on div "mtap" at bounding box center [143, 134] width 51 height 30
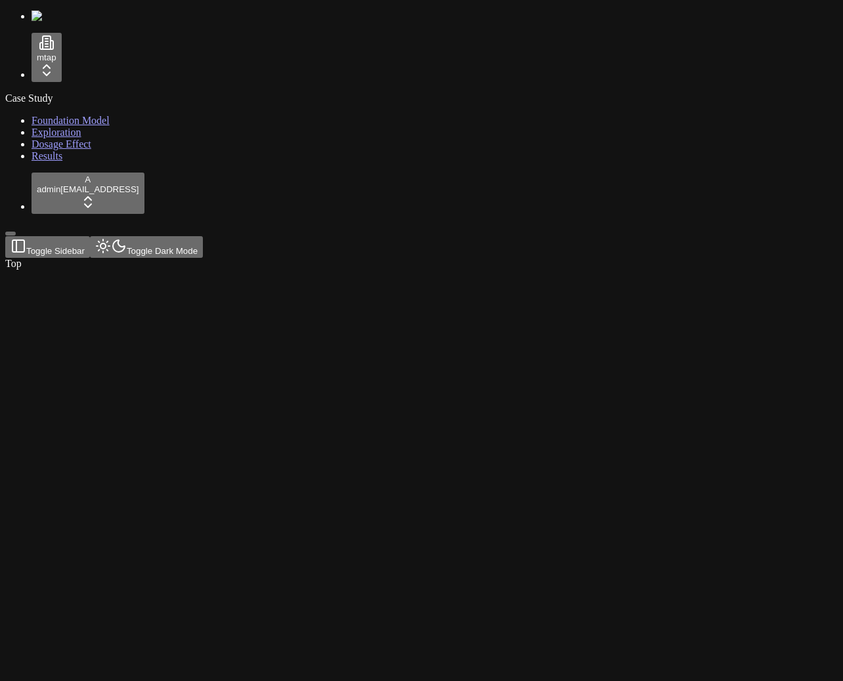
click at [74, 138] on link "Exploration" at bounding box center [57, 132] width 50 height 11
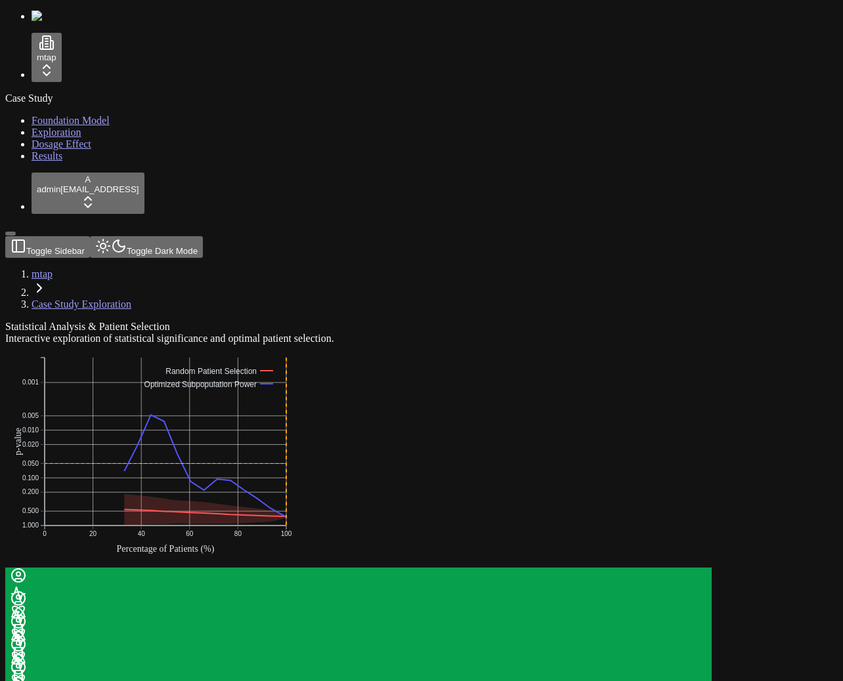
click at [62, 56] on html "25 mtap Case Study Foundation Model Exploration Dosage Effect Results A admin d…" at bounding box center [421, 658] width 843 height 1316
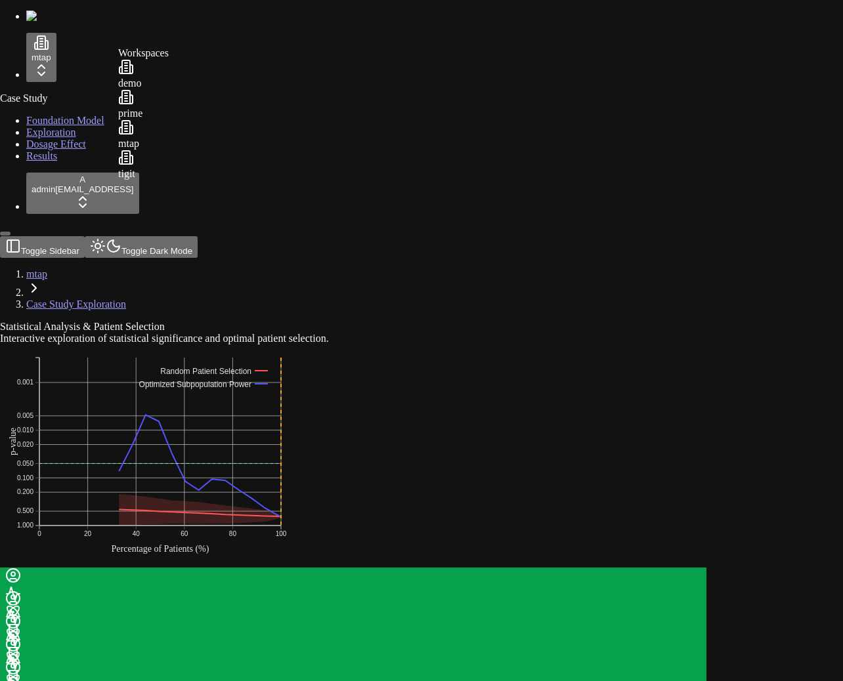
click at [167, 116] on div "prime" at bounding box center [143, 104] width 51 height 30
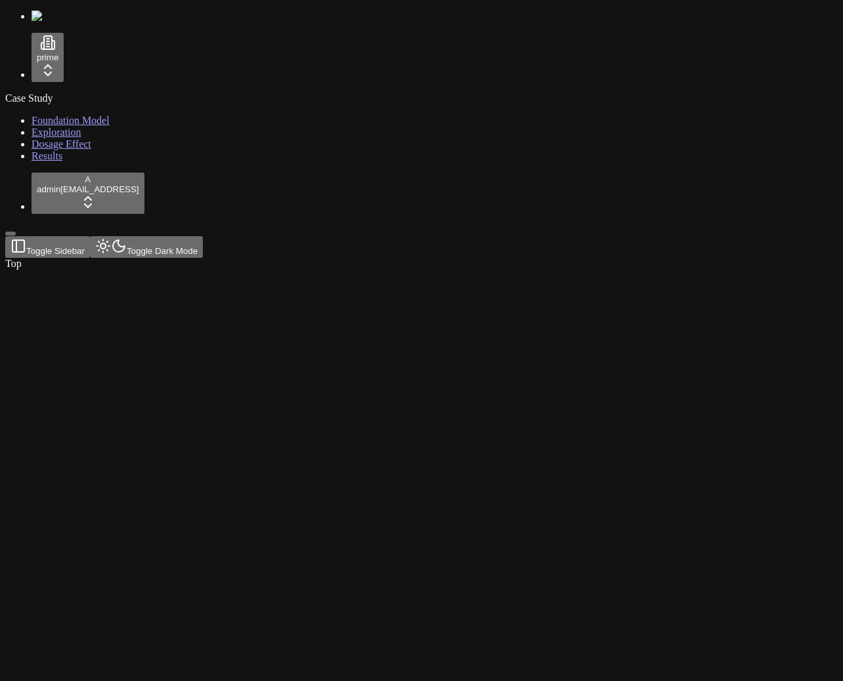
click at [53, 138] on link "Exploration" at bounding box center [57, 132] width 50 height 11
click at [80, 162] on div "Case Study Foundation Model Exploration Dosage Effect Results" at bounding box center [421, 128] width 832 height 70
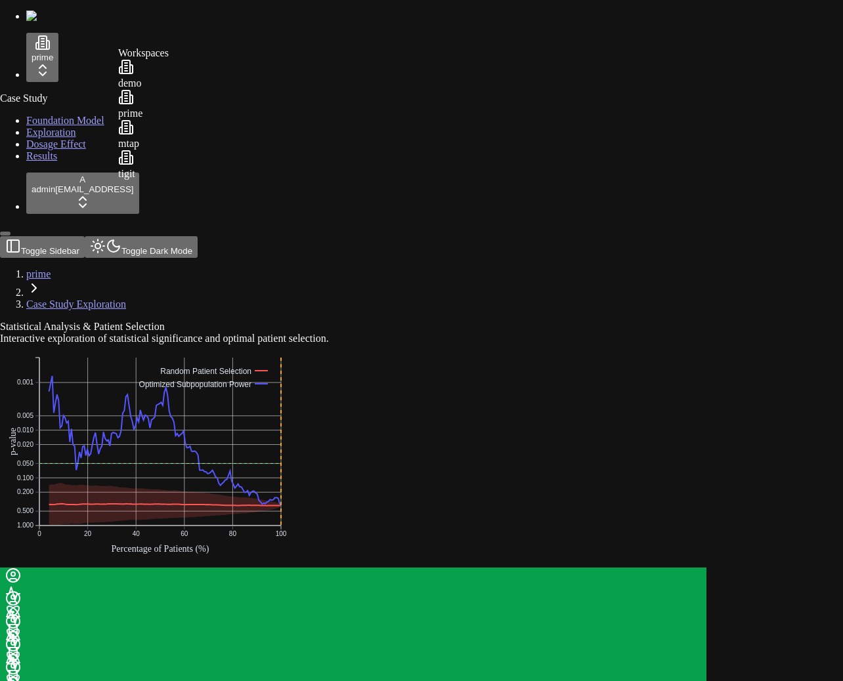
click at [91, 56] on html "25 prime Case Study Foundation Model Exploration Dosage Effect Results A admin …" at bounding box center [421, 658] width 843 height 1316
click at [144, 77] on div "demo" at bounding box center [143, 74] width 51 height 30
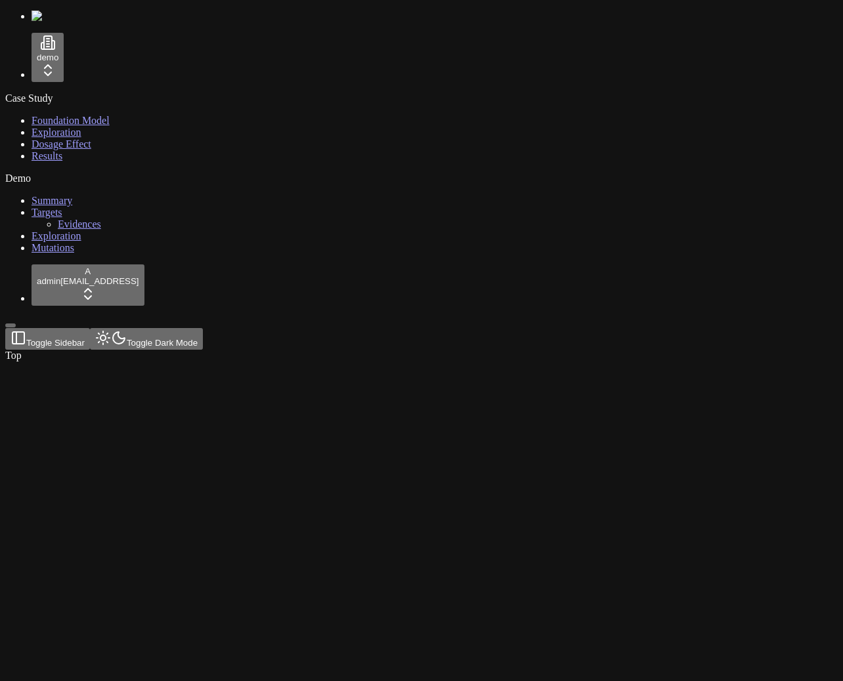
click at [51, 138] on link "Exploration" at bounding box center [57, 132] width 50 height 11
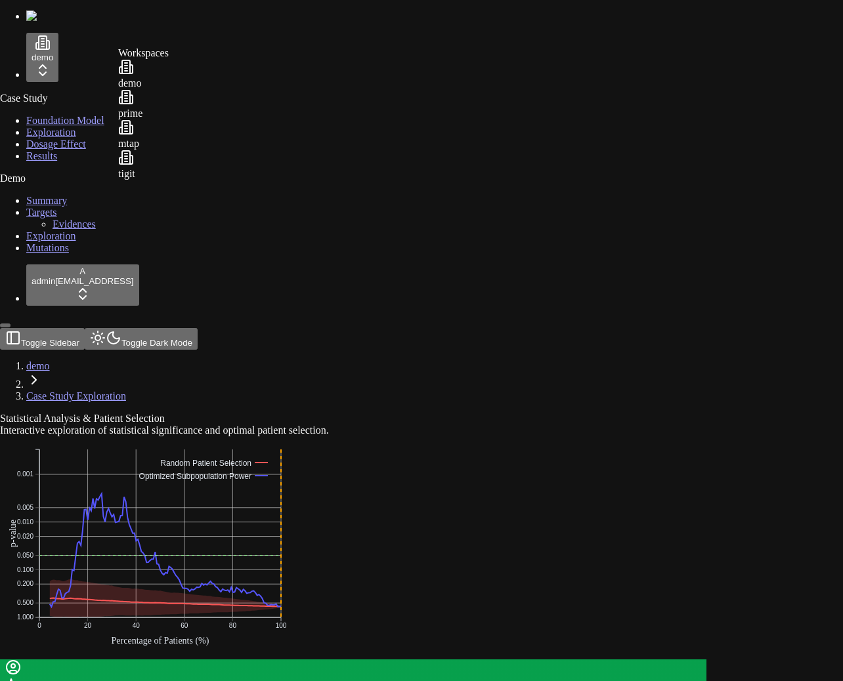
click at [152, 175] on div "tigit" at bounding box center [143, 165] width 51 height 30
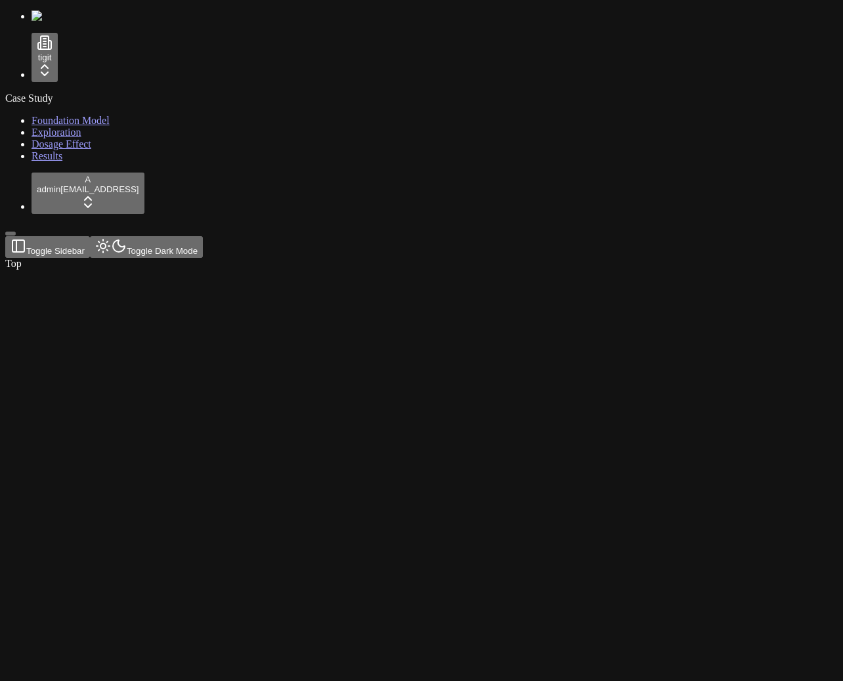
click at [72, 162] on div "Case Study Foundation Model Exploration Dosage Effect Results" at bounding box center [421, 128] width 832 height 70
click at [54, 135] on link "Exploration" at bounding box center [57, 132] width 50 height 11
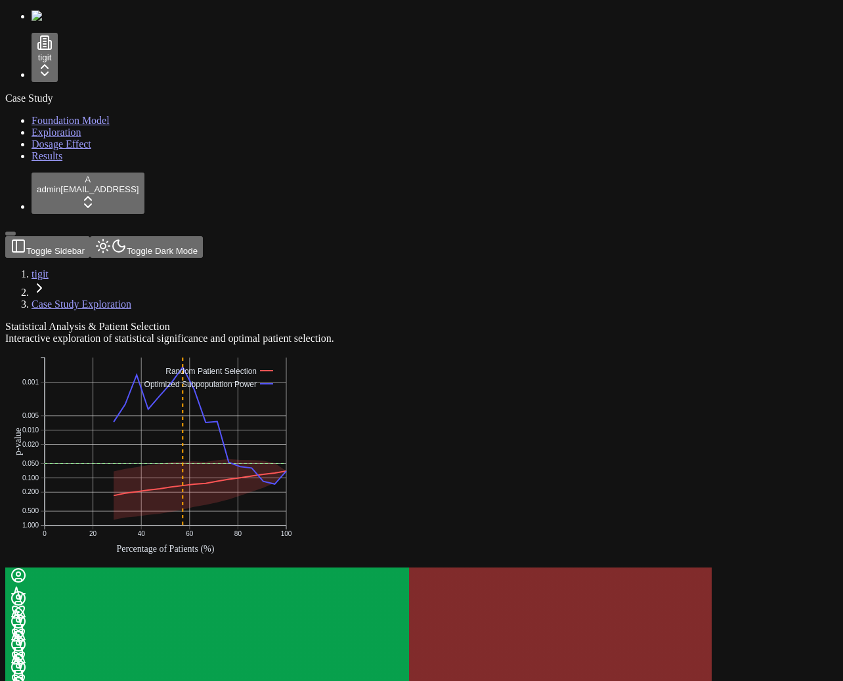
click at [179, 321] on div "Statistical Analysis & Patient Selection Interactive exploration of statistical…" at bounding box center [358, 623] width 706 height 604
click at [71, 162] on div "Case Study Foundation Model Exploration Dosage Effect Results" at bounding box center [421, 128] width 832 height 70
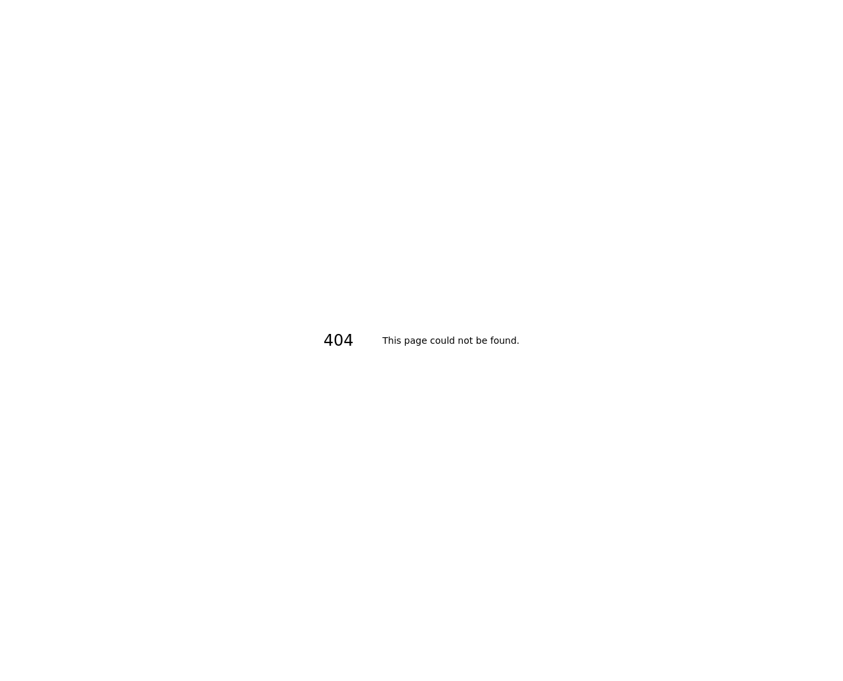
click at [448, 236] on div "404 This page could not be found." at bounding box center [421, 340] width 843 height 681
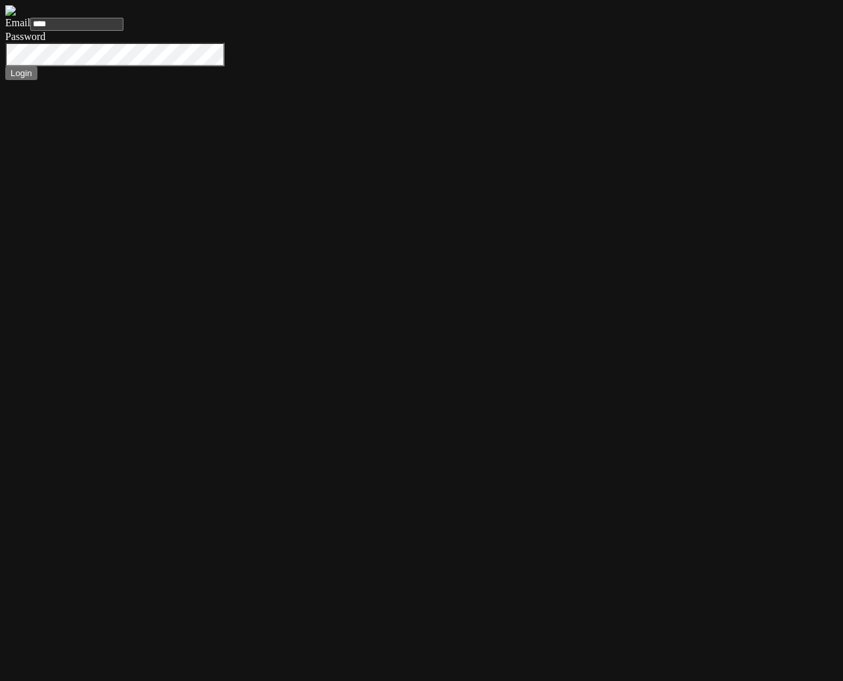
type input "*****"
type input "*"
type input "**********"
click at [5, 66] on button "Login" at bounding box center [21, 73] width 32 height 14
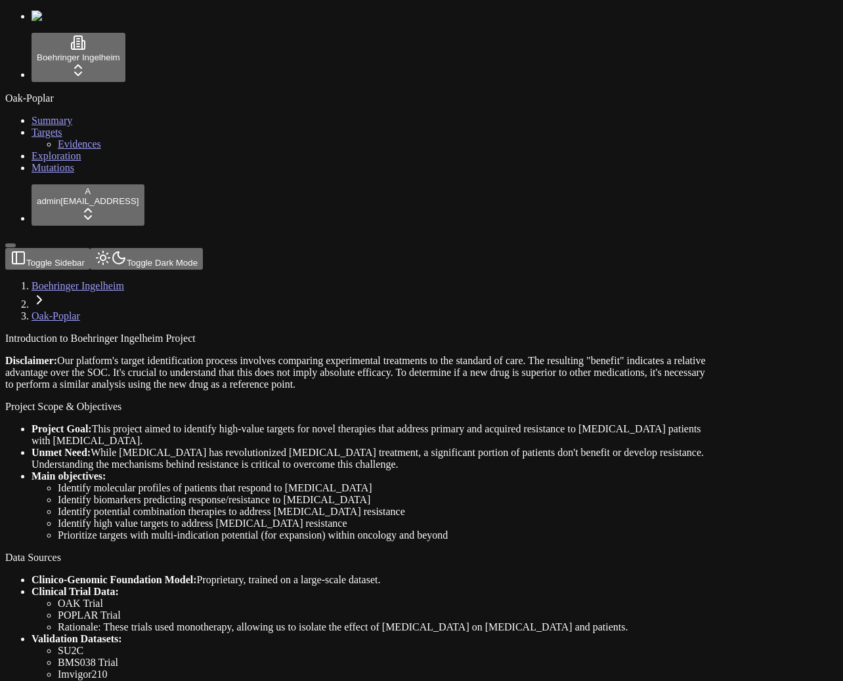
click at [66, 173] on link "Mutations" at bounding box center [53, 167] width 43 height 11
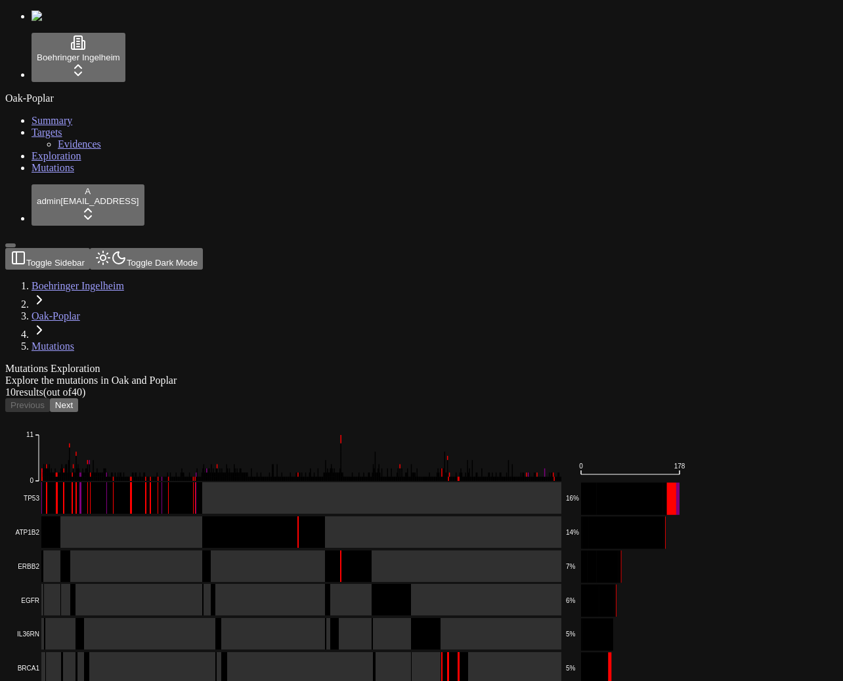
click at [390, 363] on div "Mutations Exploration Explore the mutations in Oak and Poplar 10 result s (out …" at bounding box center [358, 634] width 706 height 542
click at [334, 482] on rect at bounding box center [286, 498] width 549 height 32
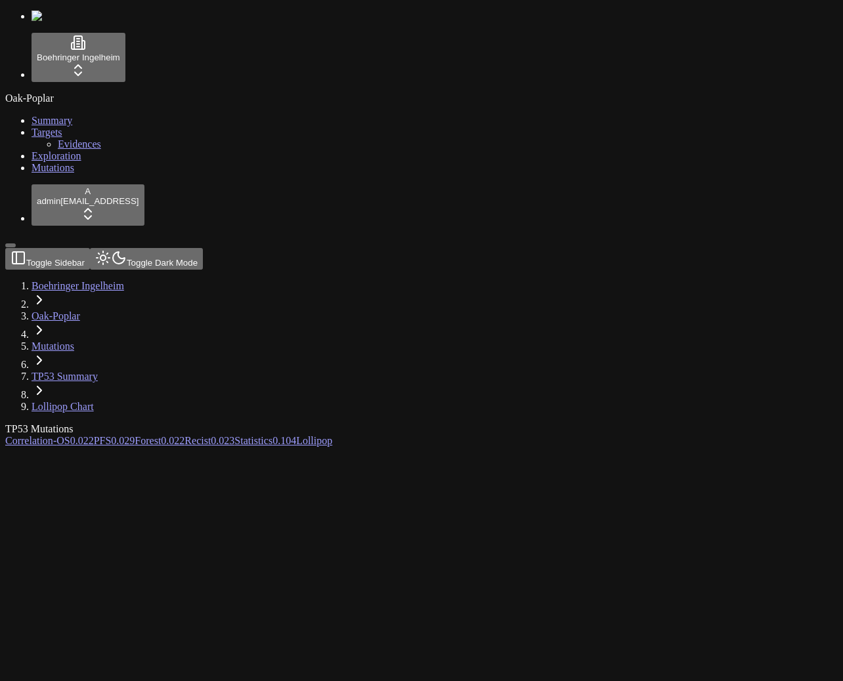
click at [406, 447] on div at bounding box center [358, 447] width 706 height 0
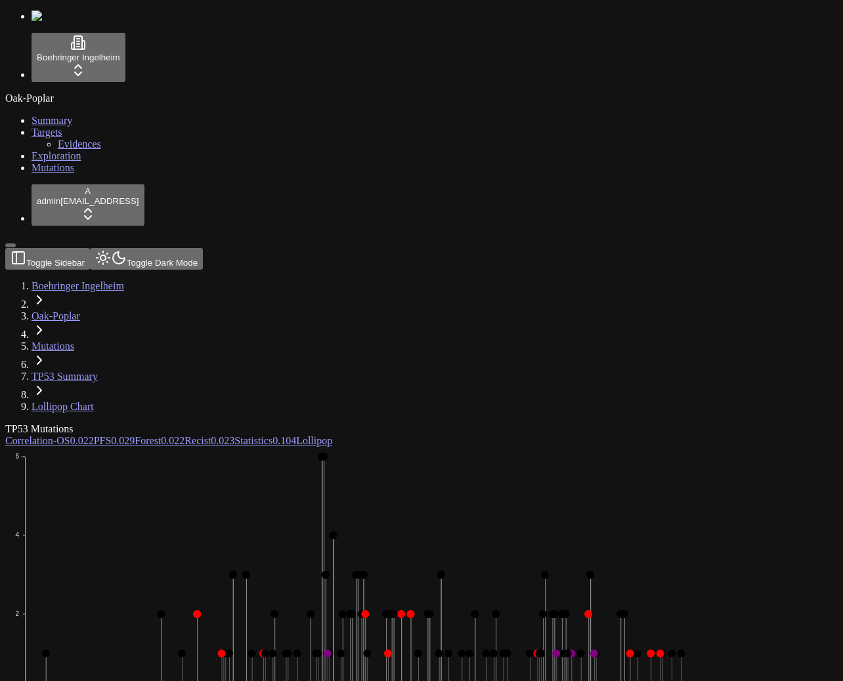
click at [369, 447] on icon "Missense_Mutation Frame_Shift_Del Nonsense_Mutation Frame_Shift_Ins In_Frame_De…" at bounding box center [379, 650] width 748 height 407
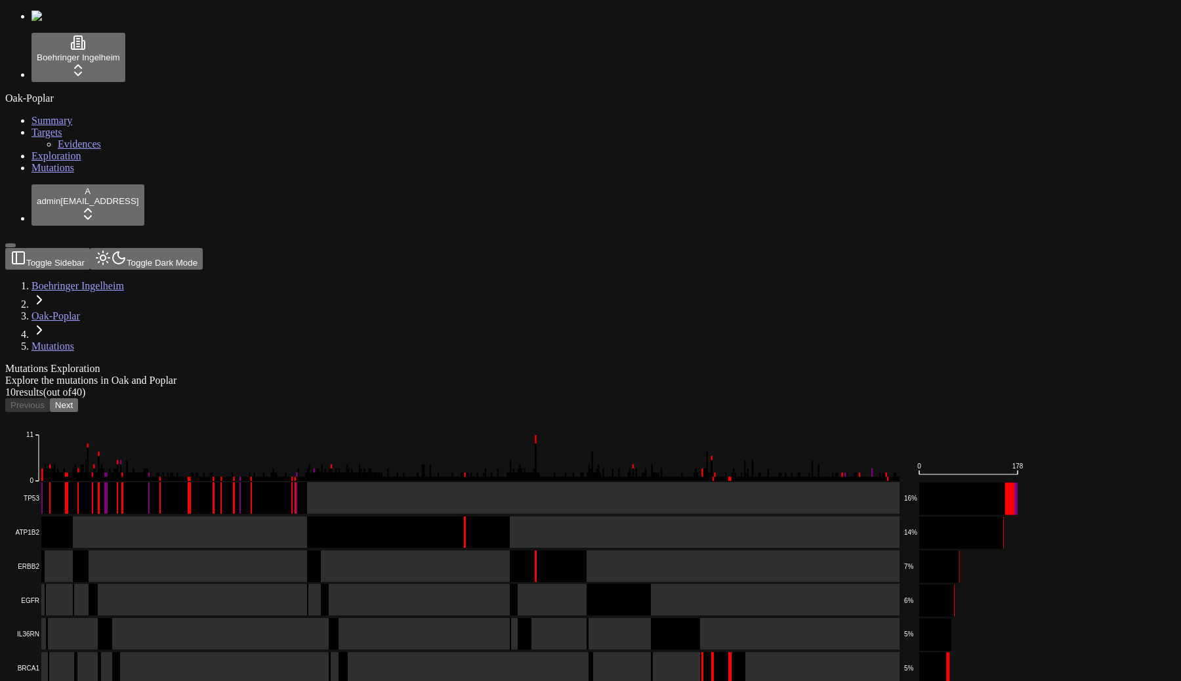
click at [446, 363] on div "Mutations Exploration Explore the mutations in Oak and Poplar" at bounding box center [527, 375] width 1045 height 24
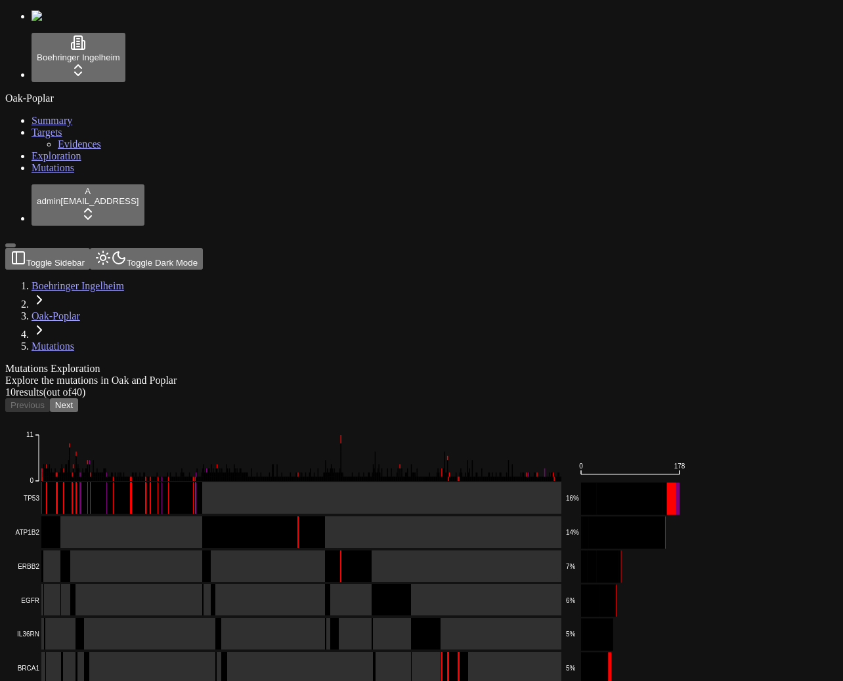
click at [641, 387] on div "10 result s (out of 40 ) Previous Next Frame_Shift_Del Missense_Mutation Splice…" at bounding box center [358, 646] width 706 height 518
click at [604, 363] on div "Mutations Exploration Explore the mutations in Oak and Poplar" at bounding box center [358, 375] width 706 height 24
click at [284, 363] on div "Mutations Exploration Explore the mutations in Oak and Poplar 10 result s (out …" at bounding box center [358, 634] width 706 height 542
click at [567, 412] on icon "Frame_Shift_Del Missense_Mutation Splice_Site In_Frame_Ins In_Frame_Del Nonsens…" at bounding box center [347, 657] width 684 height 490
click at [591, 387] on div "10 result s (out of 40 ) Previous Next Frame_Shift_Del Missense_Mutation Splice…" at bounding box center [358, 646] width 706 height 518
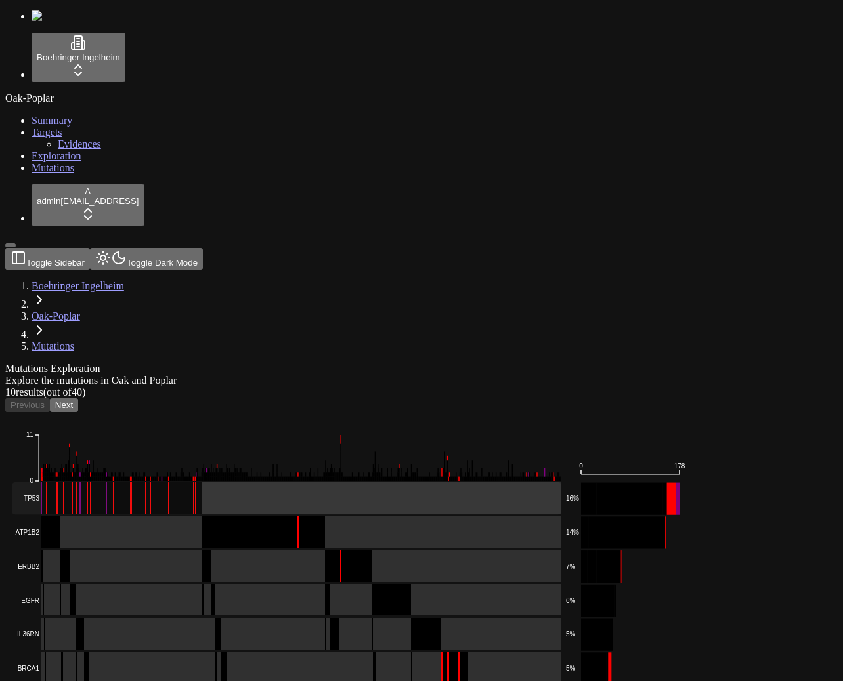
click at [532, 482] on rect at bounding box center [286, 498] width 549 height 32
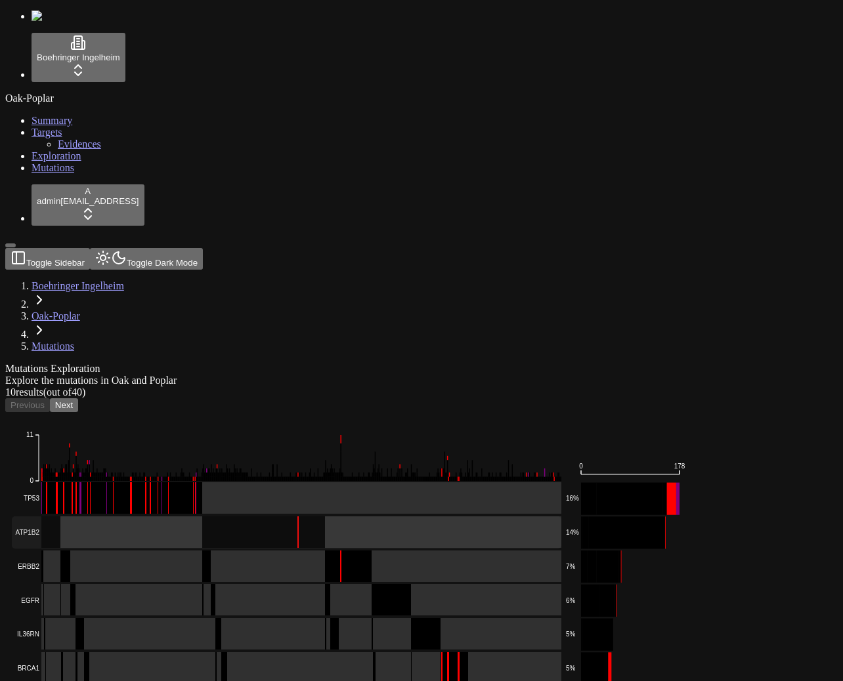
click at [528, 516] on rect at bounding box center [286, 532] width 549 height 32
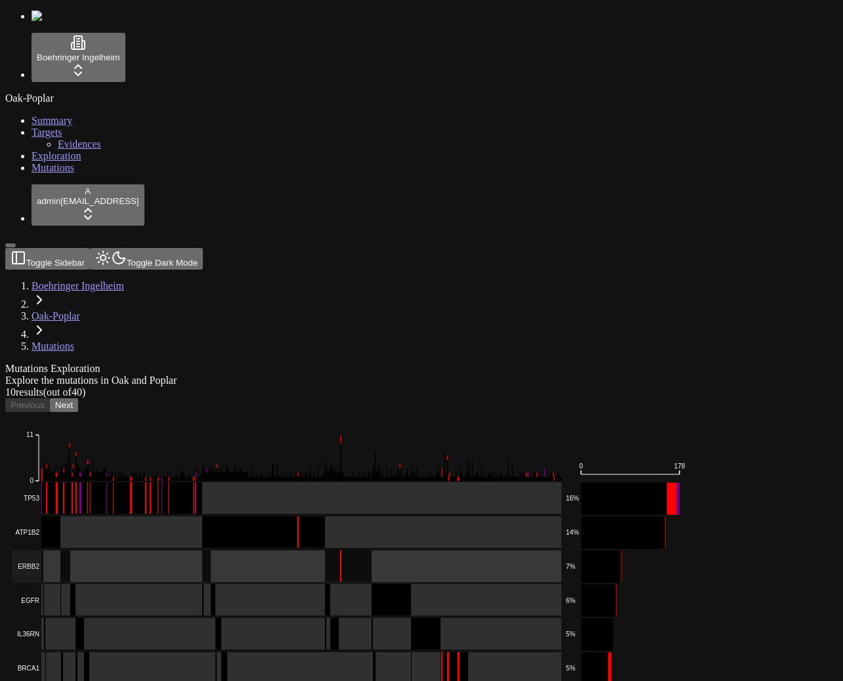
click at [528, 551] on rect at bounding box center [286, 567] width 549 height 32
click at [525, 584] on rect at bounding box center [286, 600] width 549 height 32
click at [525, 618] on rect at bounding box center [286, 634] width 549 height 32
click at [523, 652] on rect at bounding box center [286, 668] width 549 height 32
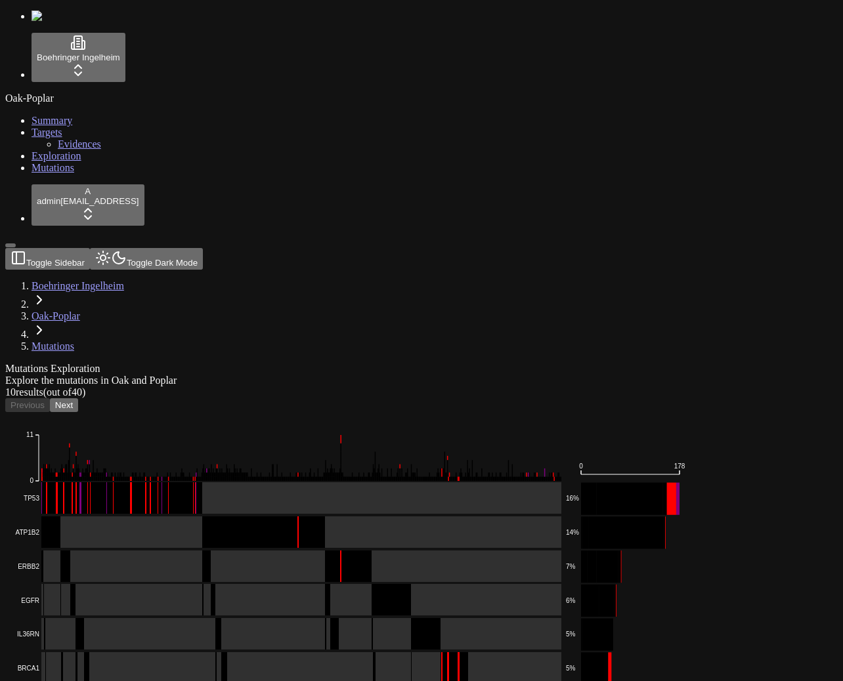
click at [78, 398] on button "Next" at bounding box center [64, 405] width 28 height 14
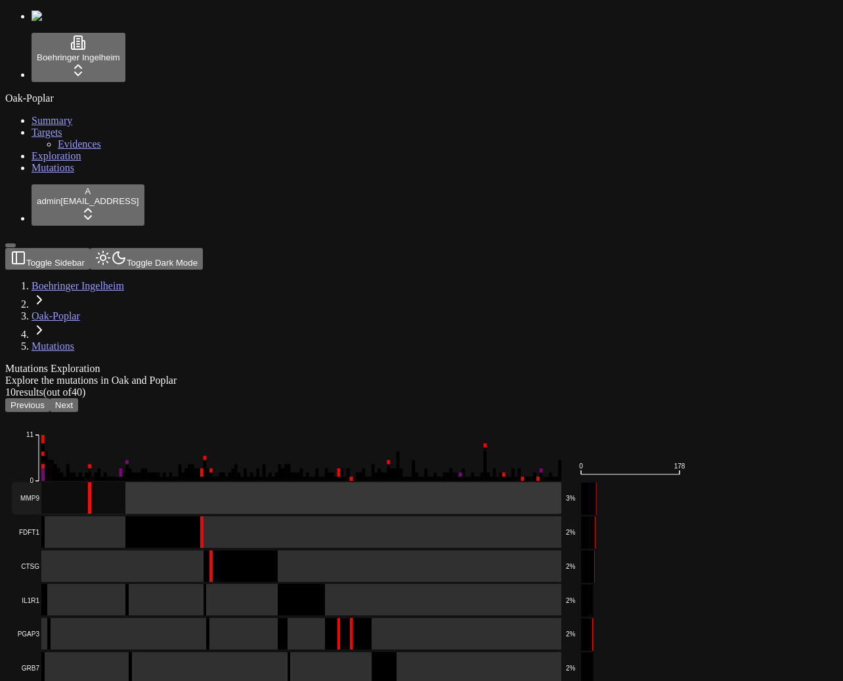
click at [312, 482] on rect at bounding box center [286, 498] width 549 height 32
click at [312, 516] on rect at bounding box center [286, 532] width 549 height 32
click at [312, 551] on rect at bounding box center [286, 567] width 549 height 32
click at [306, 584] on rect at bounding box center [286, 600] width 549 height 32
click at [305, 618] on rect at bounding box center [286, 634] width 549 height 32
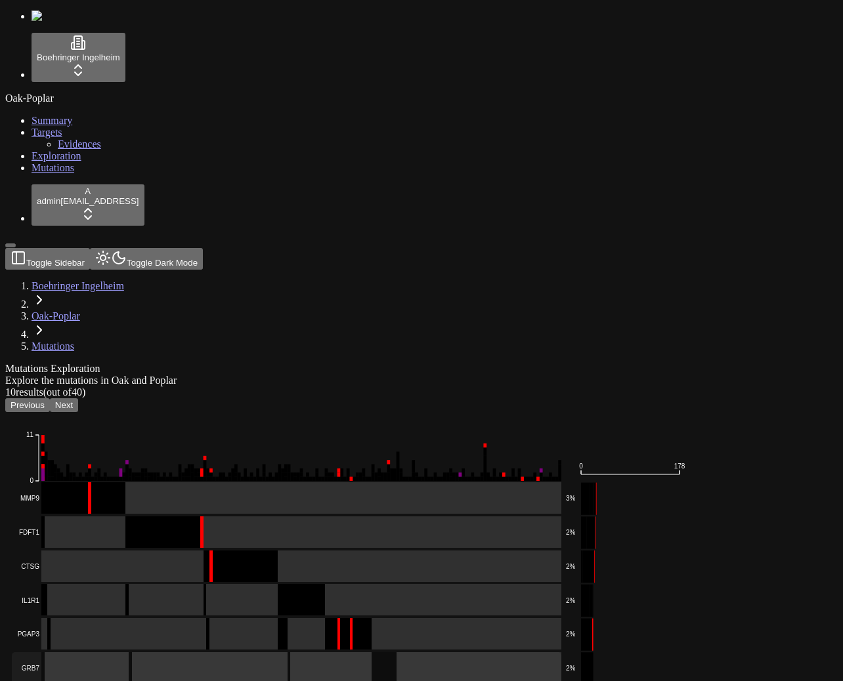
click at [305, 652] on rect at bounding box center [286, 668] width 549 height 32
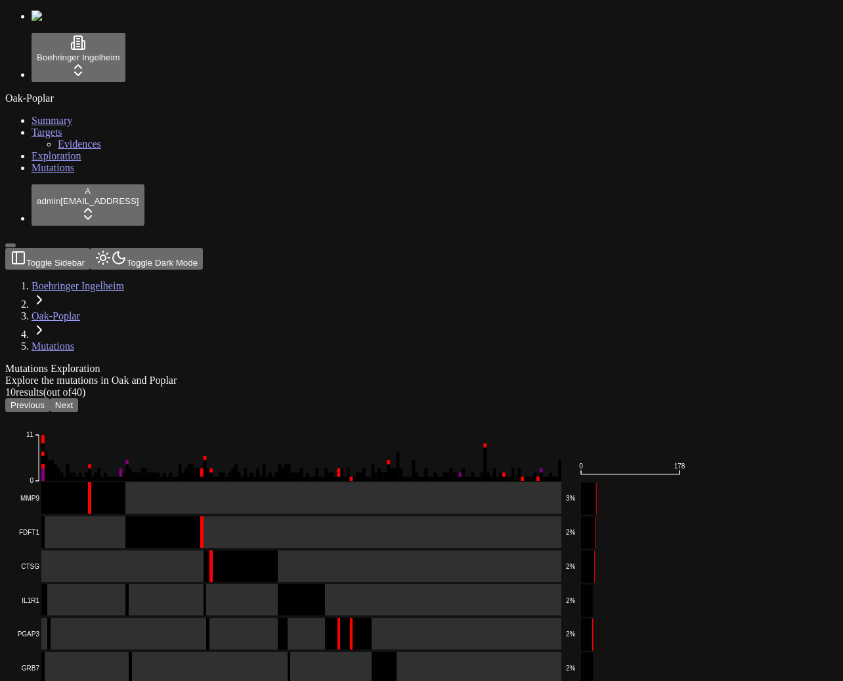
click at [78, 398] on button "Next" at bounding box center [64, 405] width 28 height 14
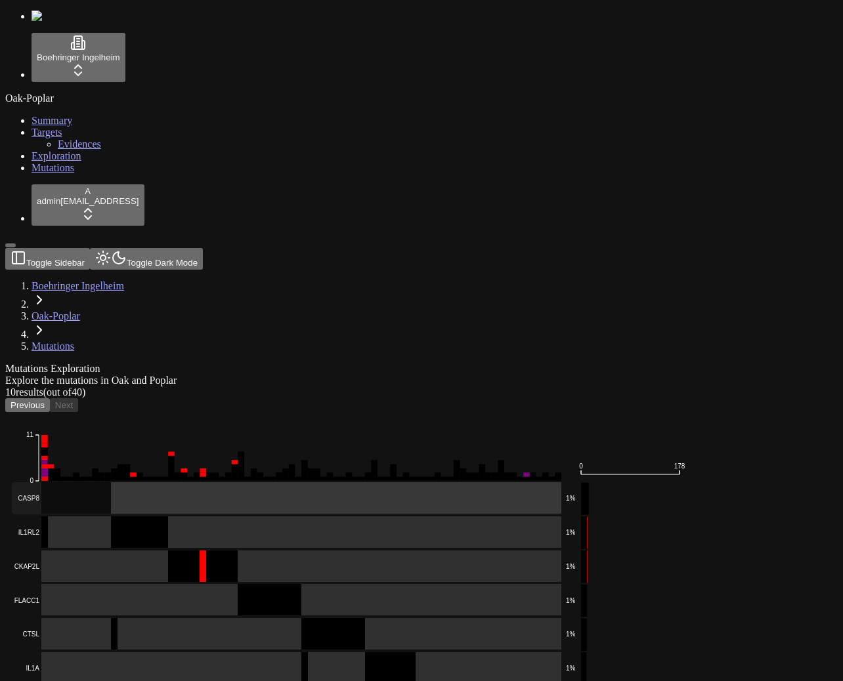
click at [310, 482] on rect at bounding box center [286, 498] width 549 height 32
click at [310, 516] on rect at bounding box center [286, 532] width 549 height 32
click at [310, 551] on rect at bounding box center [286, 567] width 549 height 32
click at [308, 584] on rect at bounding box center [286, 600] width 549 height 32
click at [308, 618] on rect at bounding box center [286, 634] width 549 height 32
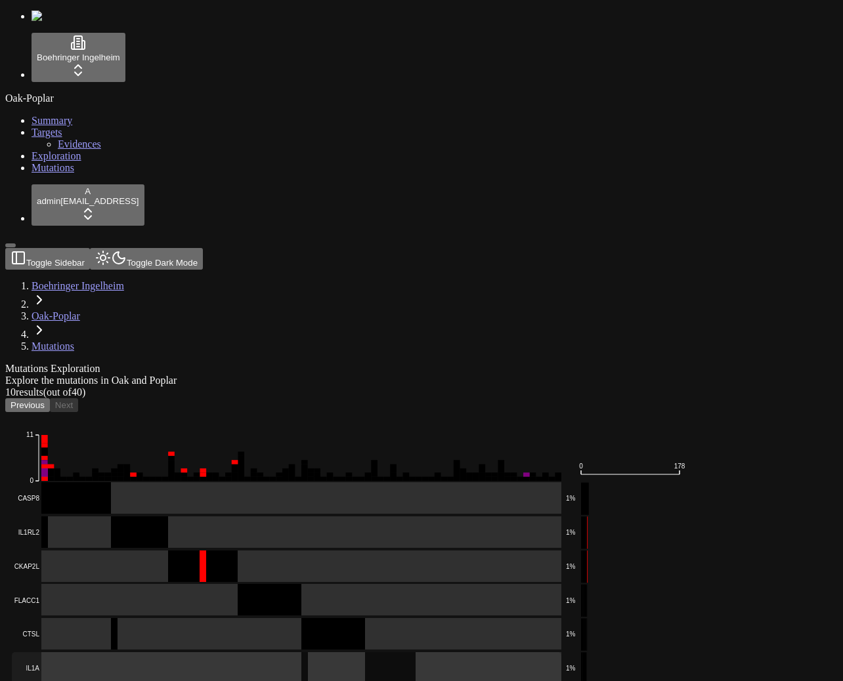
click at [308, 652] on rect at bounding box center [286, 668] width 549 height 32
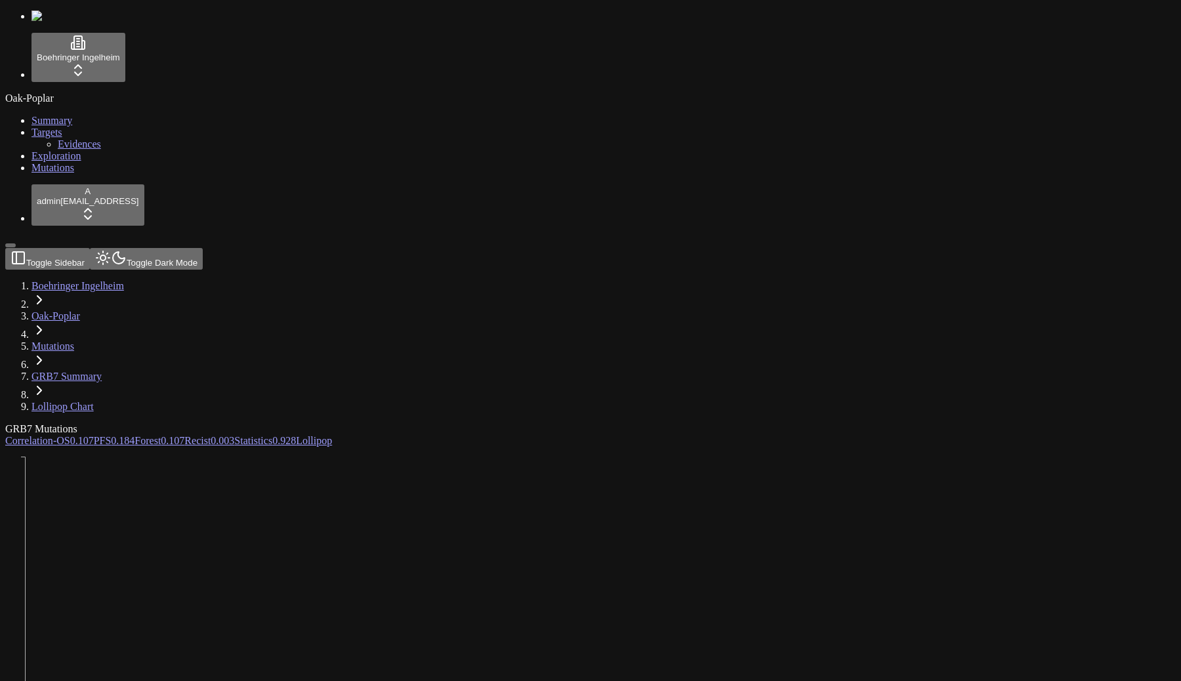
click at [169, 423] on div "GRB7 Mutations" at bounding box center [527, 429] width 1045 height 12
copy div "GRB7"
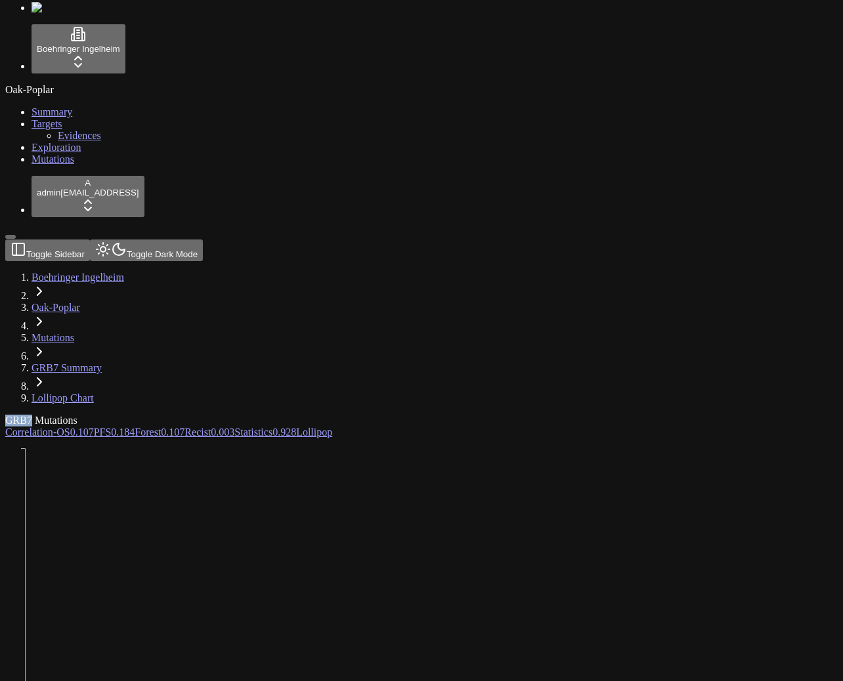
click at [715, 438] on icon at bounding box center [379, 641] width 748 height 407
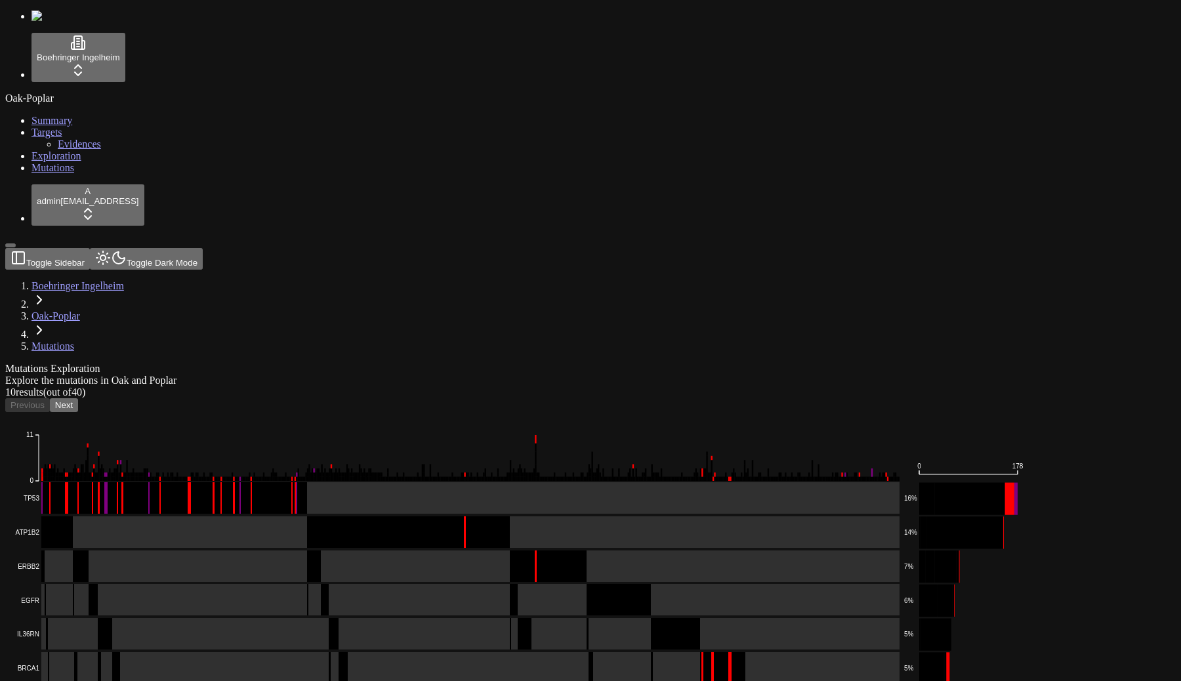
click at [545, 363] on div "Mutations Exploration Explore the mutations in Oak and Poplar" at bounding box center [527, 375] width 1045 height 24
